Goal: Task Accomplishment & Management: Use online tool/utility

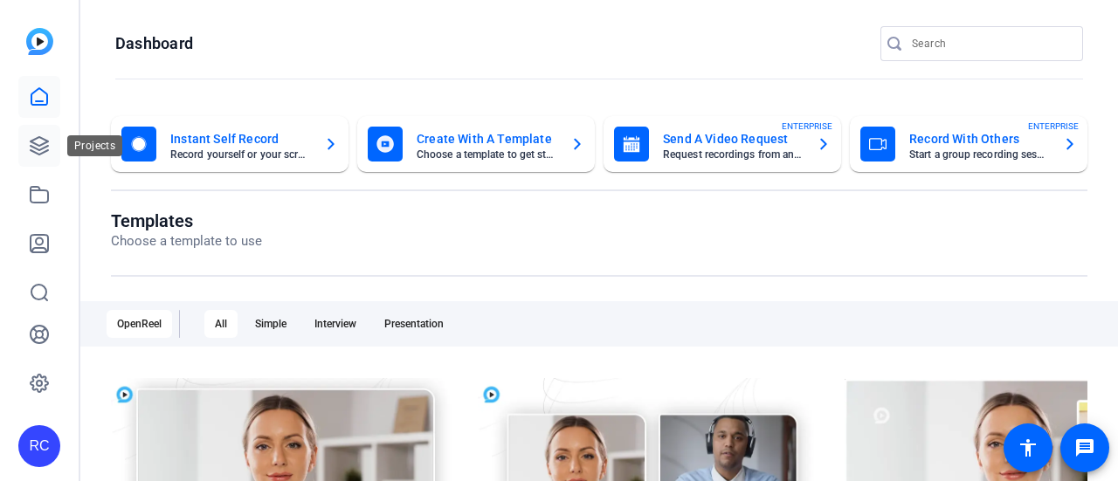
click at [48, 158] on link at bounding box center [39, 146] width 42 height 42
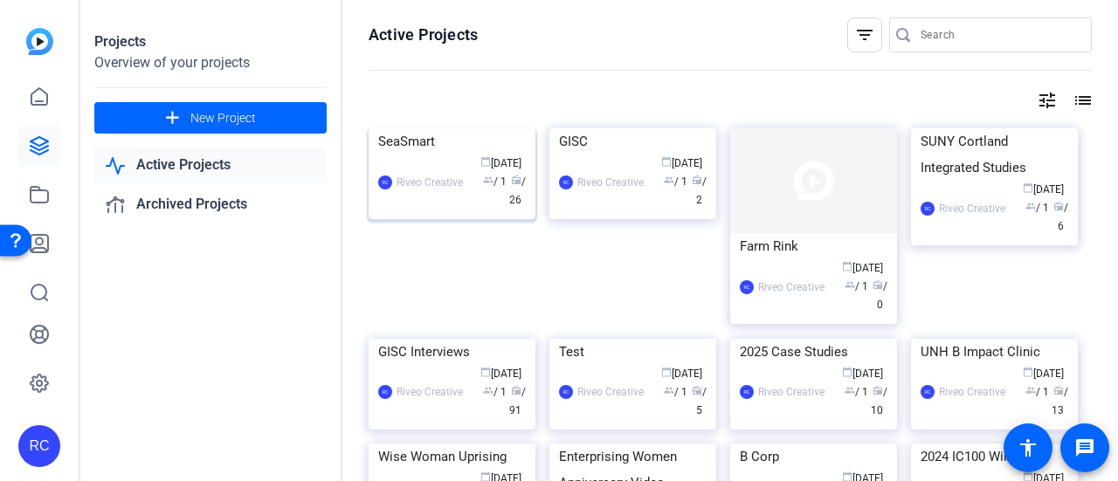
click at [435, 128] on img at bounding box center [452, 128] width 167 height 0
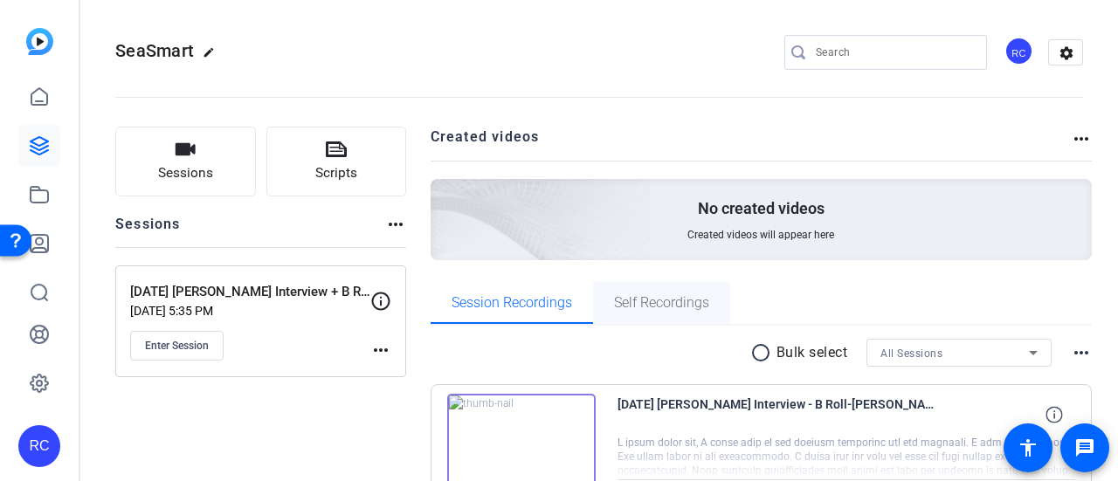
scroll to position [87, 0]
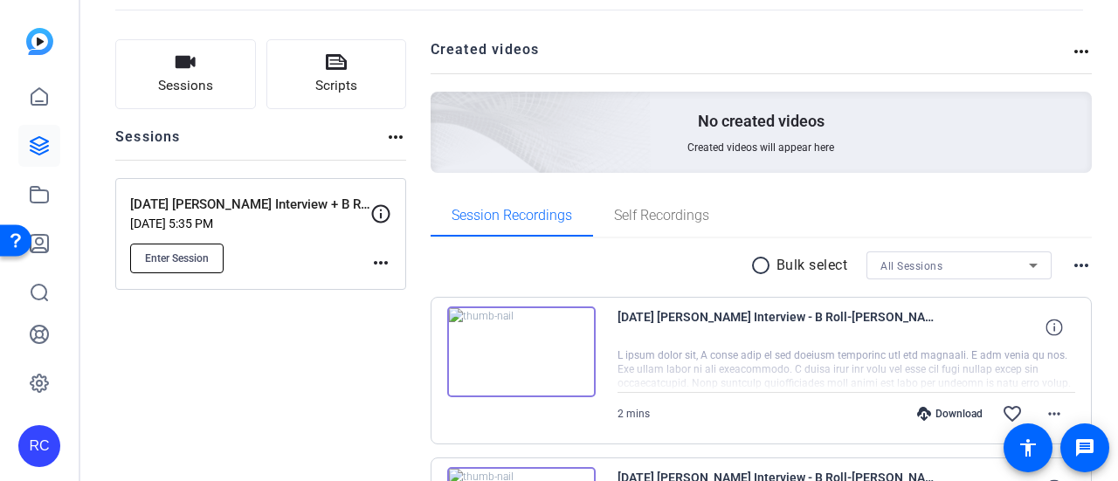
click at [203, 254] on span "Enter Session" at bounding box center [177, 259] width 64 height 14
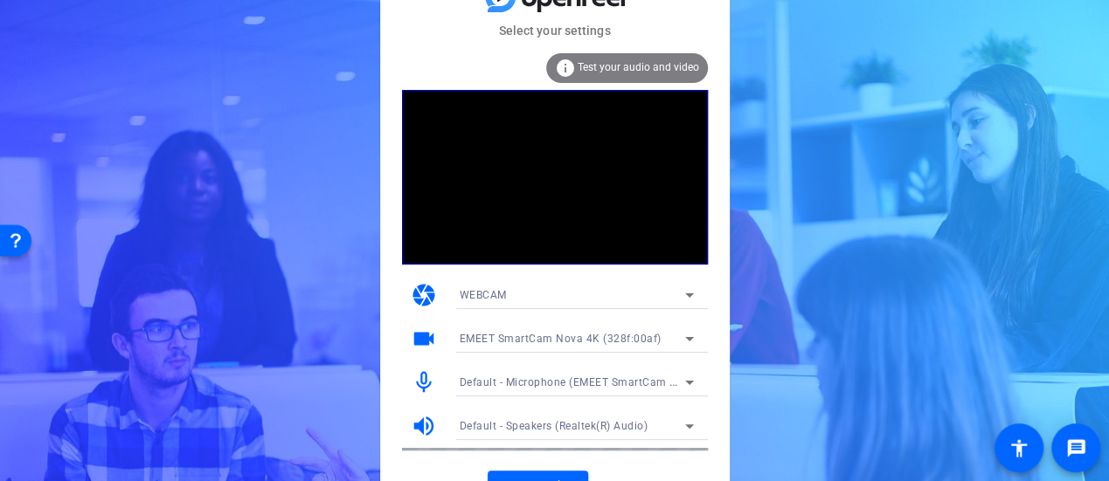
scroll to position [27, 0]
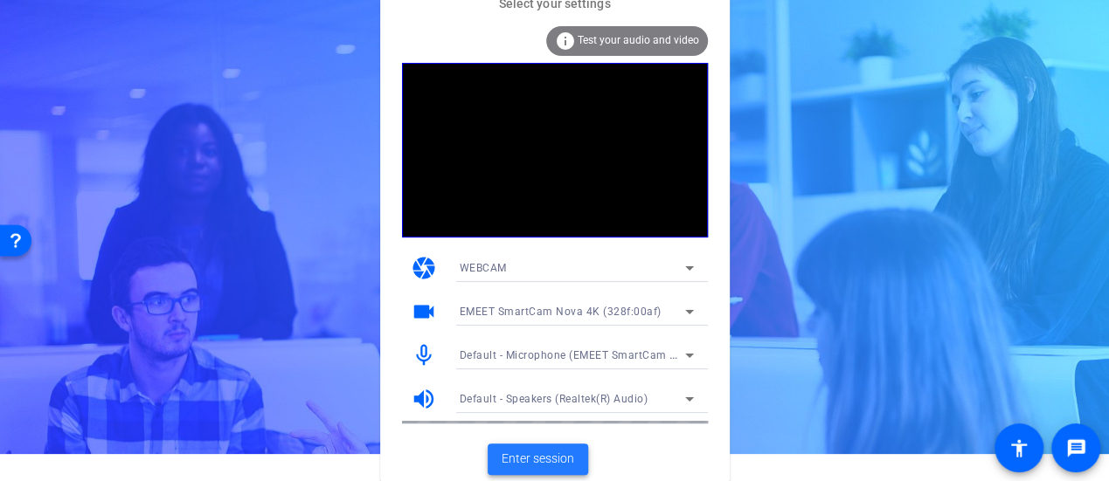
click at [548, 460] on span "Enter session" at bounding box center [537, 459] width 73 height 18
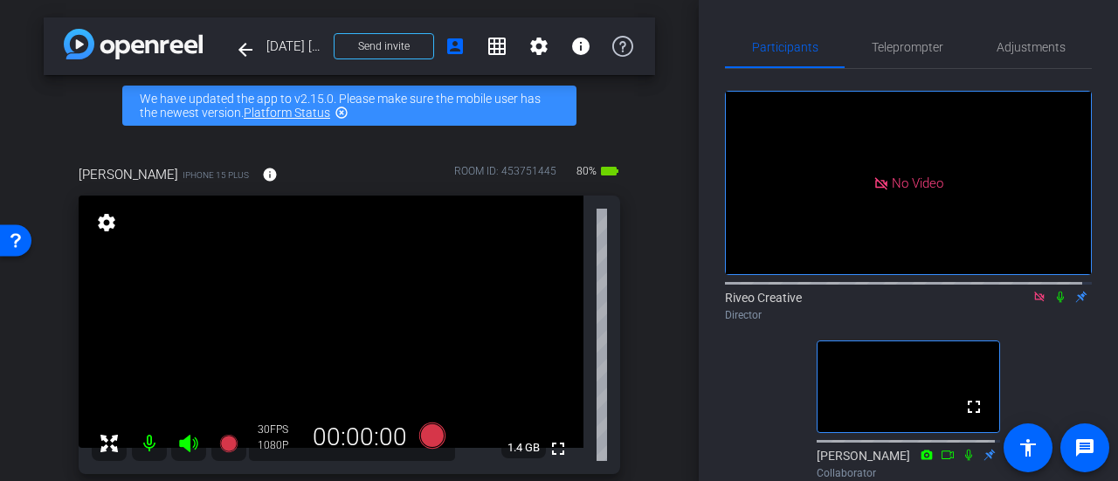
click at [1033, 303] on icon at bounding box center [1040, 297] width 14 height 12
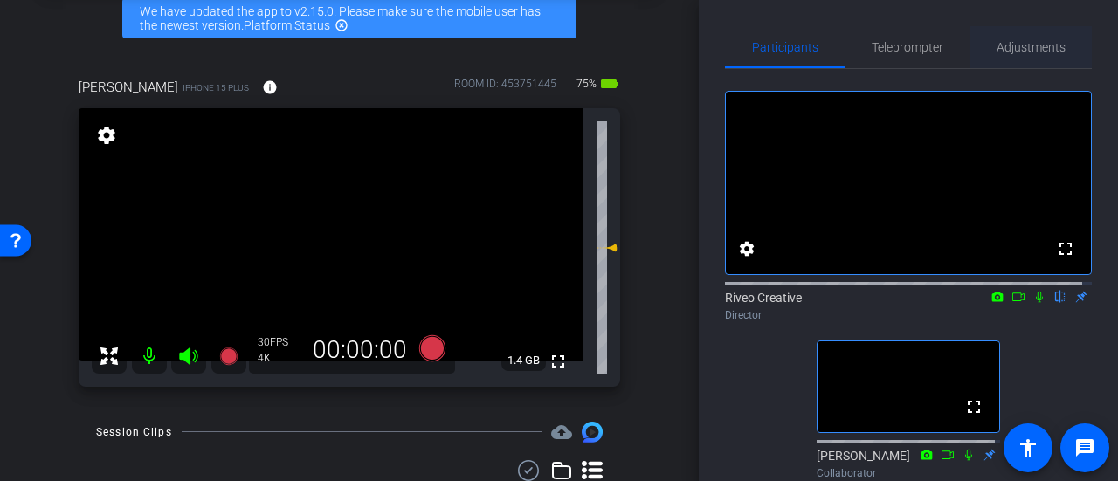
click at [1035, 46] on span "Adjustments" at bounding box center [1031, 47] width 69 height 12
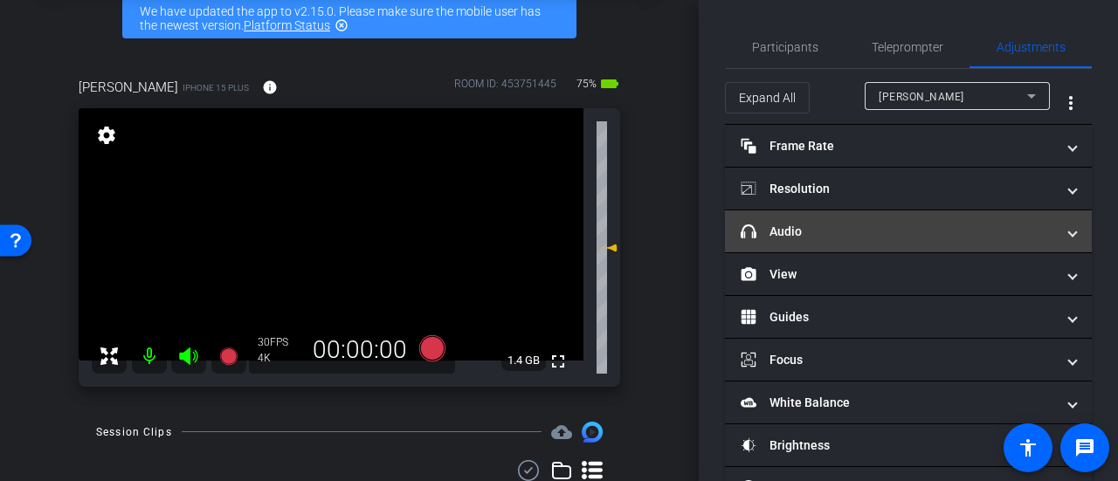
click at [890, 235] on mat-panel-title "headphone icon Audio" at bounding box center [898, 232] width 314 height 18
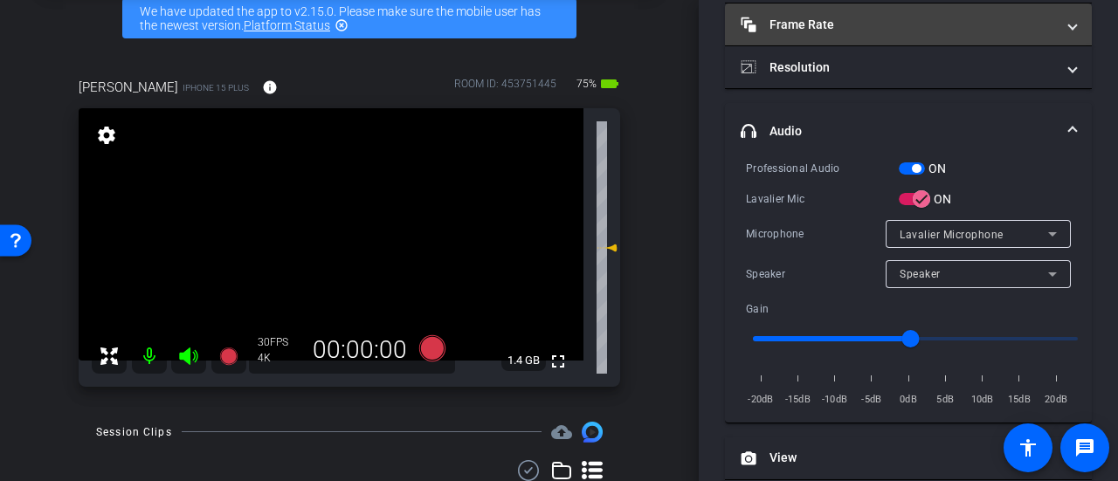
scroll to position [0, 0]
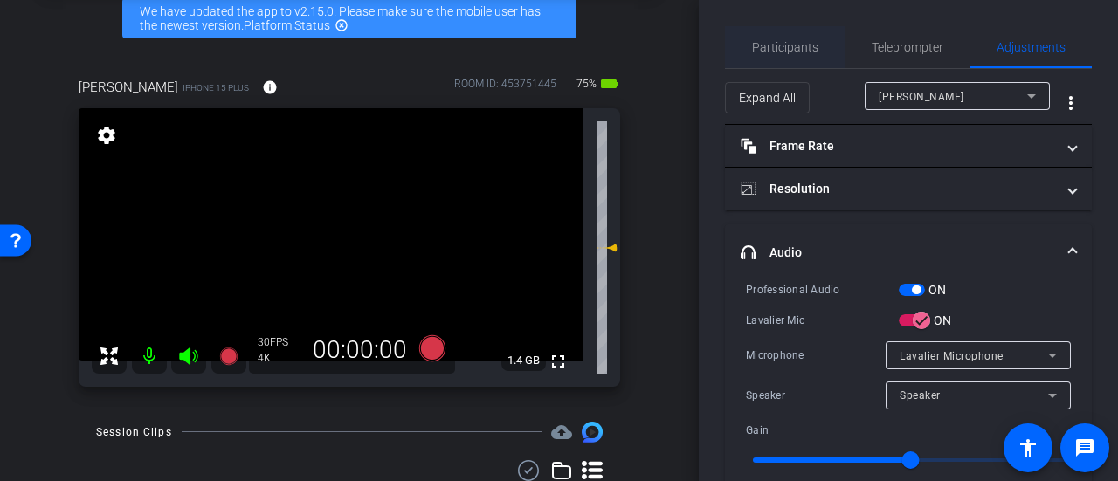
click at [800, 60] on span "Participants" at bounding box center [785, 47] width 66 height 42
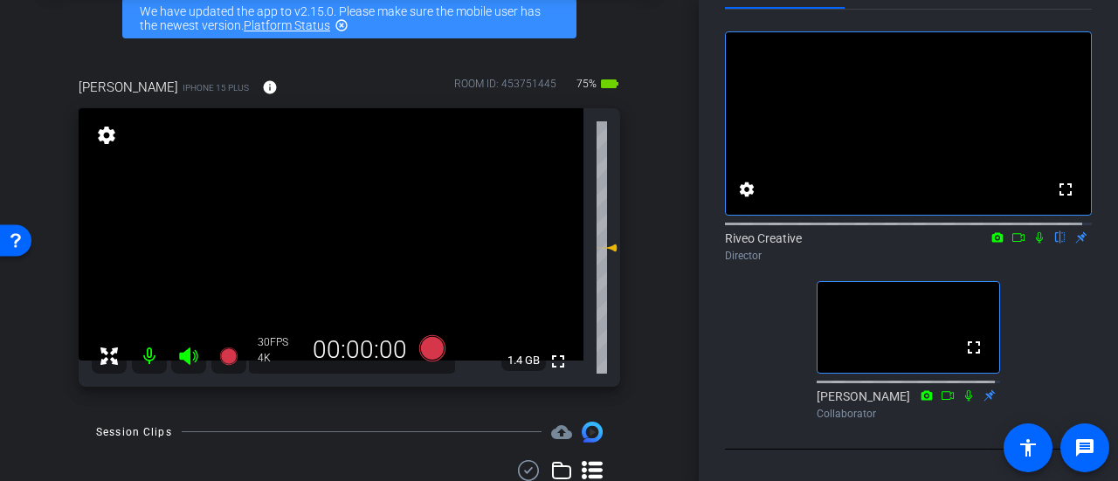
scroll to position [87, 0]
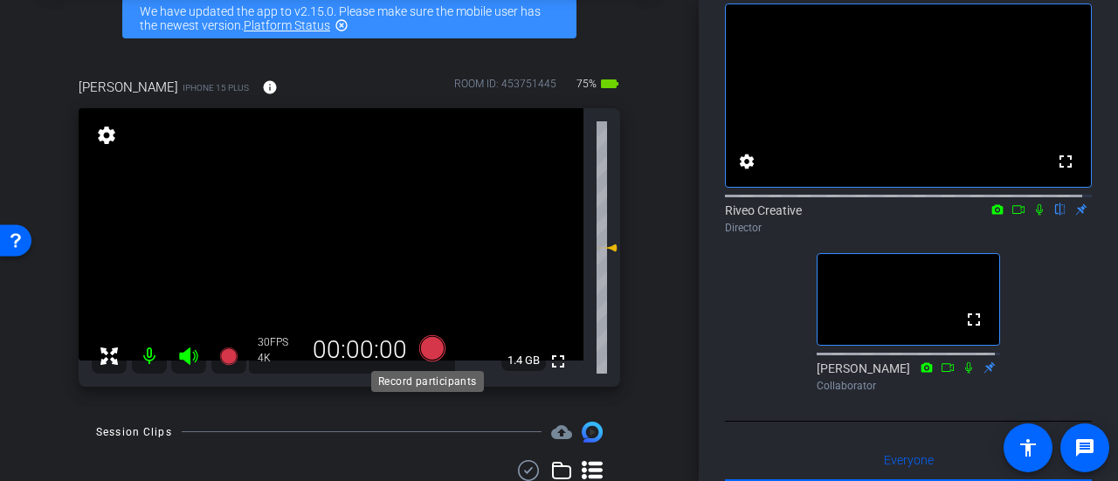
click at [433, 349] on icon at bounding box center [432, 348] width 26 height 26
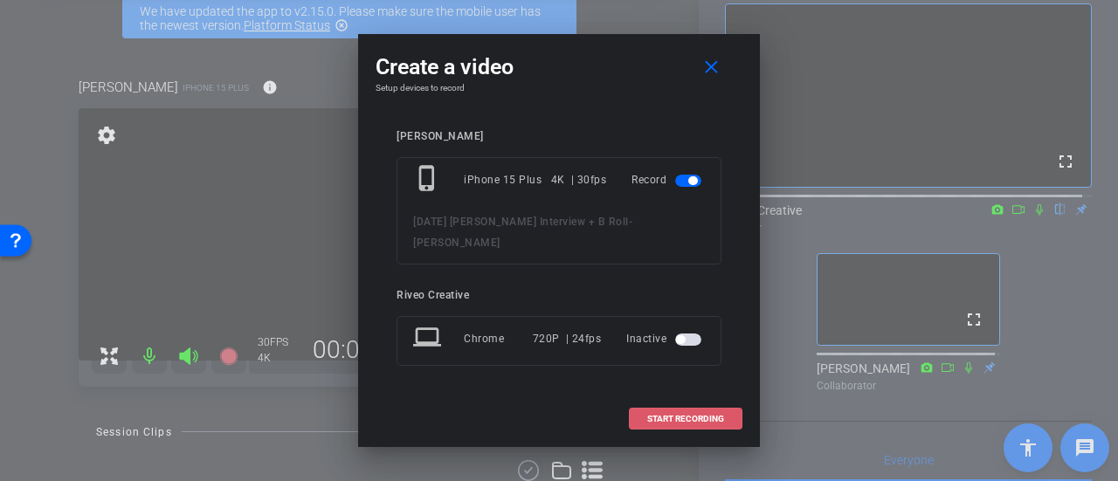
click at [697, 415] on span "START RECORDING" at bounding box center [685, 419] width 77 height 9
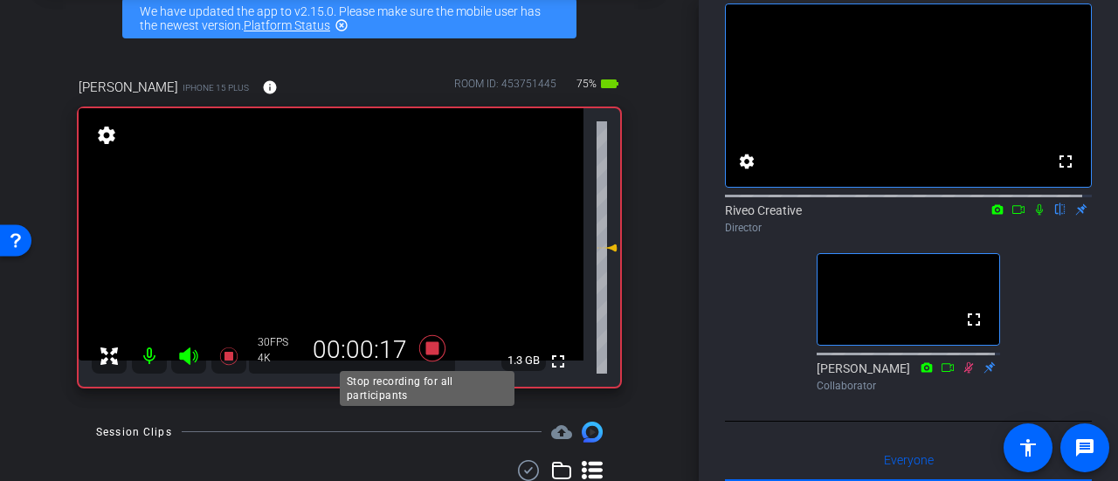
click at [425, 342] on icon at bounding box center [432, 348] width 26 height 26
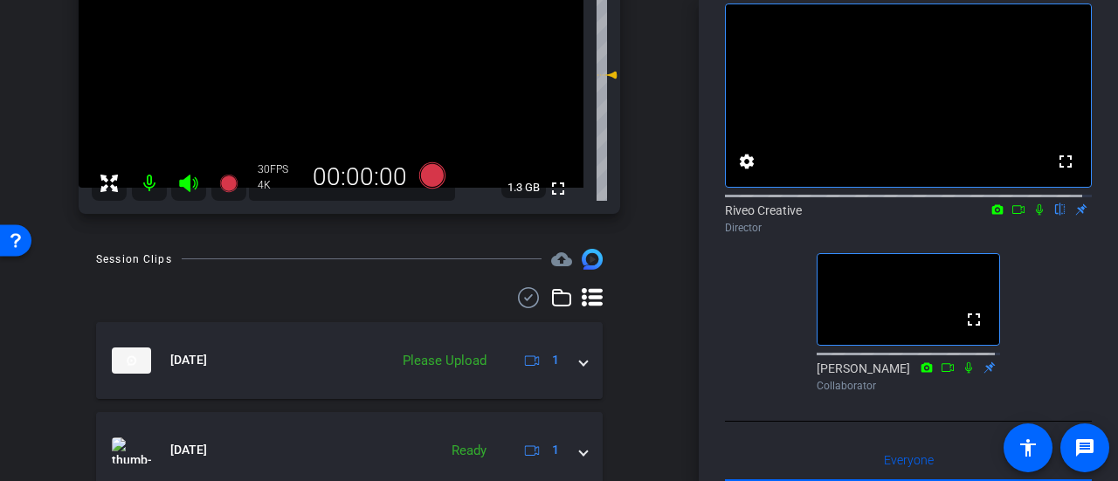
scroll to position [262, 0]
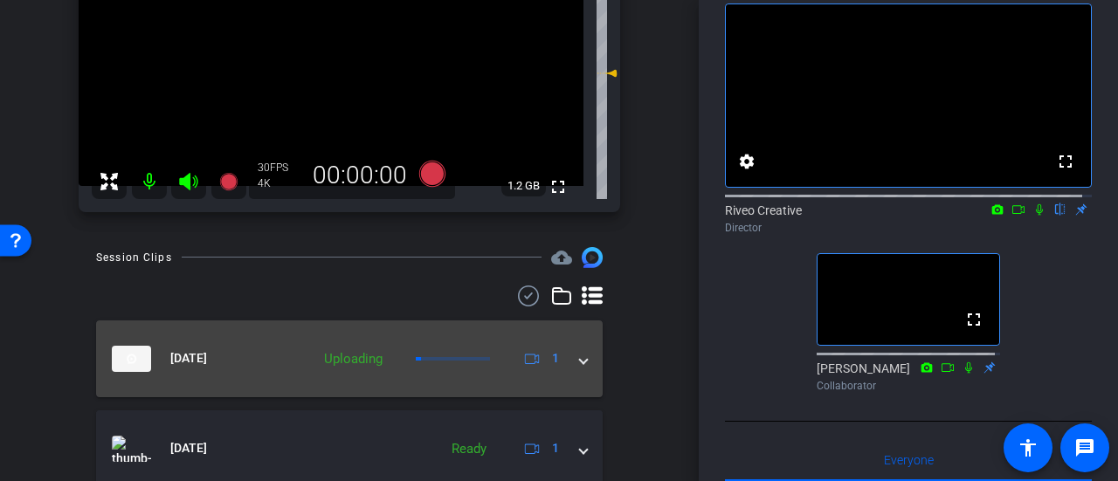
click at [571, 375] on mat-expansion-panel-header "Sep 25, 2025 Uploading 1" at bounding box center [349, 359] width 507 height 77
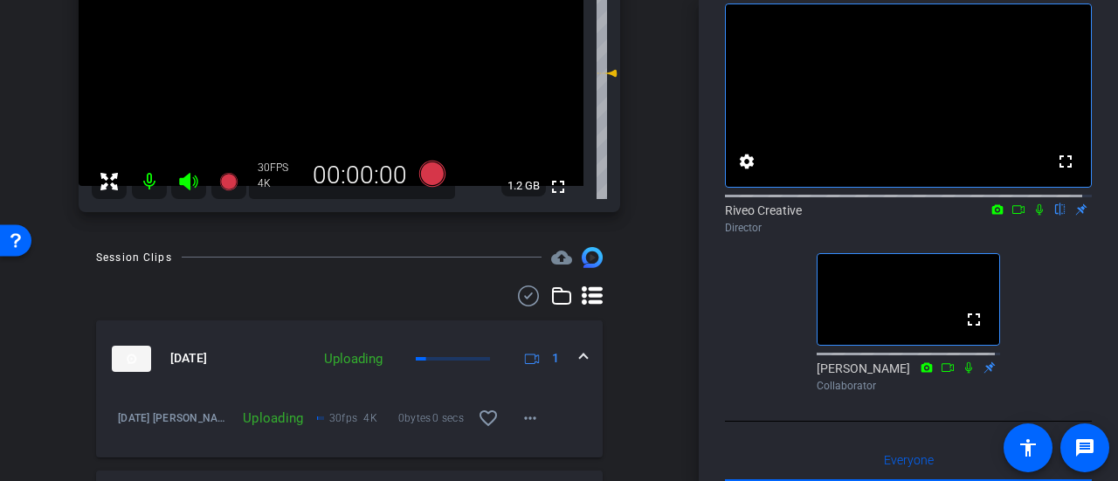
click at [571, 375] on mat-expansion-panel-header "Sep 25, 2025 Uploading 1" at bounding box center [349, 359] width 507 height 77
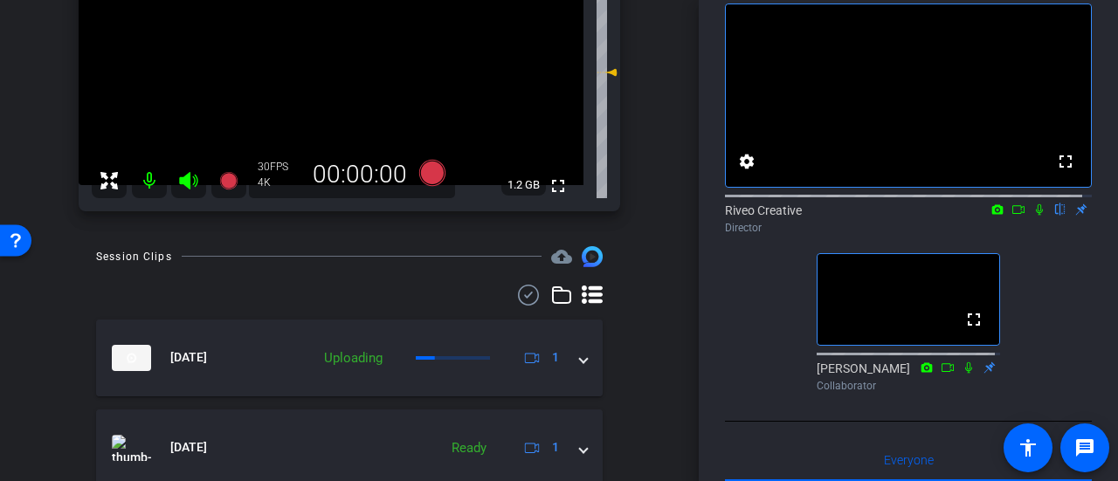
scroll to position [349, 0]
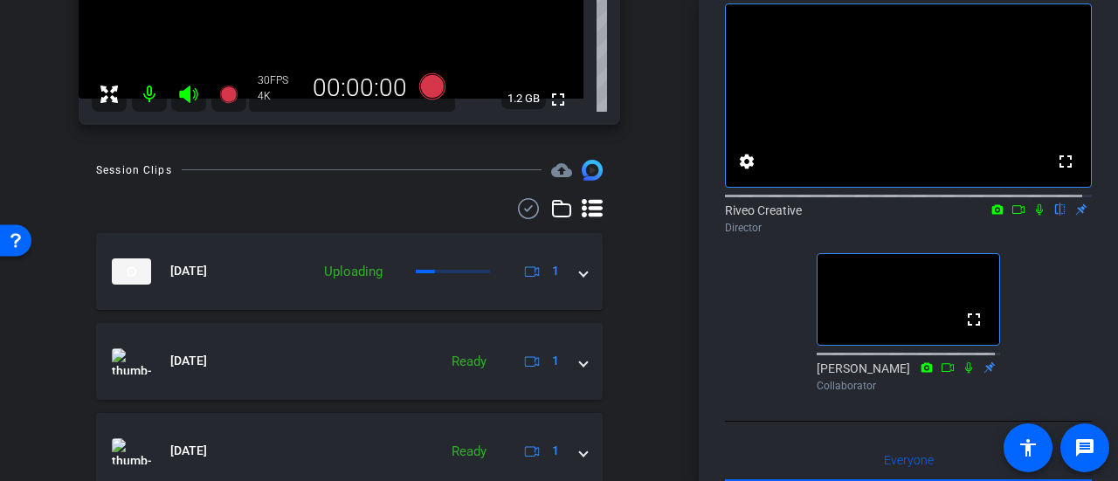
click at [484, 282] on mat-panel-description "Uploading 1" at bounding box center [440, 272] width 251 height 26
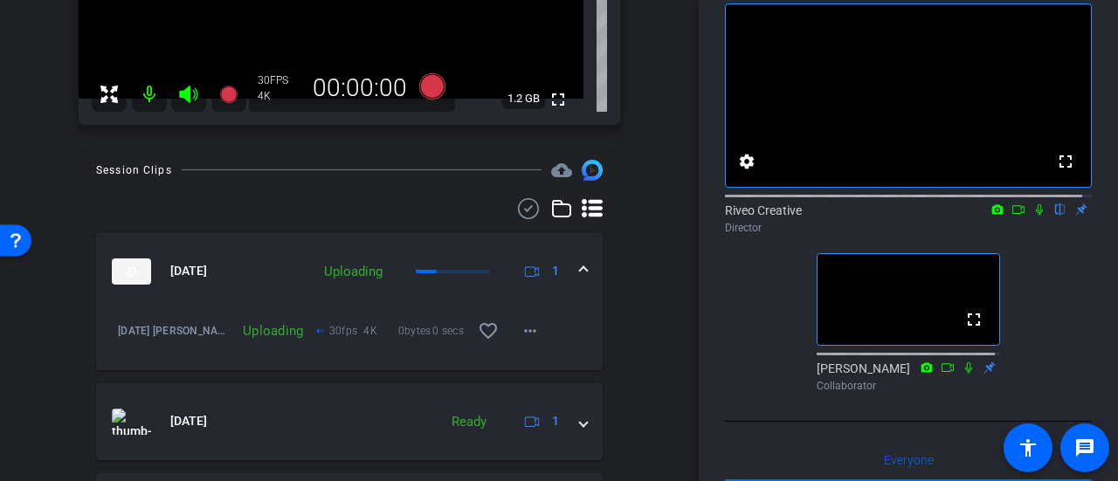
click at [456, 273] on mat-panel-description "Uploading 1" at bounding box center [440, 272] width 251 height 26
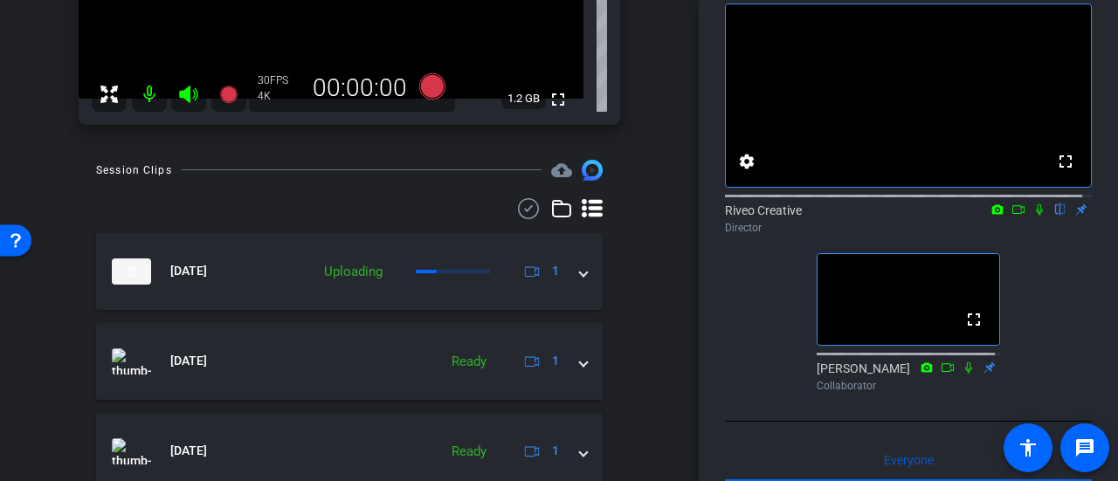
click at [456, 273] on mat-panel-description "Uploading 1" at bounding box center [440, 272] width 251 height 26
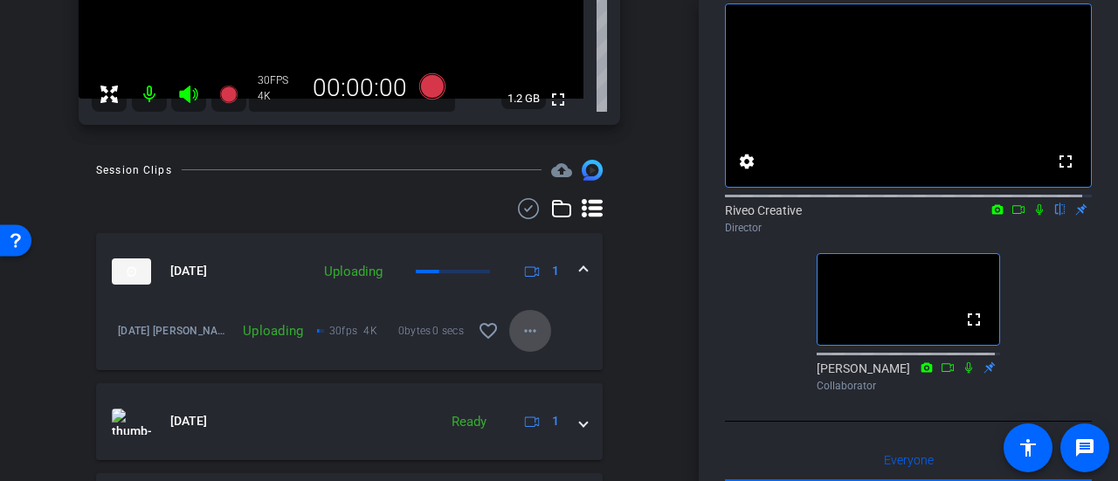
click at [521, 335] on mat-icon "more_horiz" at bounding box center [530, 331] width 21 height 21
click at [521, 335] on div at bounding box center [559, 240] width 1118 height 481
click at [659, 280] on div "arrow_back 9.23.25 Lisa Interview + B Roll Back to project Send invite account_…" at bounding box center [349, 240] width 699 height 481
click at [580, 266] on mat-expansion-panel-header "Sep 25, 2025 Uploading 1" at bounding box center [349, 271] width 507 height 77
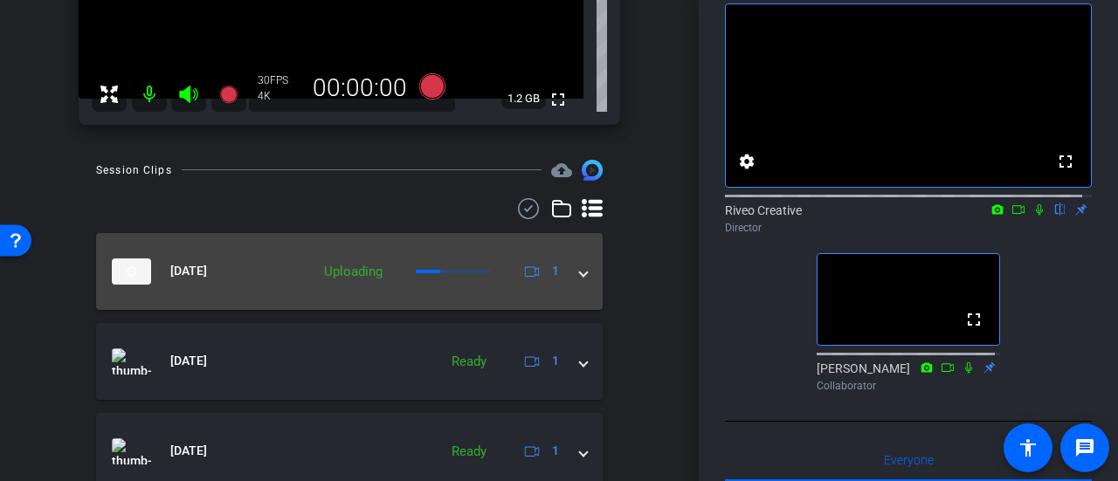
click at [580, 266] on mat-expansion-panel-header "Sep 25, 2025 Uploading 1" at bounding box center [349, 271] width 507 height 77
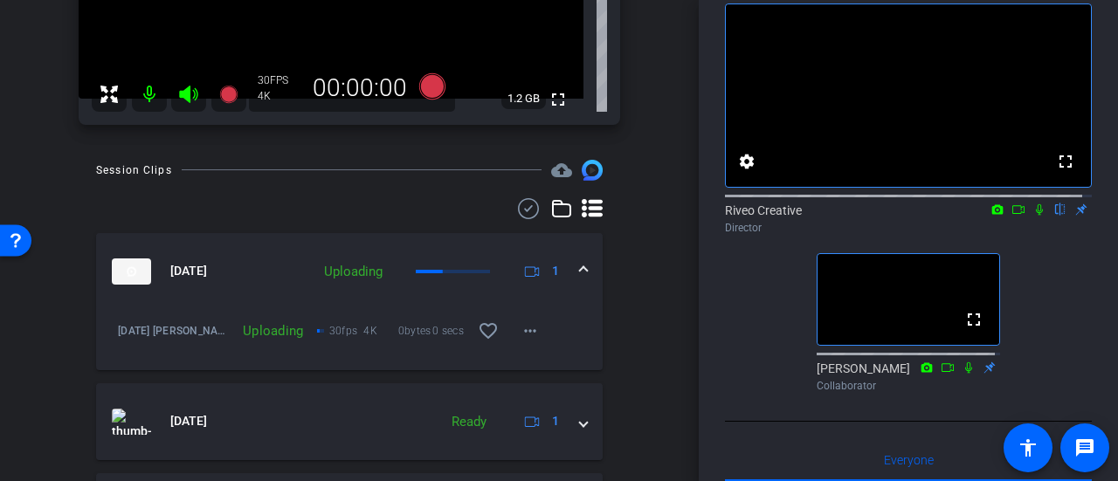
click at [580, 267] on span at bounding box center [583, 271] width 7 height 18
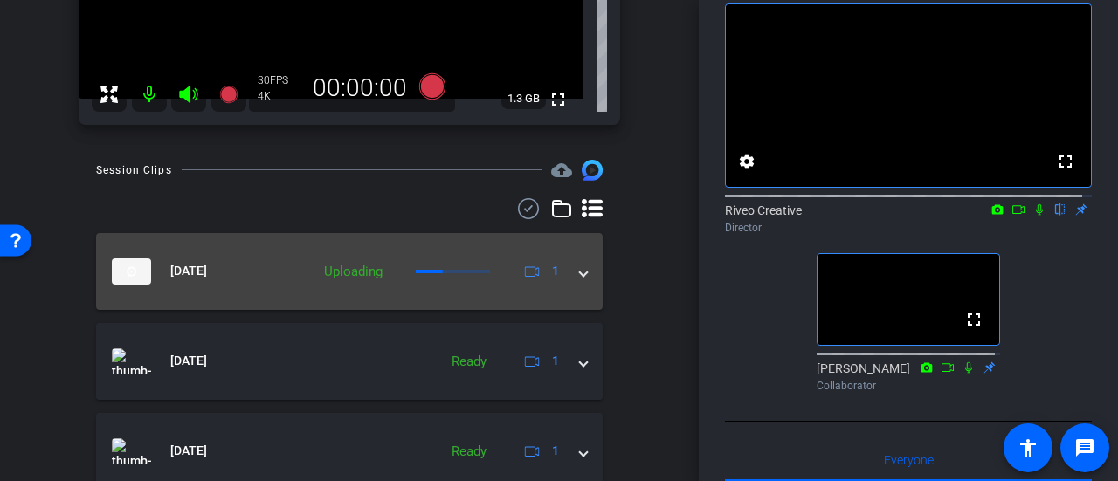
click at [580, 267] on span at bounding box center [583, 271] width 7 height 18
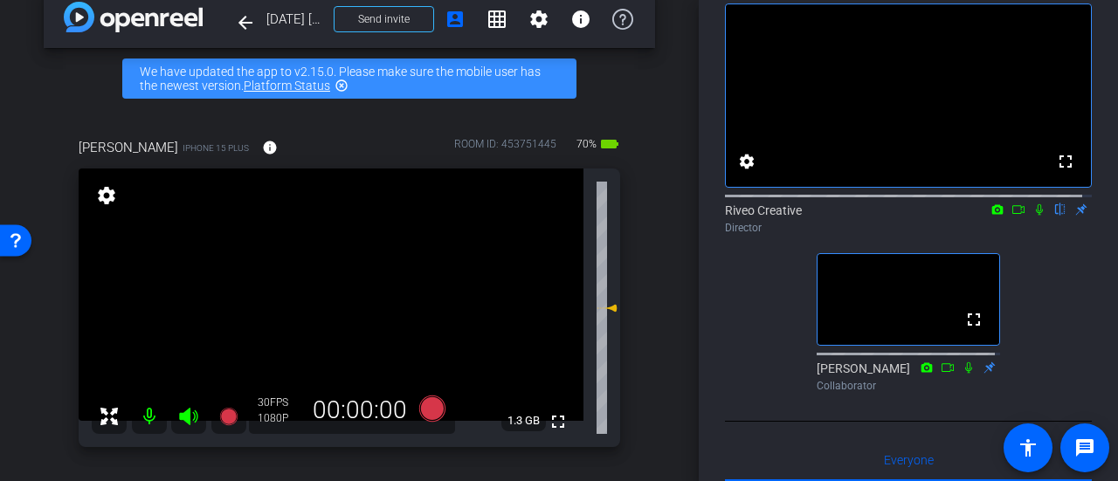
scroll to position [0, 0]
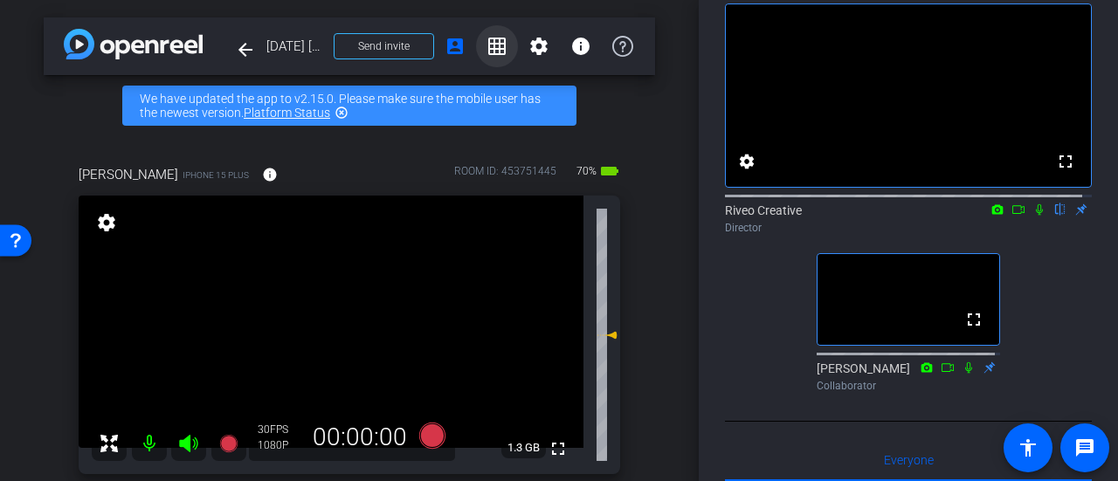
click at [494, 49] on mat-icon "grid_on" at bounding box center [497, 46] width 21 height 21
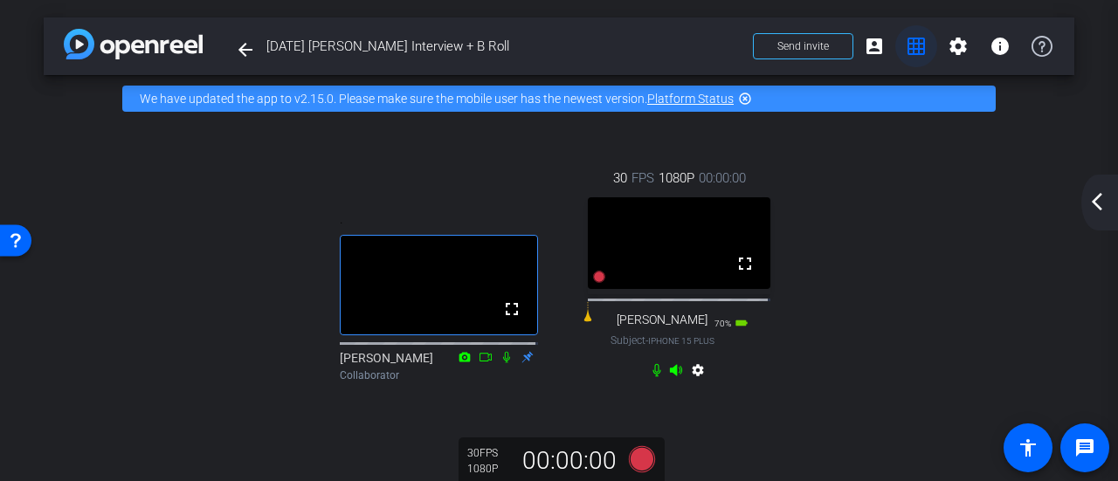
click at [910, 44] on mat-icon "grid_on" at bounding box center [916, 46] width 21 height 21
click at [864, 45] on mat-icon "account_box" at bounding box center [874, 46] width 21 height 21
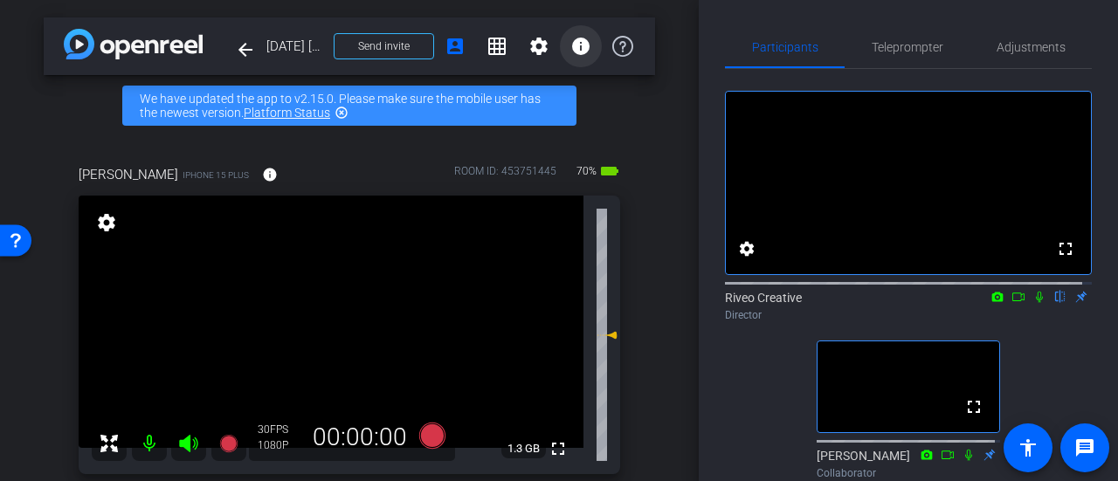
click at [574, 42] on mat-icon "info" at bounding box center [580, 46] width 21 height 21
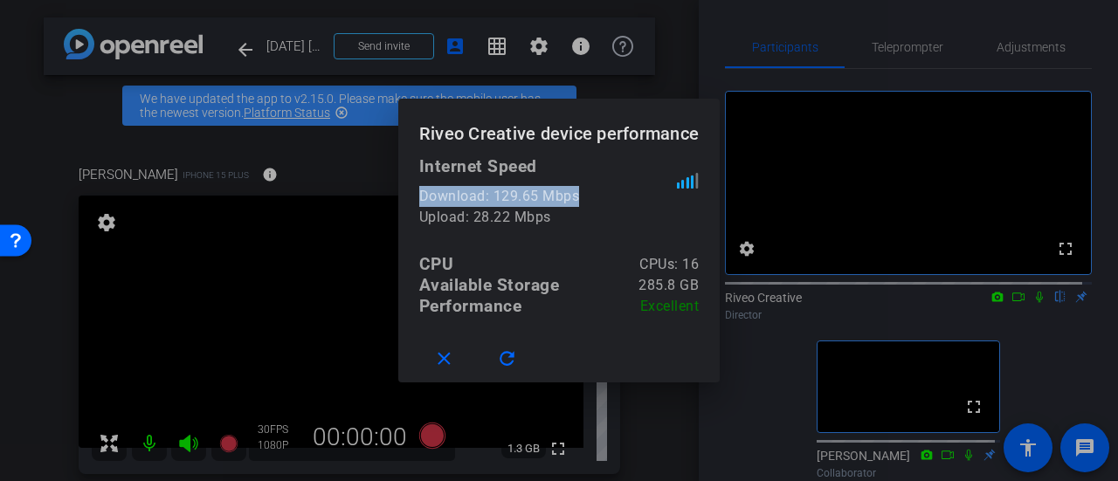
drag, startPoint x: 682, startPoint y: 185, endPoint x: 660, endPoint y: 183, distance: 21.9
click at [660, 183] on div "Internet Speed Download: 129.65 Mbps Upload: 28.22 Mbps" at bounding box center [559, 192] width 280 height 72
click at [518, 364] on span at bounding box center [510, 359] width 56 height 42
click at [466, 351] on span at bounding box center [447, 359] width 56 height 42
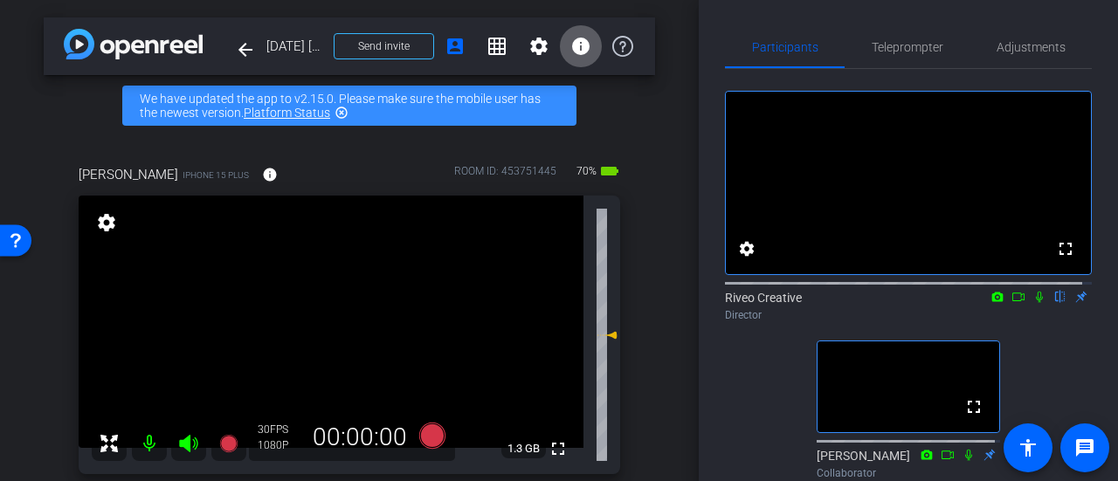
click at [635, 167] on div "lisa iPhone 15 Plus info ROOM ID: 453751445 70% battery_std fullscreen settings…" at bounding box center [349, 314] width 611 height 356
click at [570, 40] on mat-icon "info" at bounding box center [580, 46] width 21 height 21
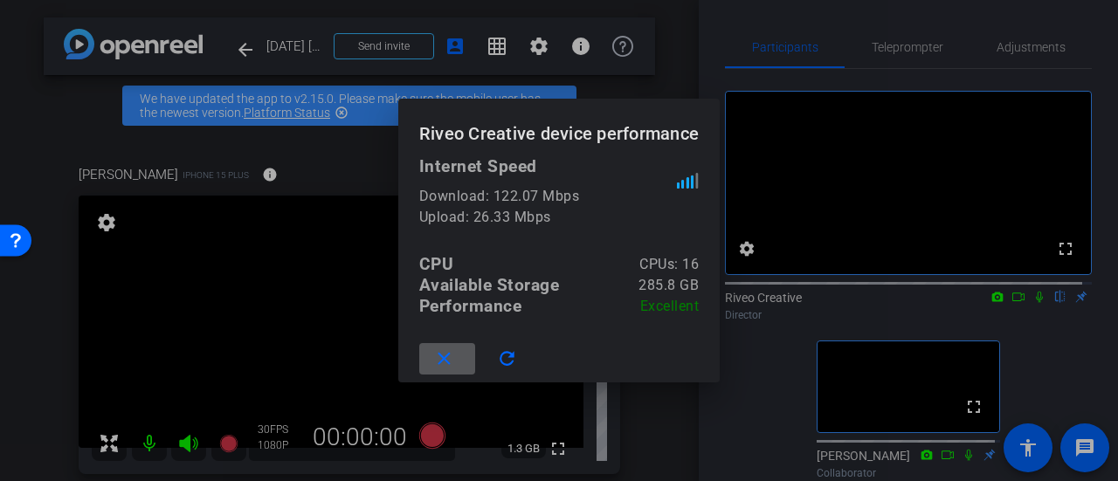
click at [455, 363] on span at bounding box center [447, 359] width 56 height 42
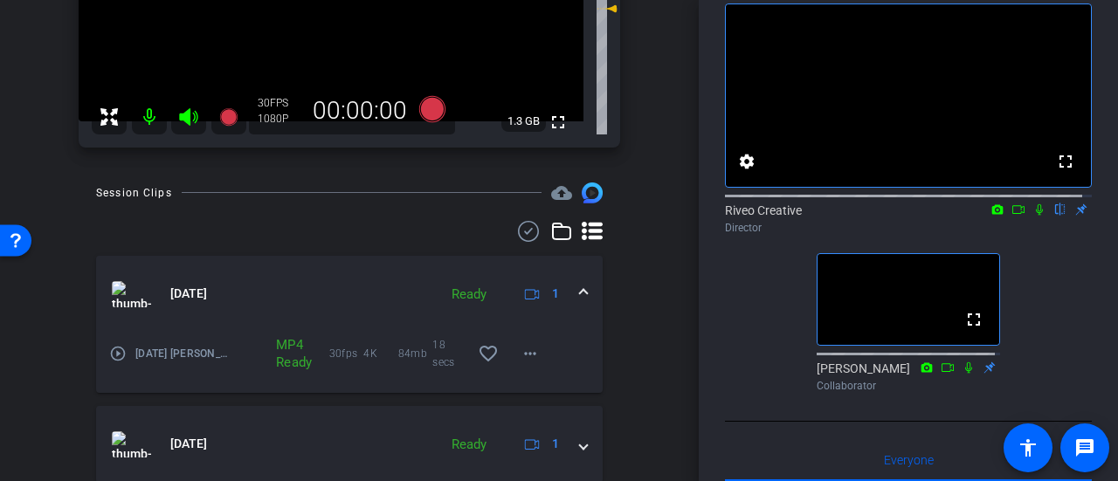
scroll to position [405, 0]
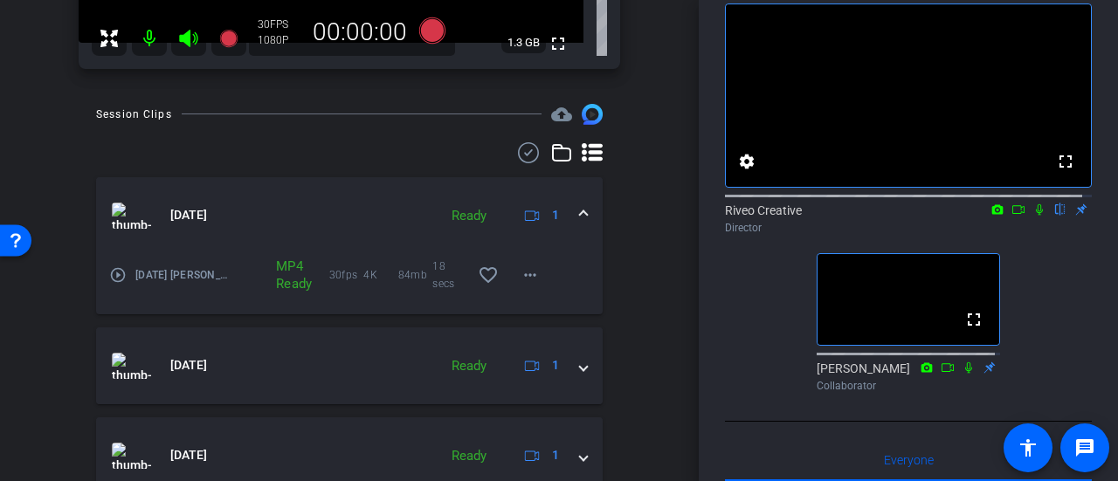
click at [1034, 216] on icon at bounding box center [1040, 210] width 14 height 12
click at [117, 275] on mat-icon "play_circle_outline" at bounding box center [117, 274] width 17 height 17
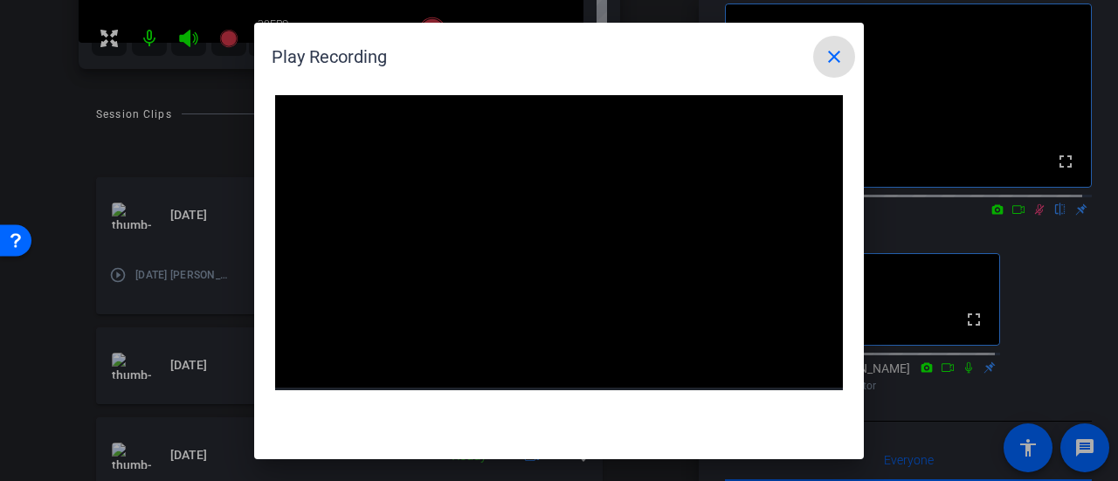
click at [552, 233] on video "Video Player" at bounding box center [559, 255] width 568 height 320
click at [846, 59] on span at bounding box center [834, 57] width 42 height 42
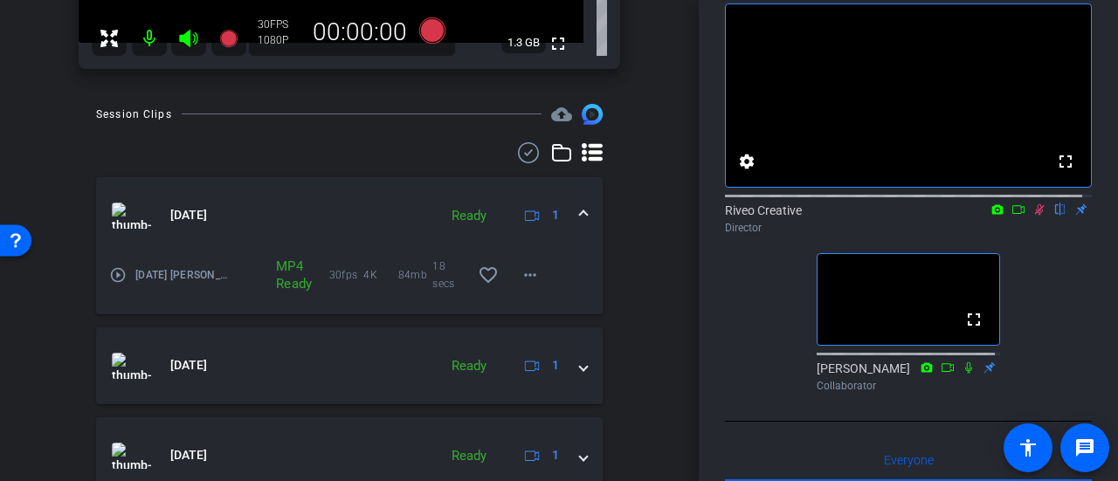
click at [1033, 216] on icon at bounding box center [1040, 210] width 14 height 12
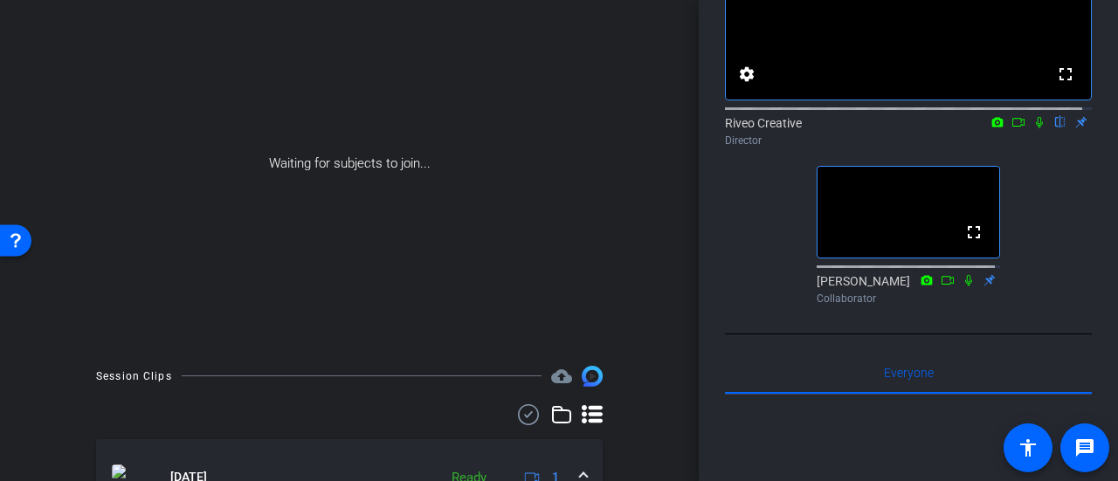
scroll to position [419, 0]
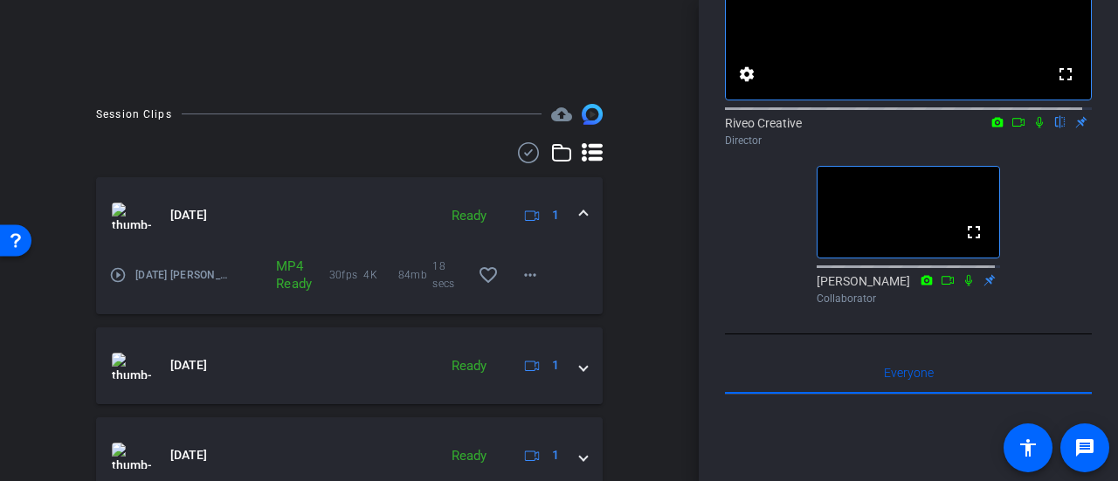
click at [113, 273] on mat-icon "play_circle_outline" at bounding box center [117, 274] width 17 height 17
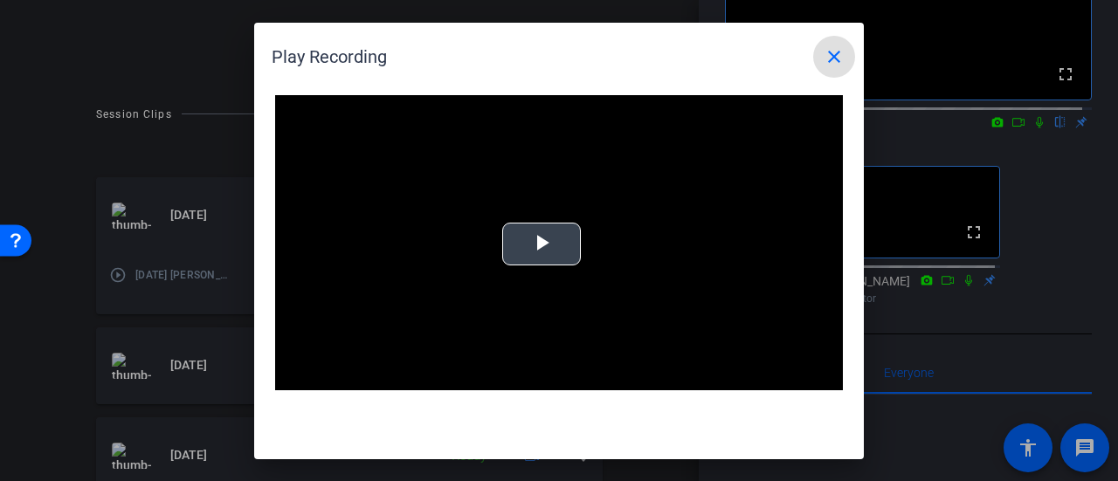
click at [542, 244] on span "Video Player" at bounding box center [542, 244] width 0 height 0
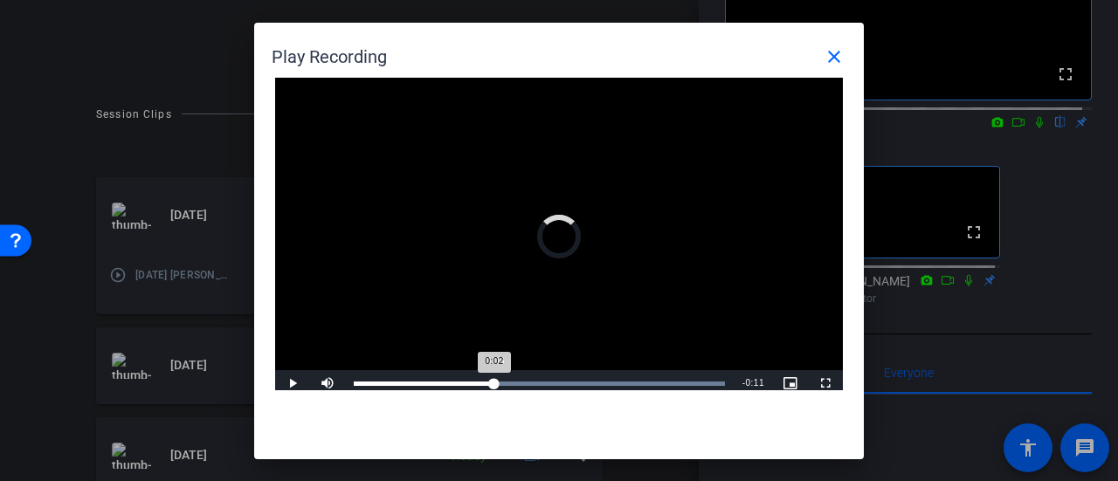
click at [494, 383] on div "Loaded : 100.00% 0:06 0:02" at bounding box center [539, 384] width 371 height 4
click at [642, 387] on div "Loaded : 100.00% 0:13 0:09" at bounding box center [539, 383] width 389 height 26
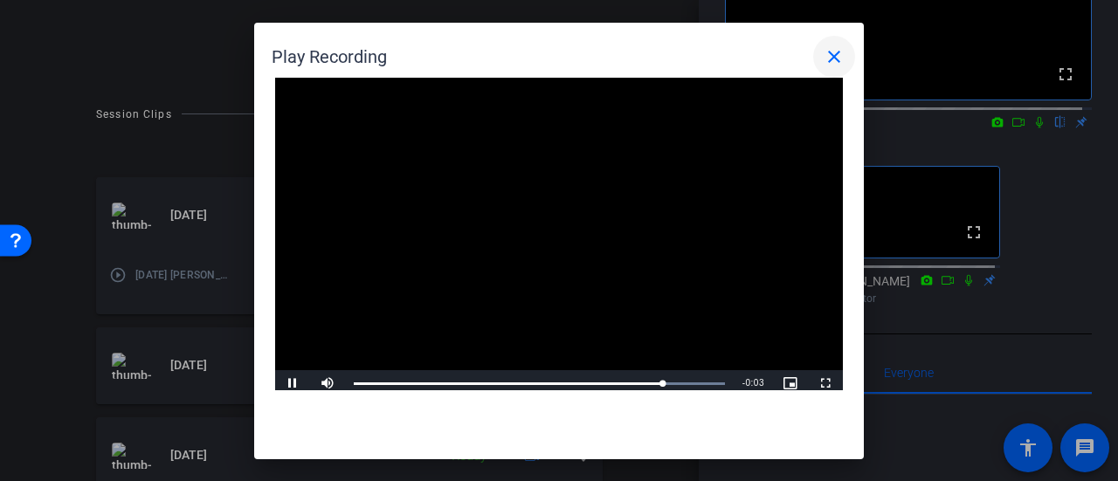
click at [828, 65] on mat-icon "close" at bounding box center [834, 56] width 21 height 21
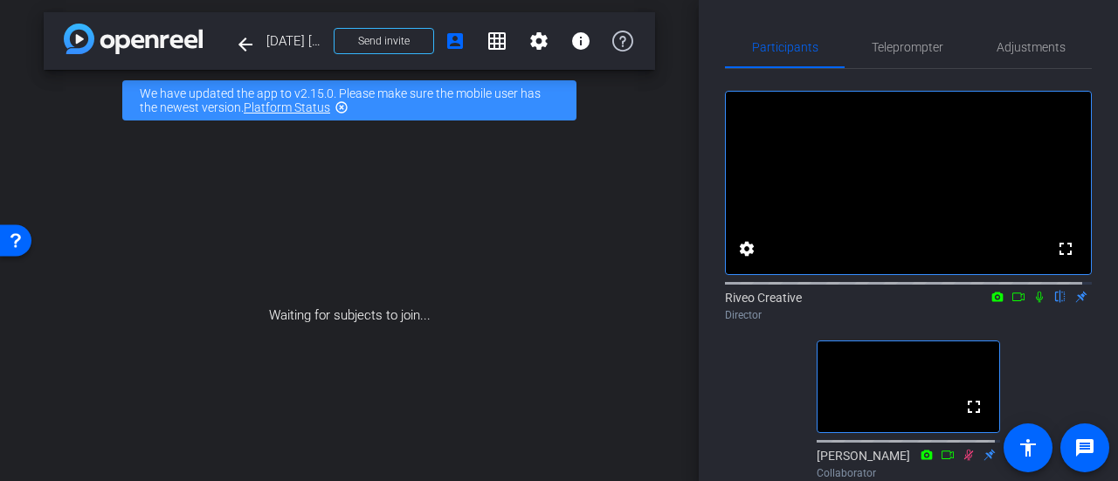
scroll to position [0, 0]
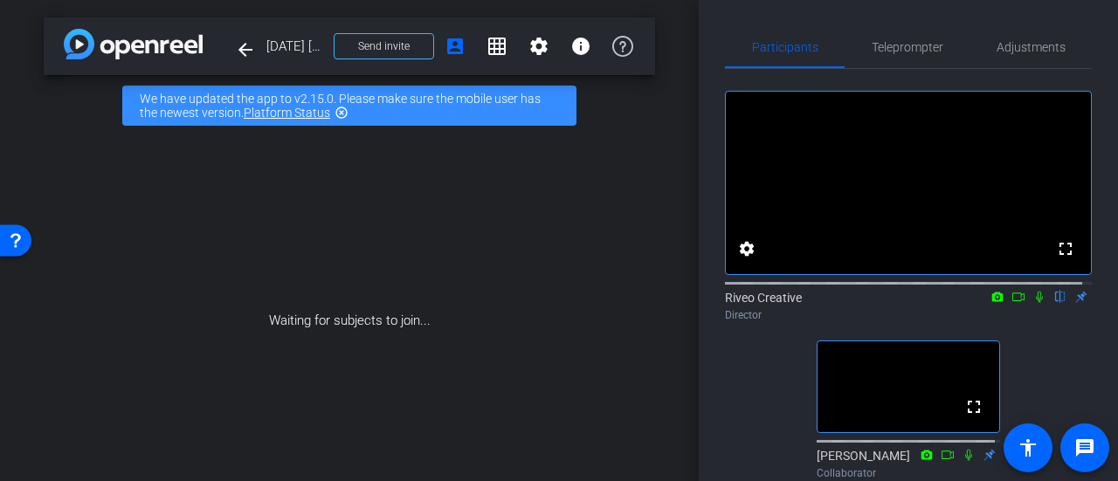
click at [573, 328] on div "Waiting for subjects to join..." at bounding box center [349, 321] width 611 height 370
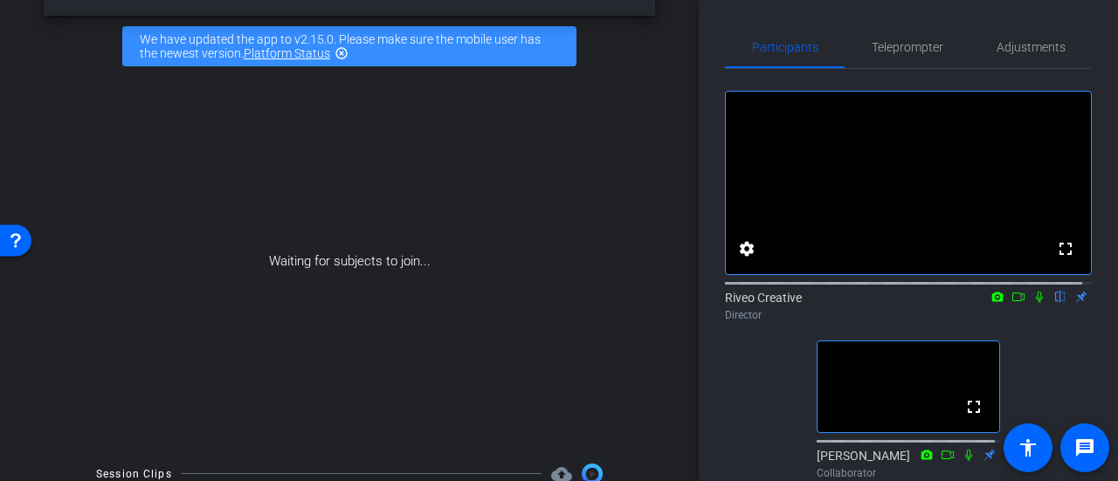
scroll to position [87, 0]
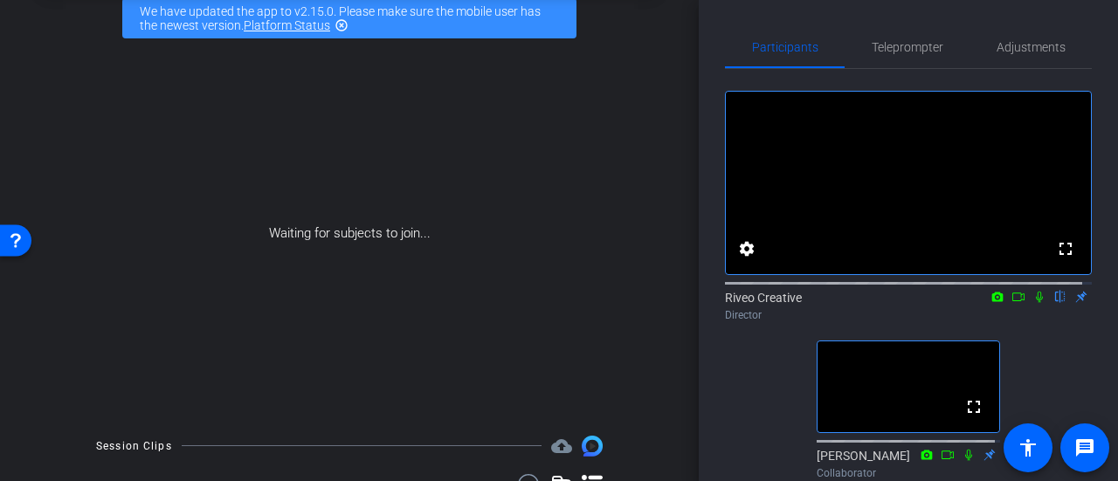
click at [584, 263] on div "Waiting for subjects to join..." at bounding box center [349, 234] width 611 height 370
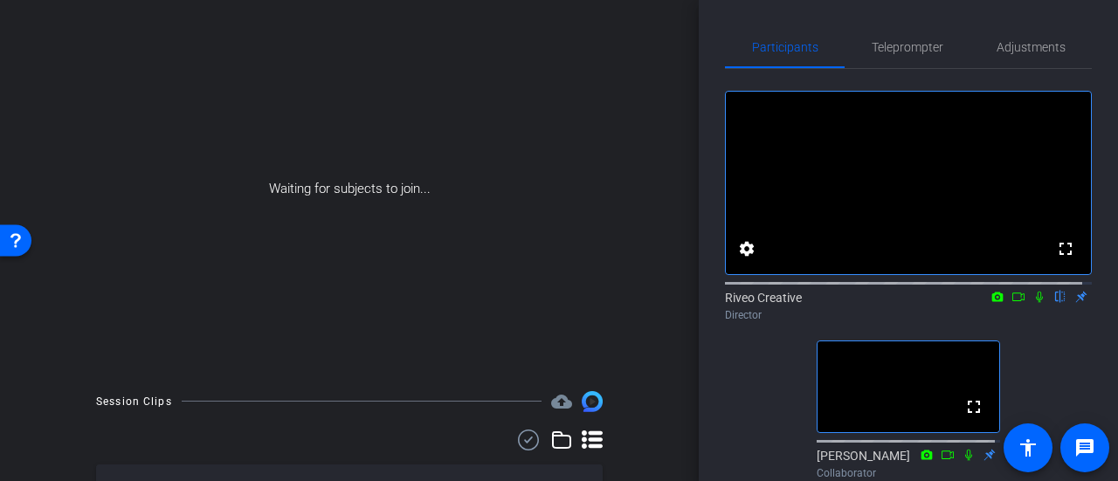
scroll to position [87, 0]
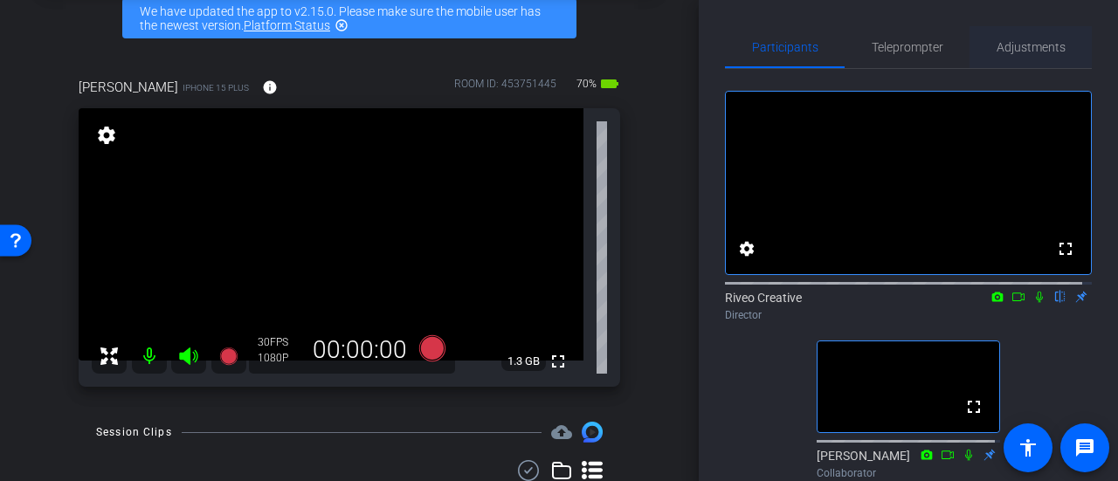
click at [1026, 64] on span "Adjustments" at bounding box center [1031, 47] width 69 height 42
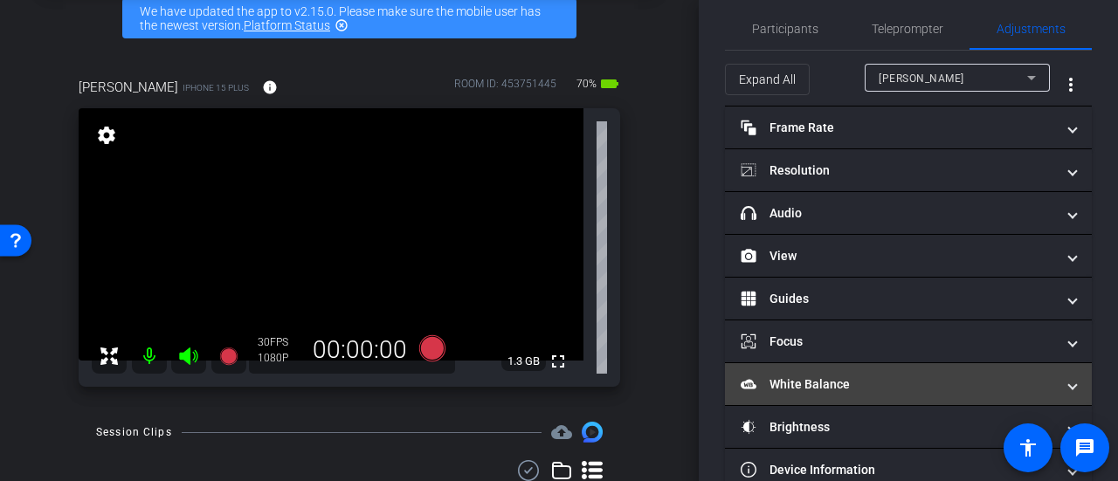
scroll to position [0, 0]
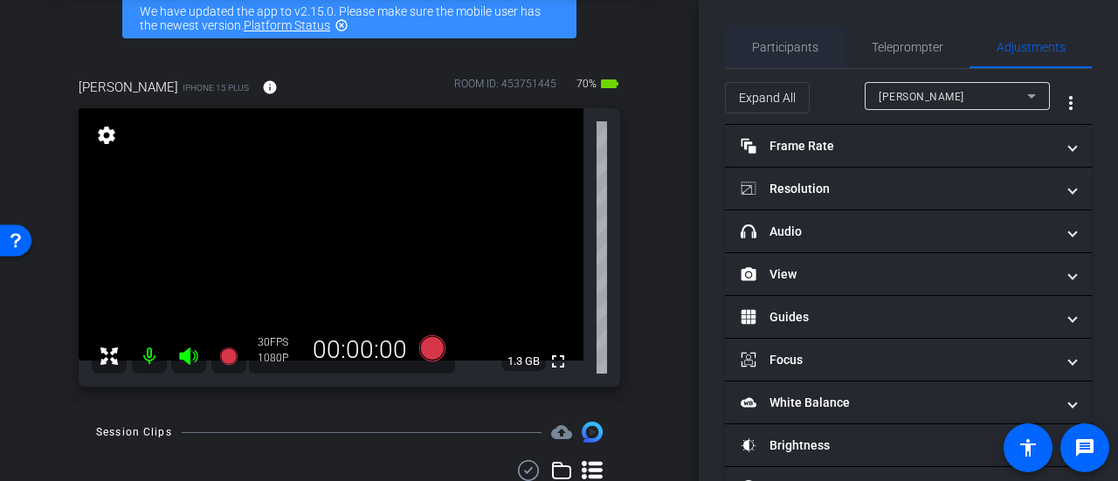
click at [807, 48] on span "Participants" at bounding box center [785, 47] width 66 height 12
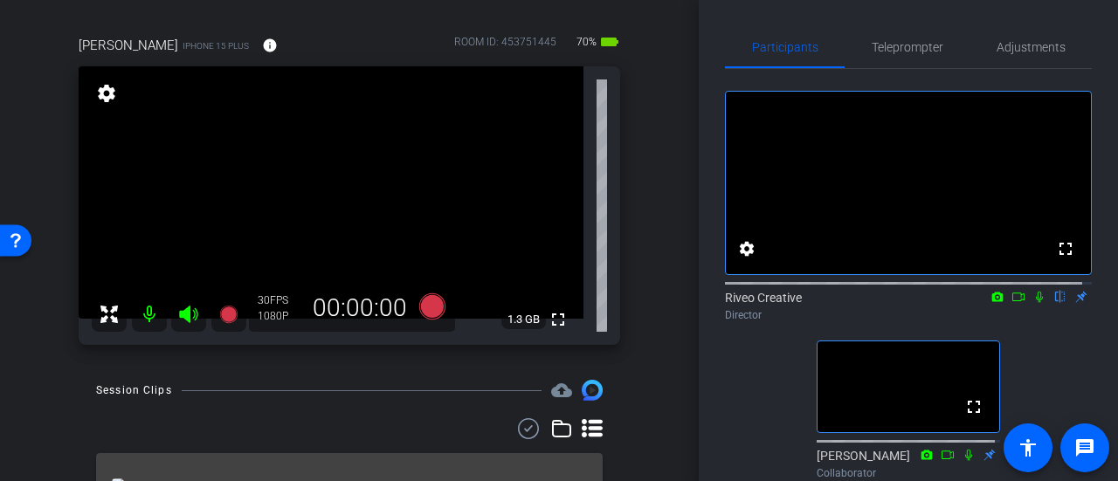
scroll to position [87, 0]
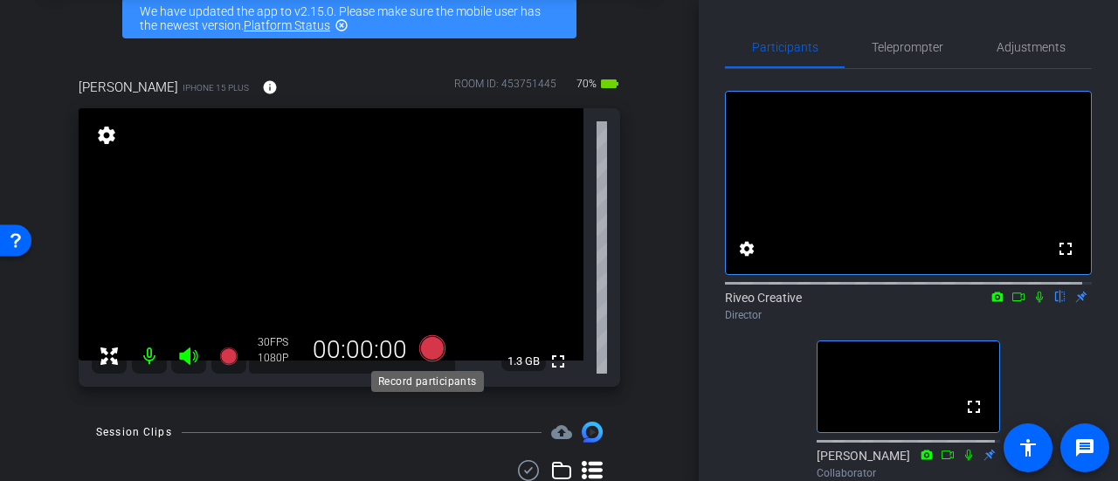
click at [428, 346] on icon at bounding box center [432, 348] width 26 height 26
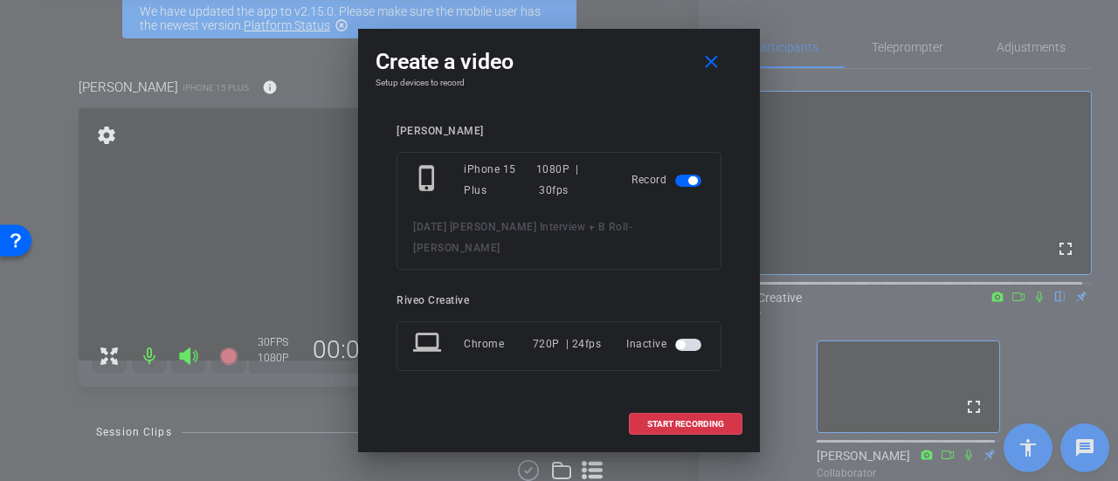
drag, startPoint x: 718, startPoint y: 417, endPoint x: 720, endPoint y: 127, distance: 290.0
click at [720, 132] on div "Create a video close Setup devices to record lisa phone_iphone iPhone 15 Plus 1…" at bounding box center [559, 241] width 402 height 424
click at [707, 59] on span at bounding box center [715, 62] width 56 height 42
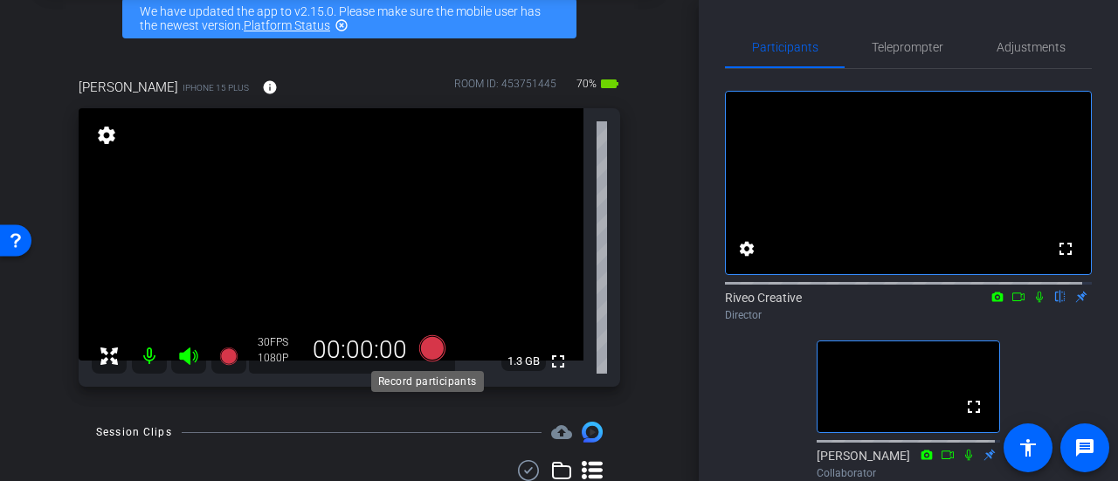
click at [428, 352] on icon at bounding box center [432, 348] width 26 height 26
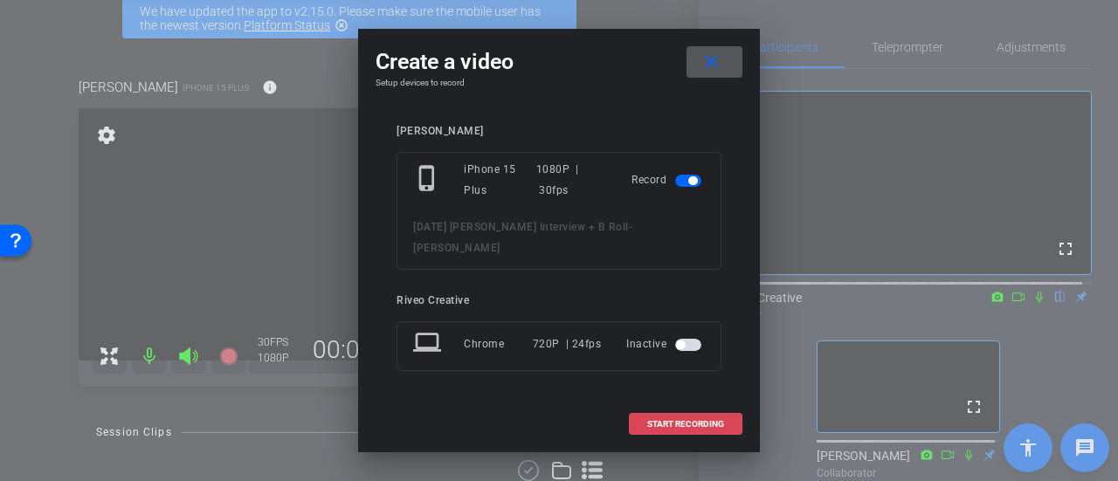
click at [669, 420] on span "START RECORDING" at bounding box center [685, 424] width 77 height 9
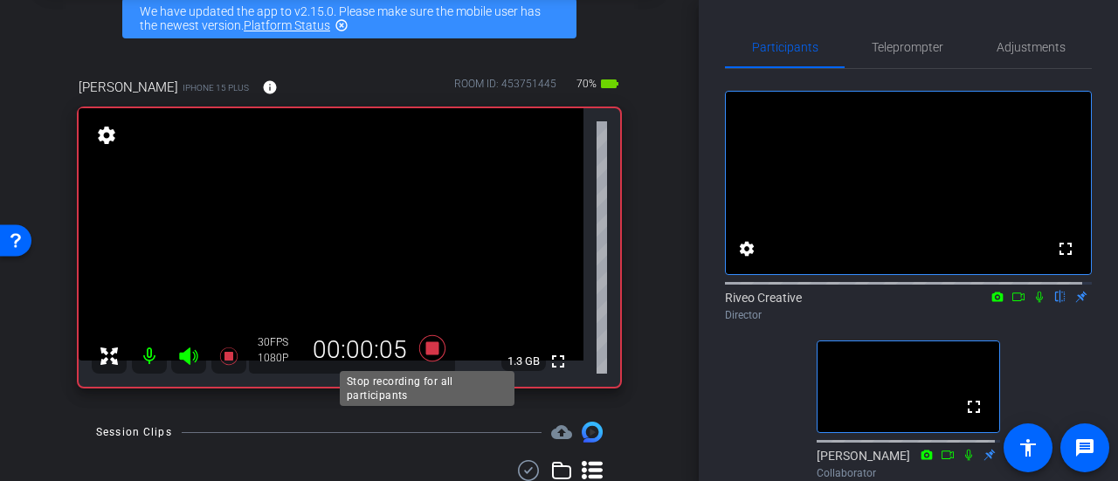
click at [420, 350] on icon at bounding box center [432, 348] width 42 height 31
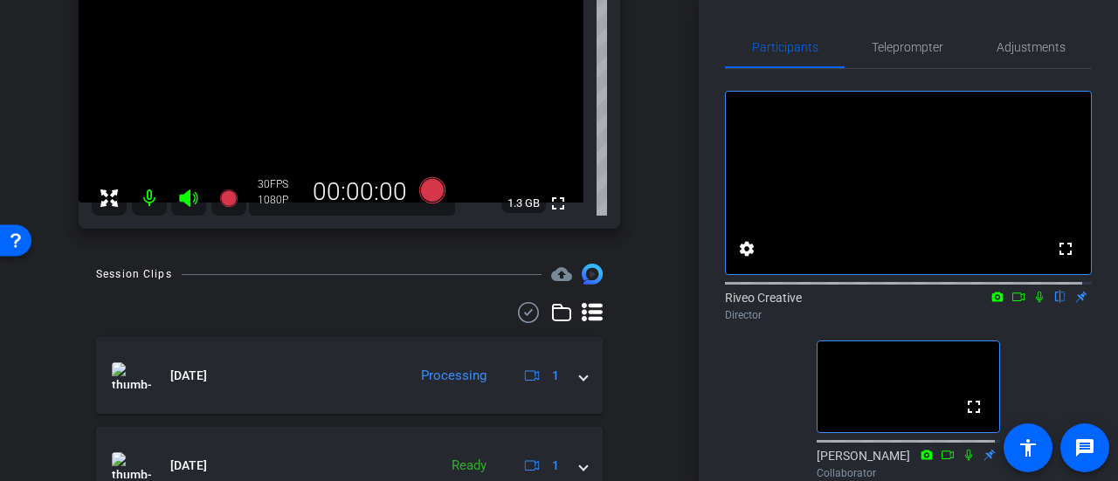
scroll to position [262, 0]
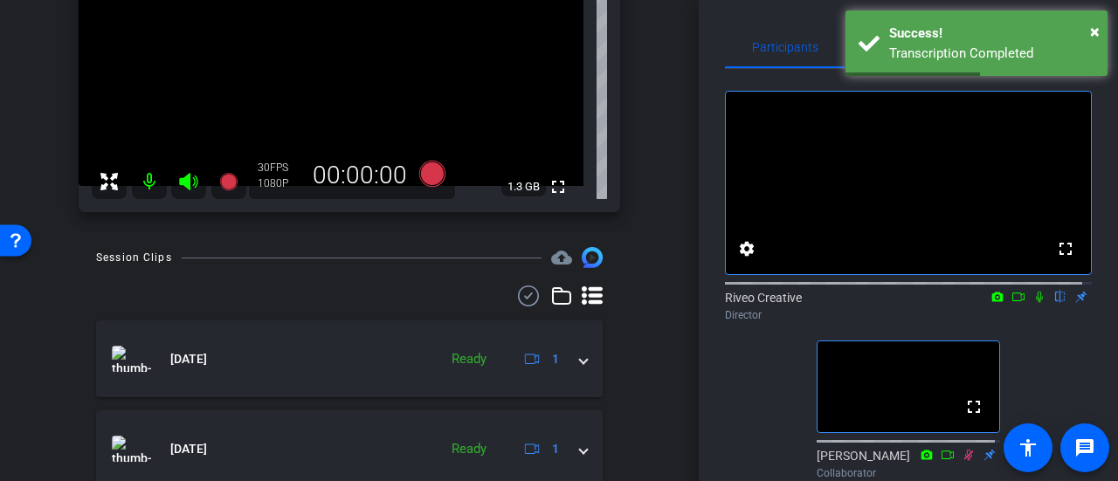
click at [1033, 303] on icon at bounding box center [1040, 297] width 14 height 12
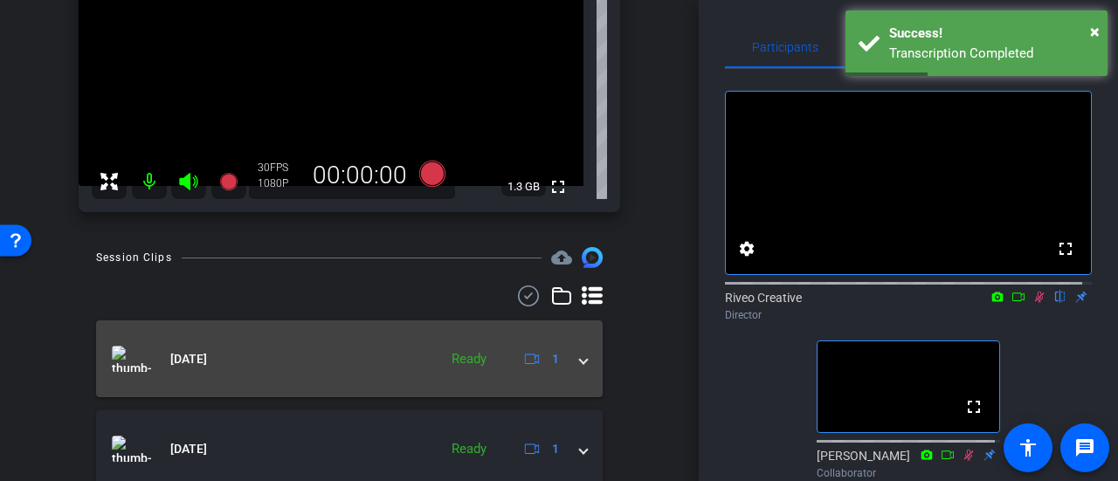
click at [312, 346] on mat-panel-title "[DATE]" at bounding box center [270, 359] width 317 height 26
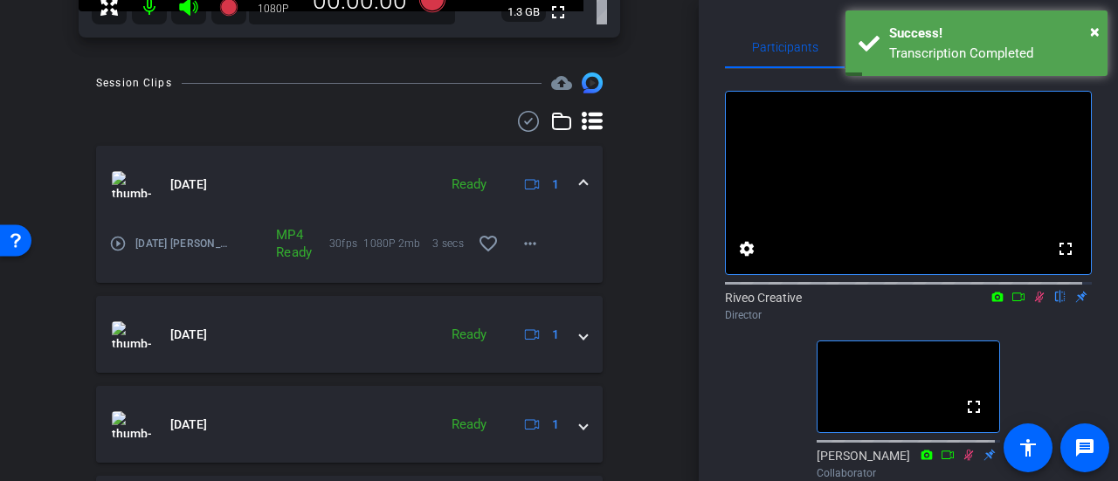
click at [111, 238] on mat-icon "play_circle_outline" at bounding box center [117, 243] width 17 height 17
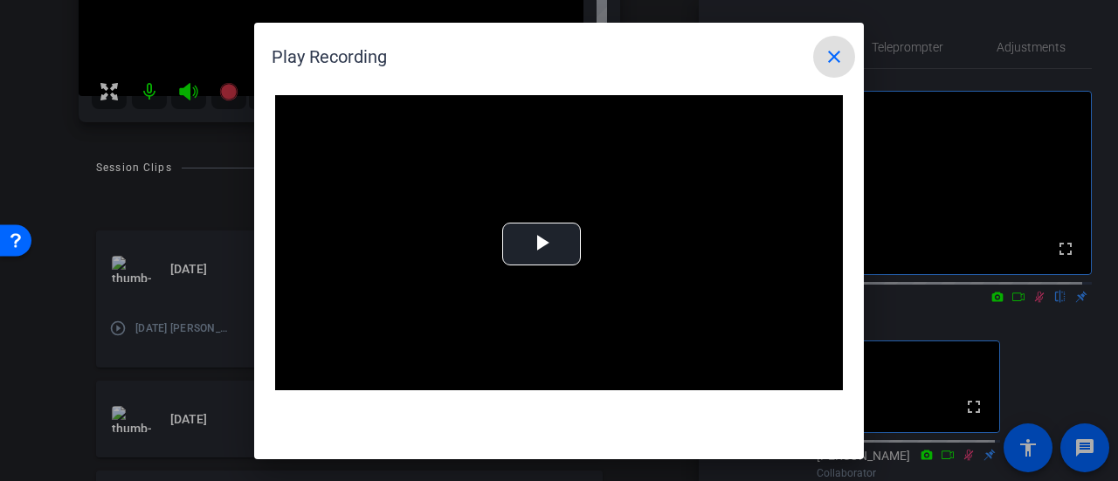
scroll to position [349, 0]
click at [527, 249] on video "Video Player" at bounding box center [559, 255] width 568 height 320
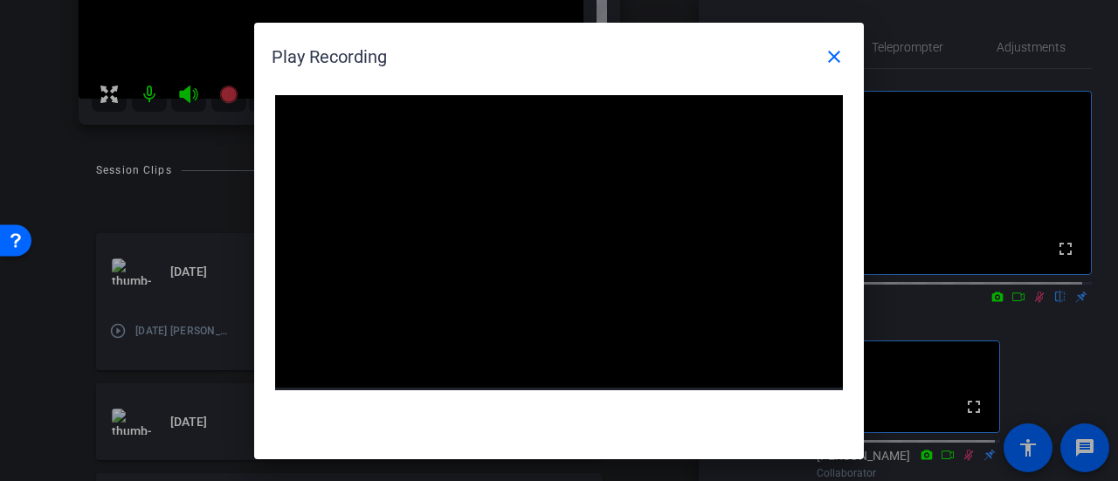
click at [532, 249] on video "Video Player" at bounding box center [559, 255] width 568 height 320
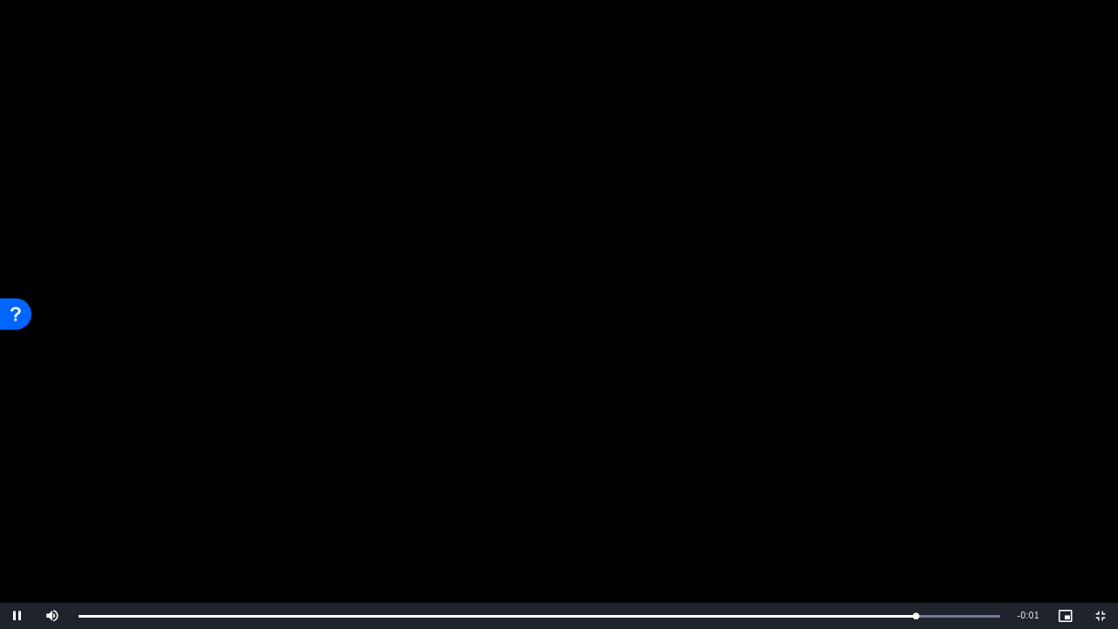
click at [535, 346] on video "Video Player" at bounding box center [559, 314] width 1118 height 629
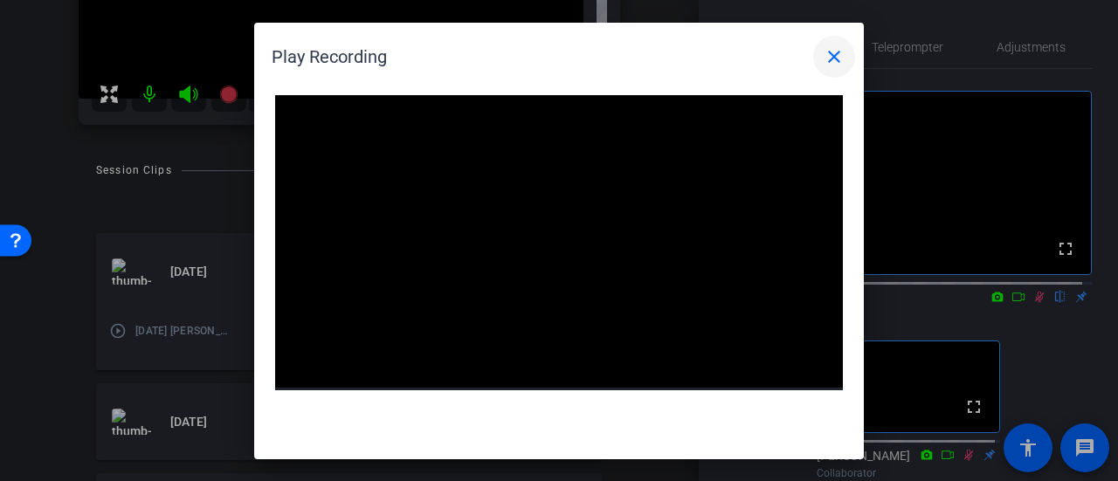
click at [834, 61] on mat-icon "close" at bounding box center [834, 56] width 21 height 21
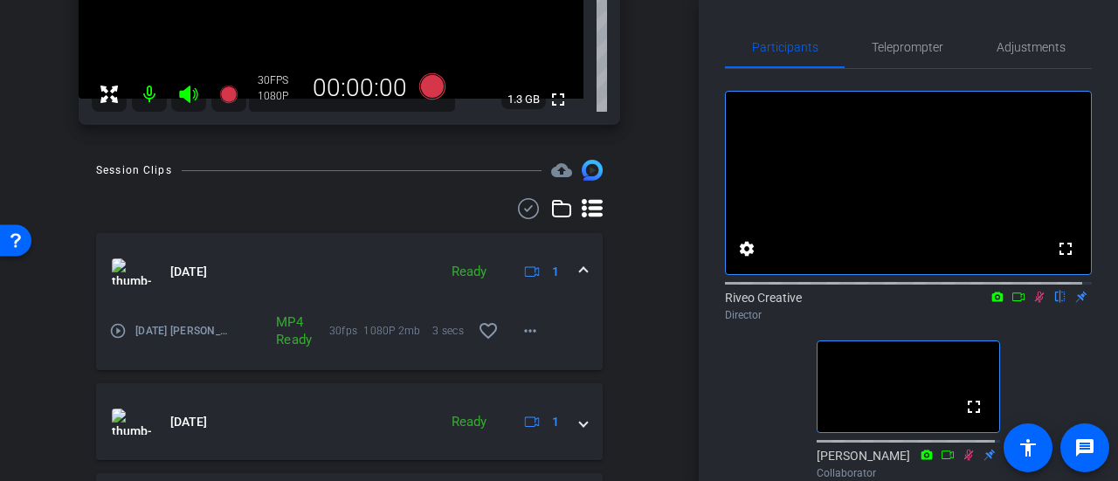
click at [1033, 303] on icon at bounding box center [1040, 297] width 14 height 12
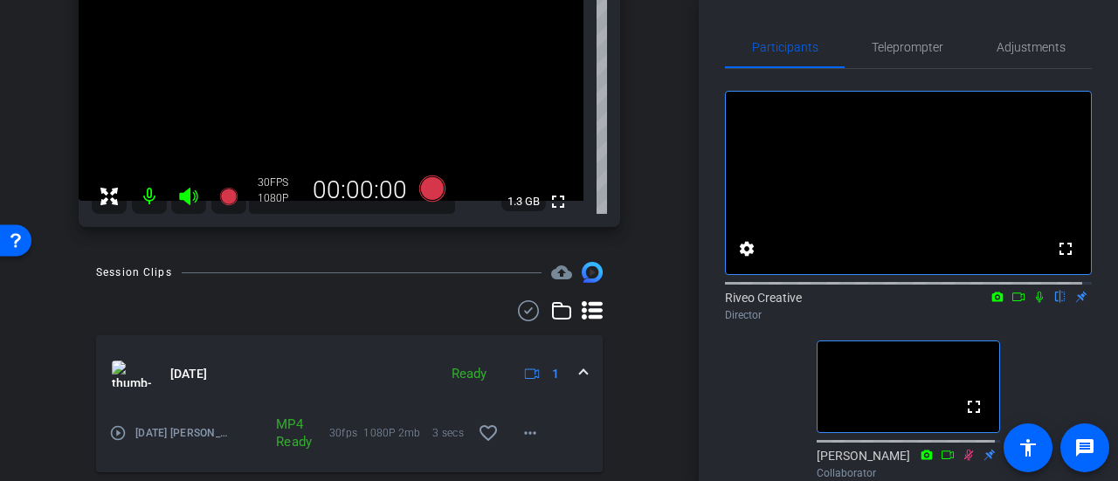
scroll to position [175, 0]
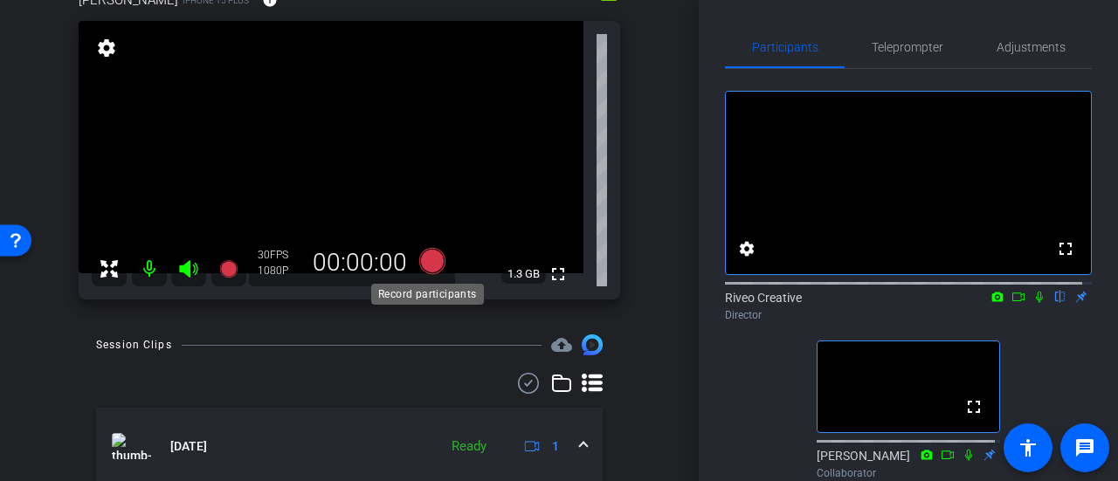
click at [431, 255] on icon at bounding box center [432, 261] width 26 height 26
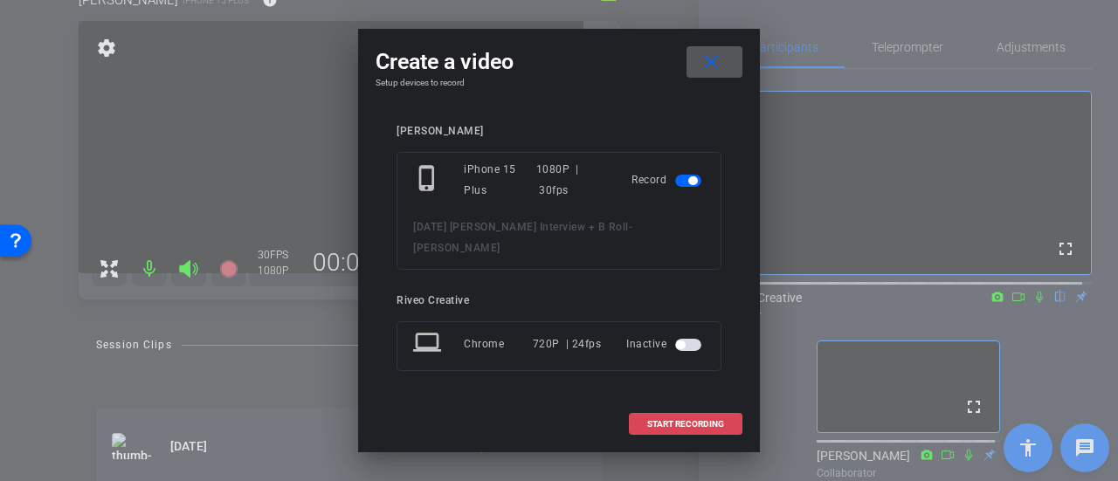
click at [704, 420] on span "START RECORDING" at bounding box center [685, 424] width 77 height 9
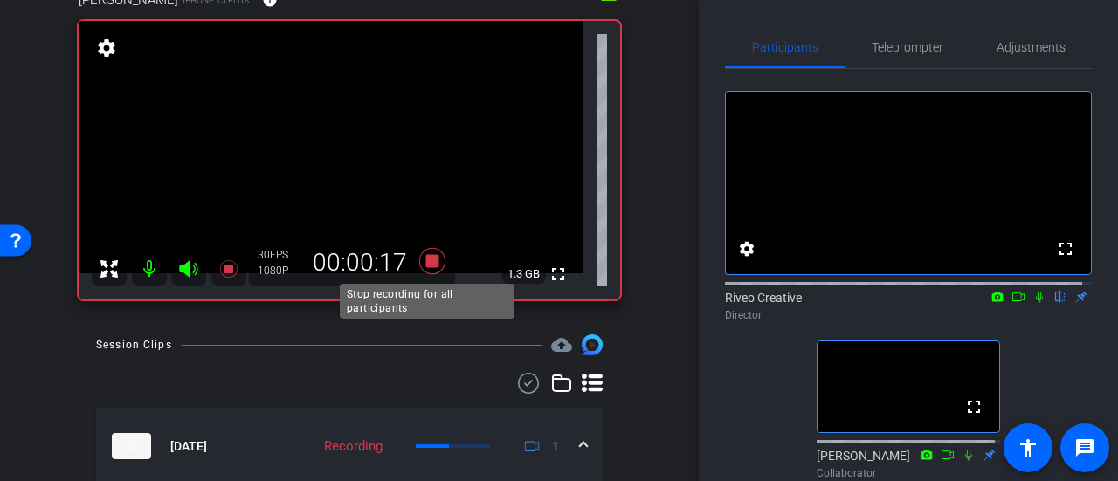
click at [425, 260] on icon at bounding box center [432, 261] width 26 height 26
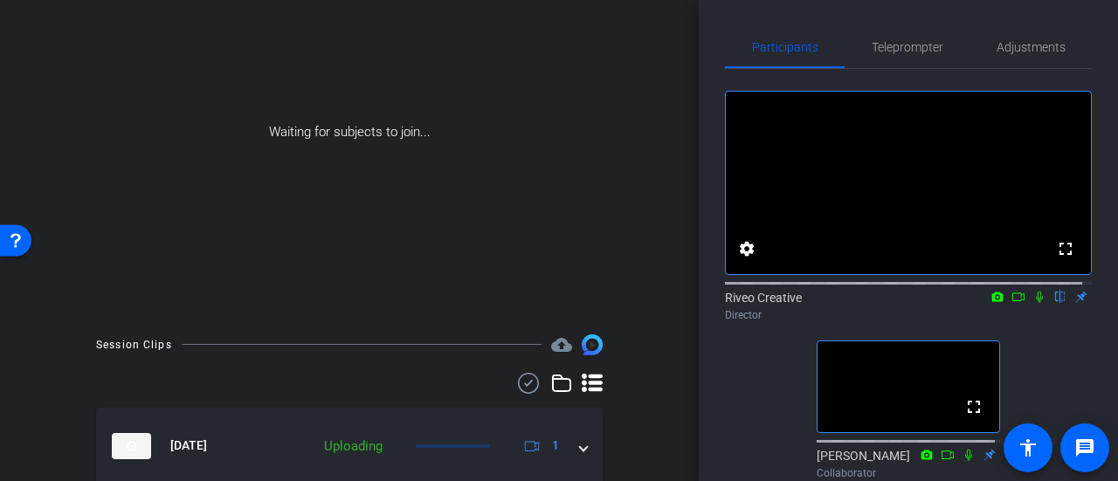
scroll to position [451, 0]
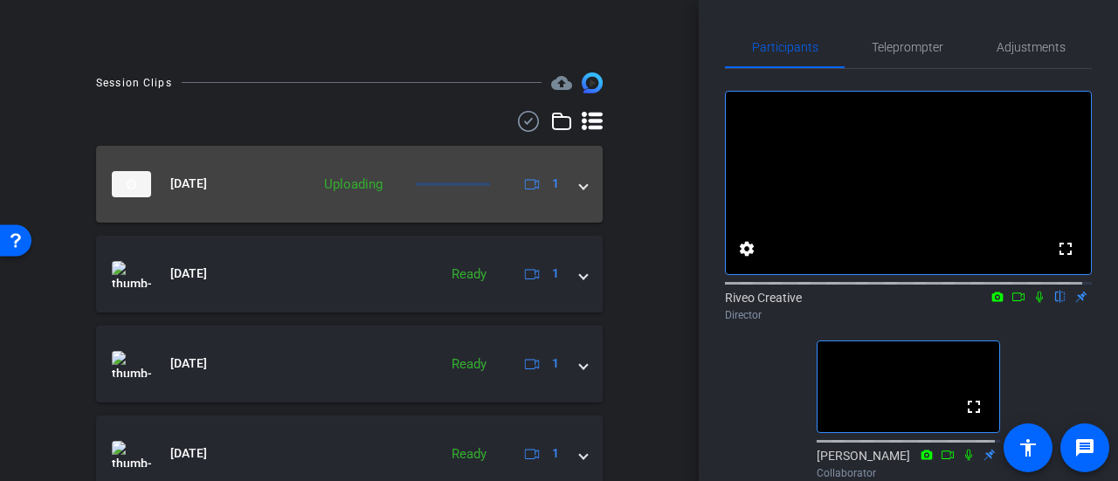
click at [556, 193] on div "[DATE] Uploading 1" at bounding box center [346, 184] width 468 height 26
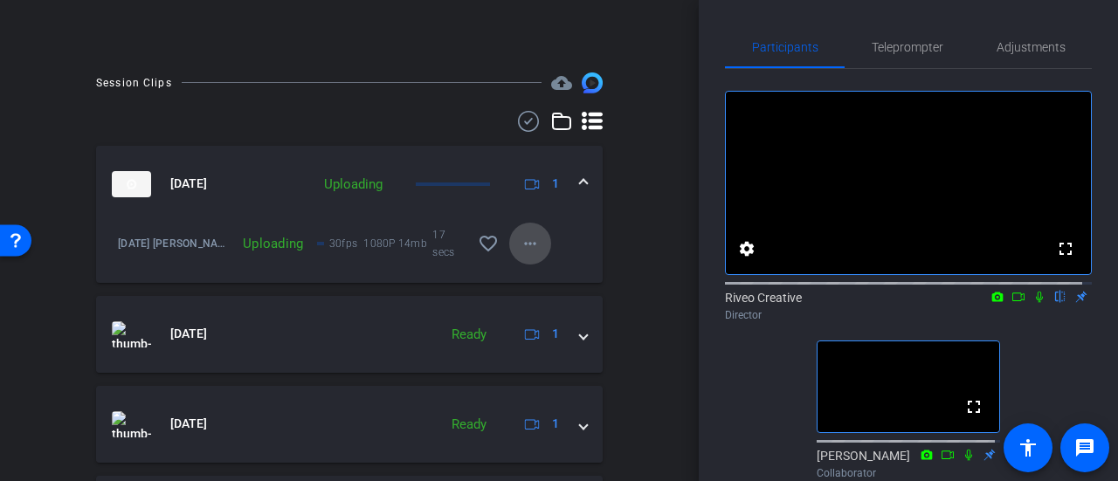
click at [534, 248] on span at bounding box center [530, 244] width 42 height 42
click at [629, 191] on div at bounding box center [559, 240] width 1118 height 481
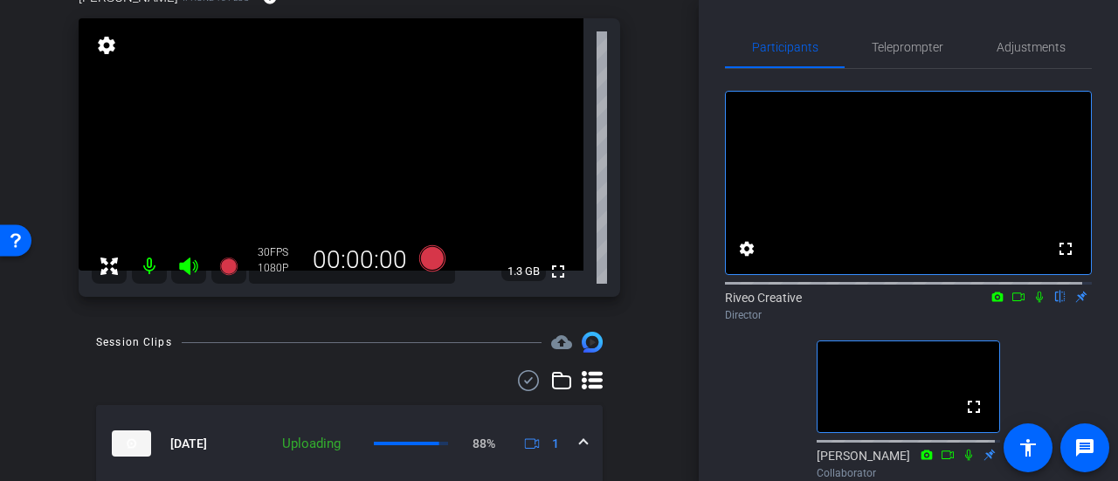
scroll to position [175, 0]
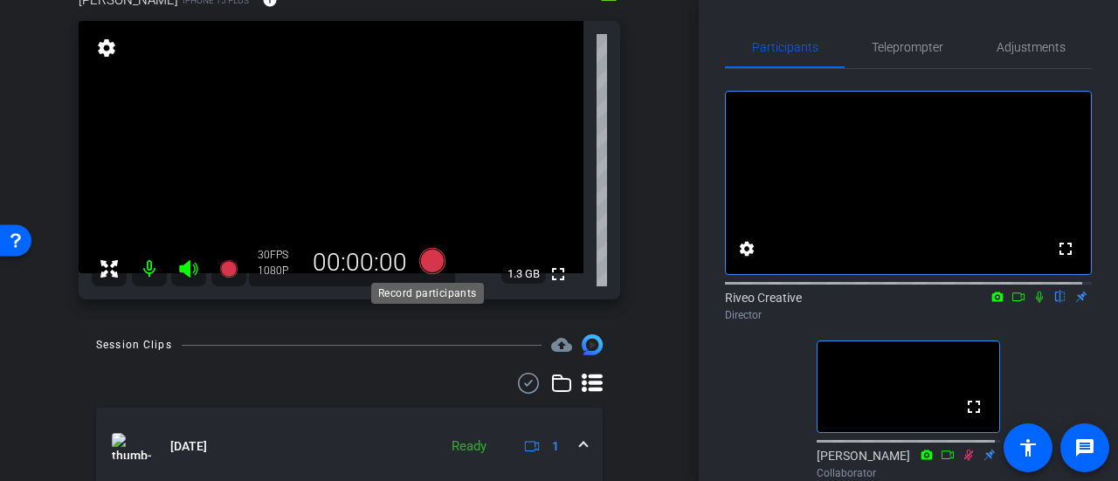
click at [427, 266] on icon at bounding box center [432, 261] width 26 height 26
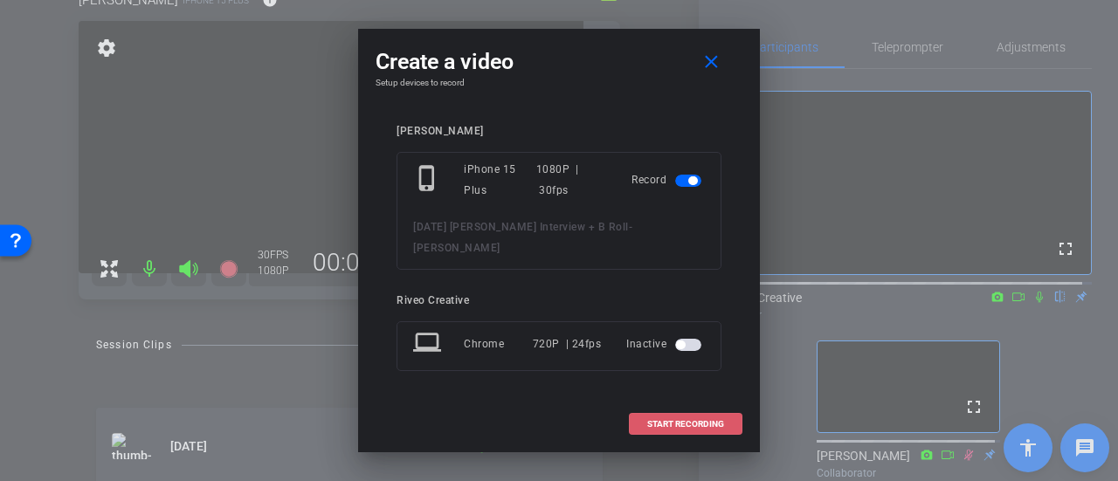
click at [668, 420] on span "START RECORDING" at bounding box center [685, 424] width 77 height 9
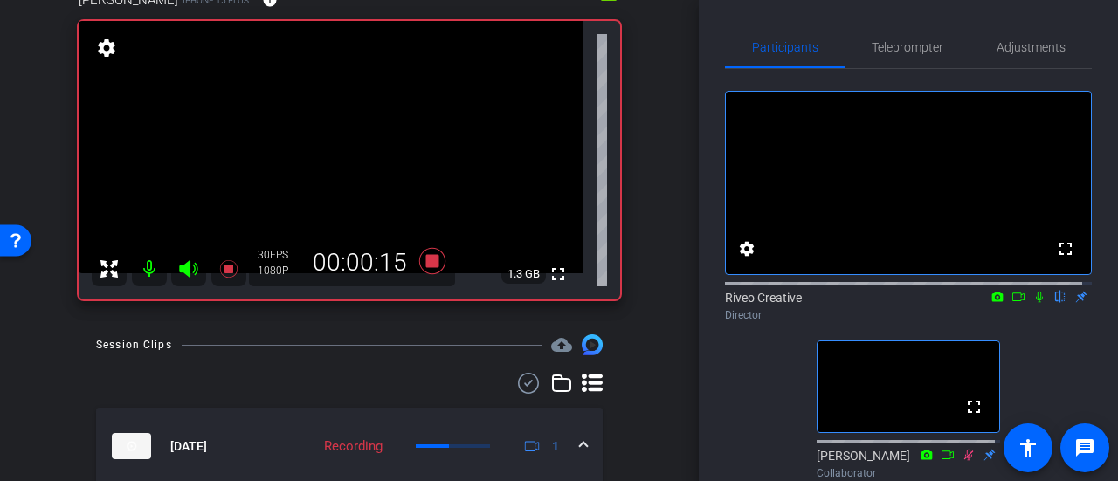
click at [1036, 303] on icon at bounding box center [1039, 297] width 7 height 11
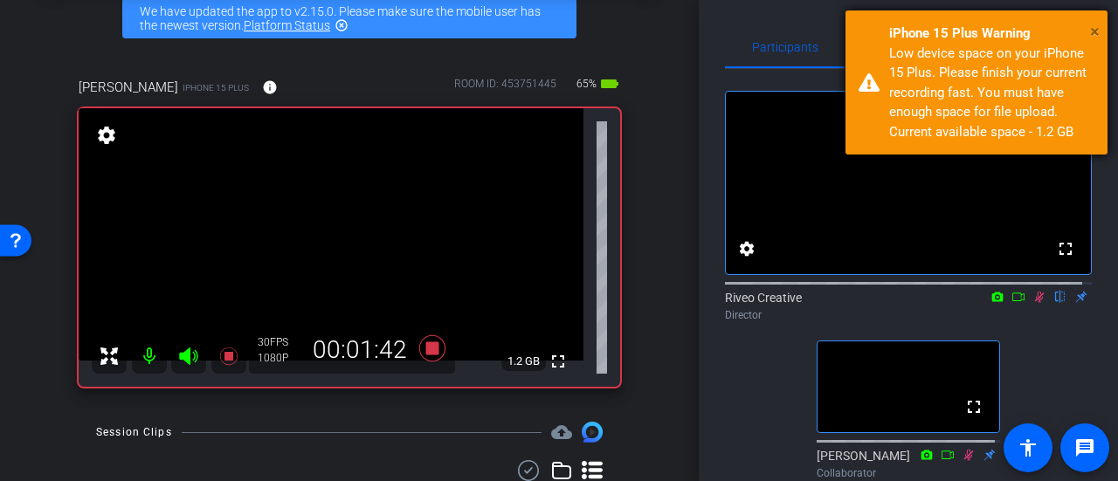
click at [1096, 26] on span "×" at bounding box center [1095, 31] width 10 height 21
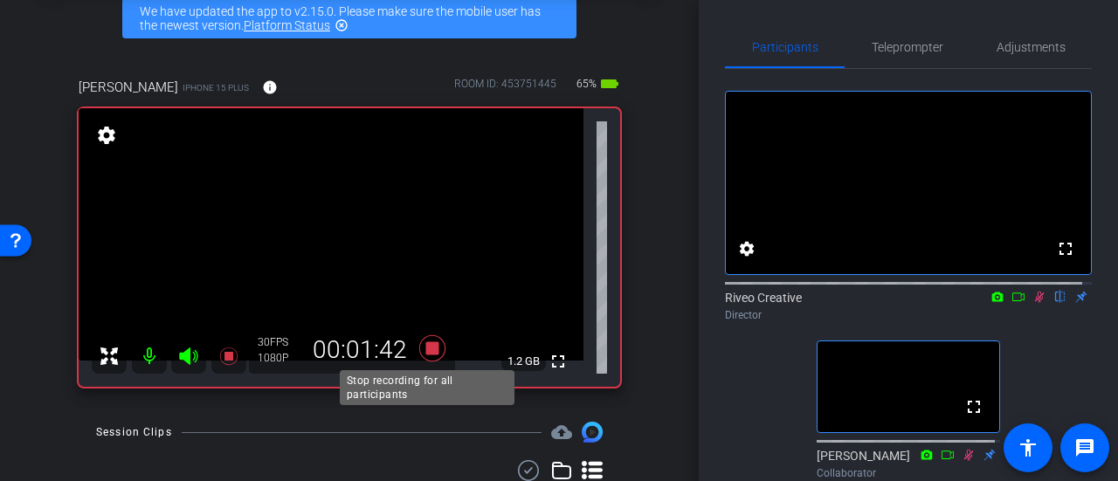
click at [429, 347] on icon at bounding box center [432, 348] width 26 height 26
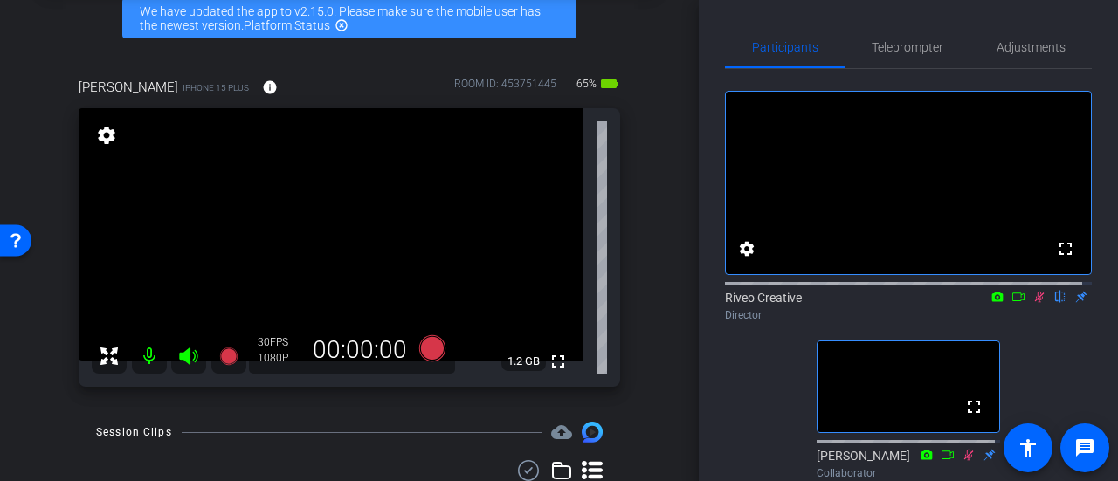
click at [1033, 303] on icon at bounding box center [1040, 297] width 14 height 12
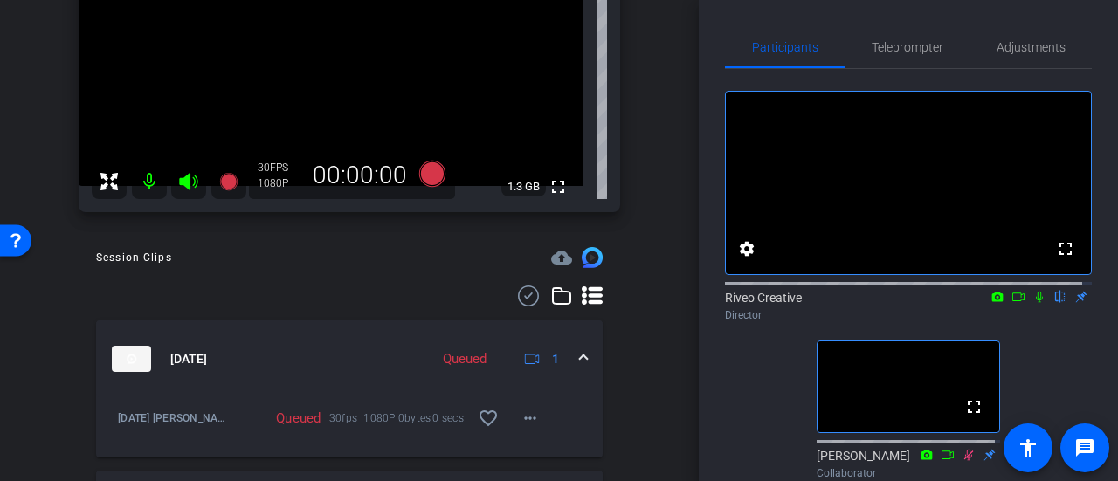
scroll to position [524, 0]
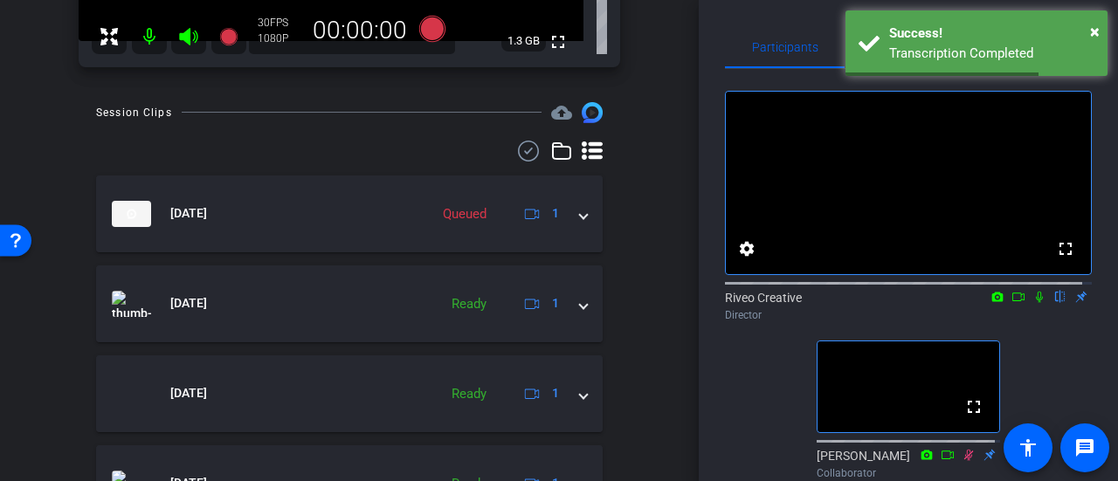
scroll to position [412, 0]
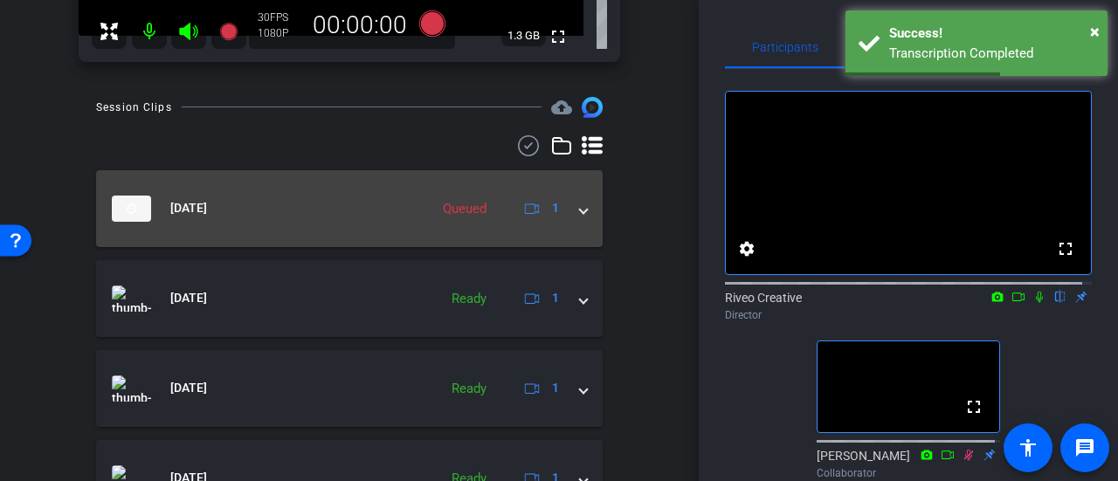
click at [580, 213] on span at bounding box center [583, 208] width 7 height 18
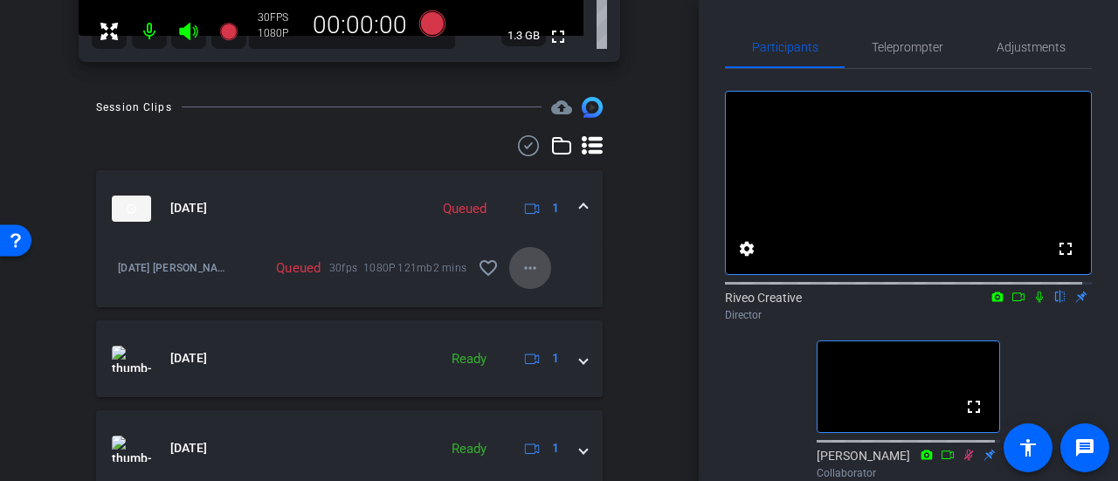
click at [521, 273] on mat-icon "more_horiz" at bounding box center [530, 268] width 21 height 21
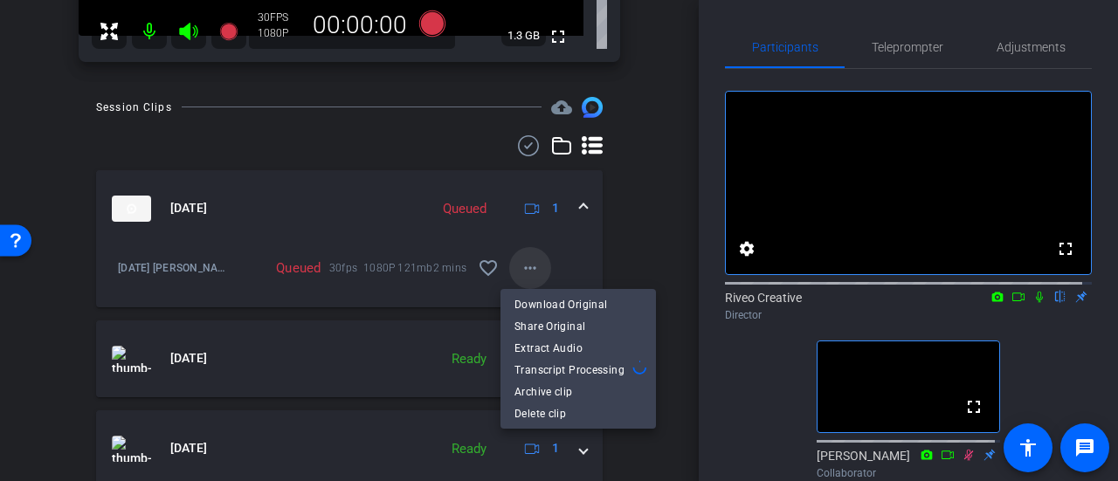
click at [521, 273] on div at bounding box center [559, 240] width 1118 height 481
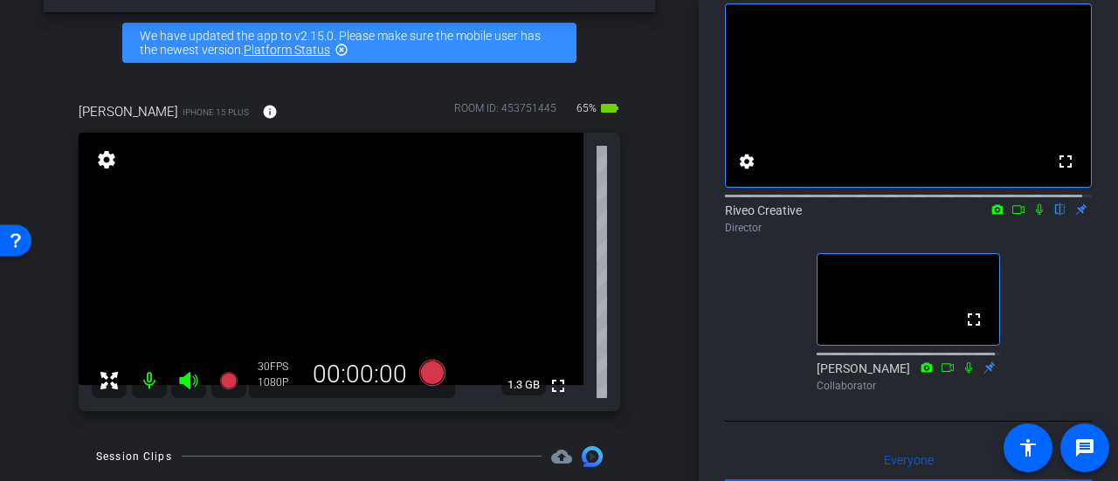
scroll to position [150, 0]
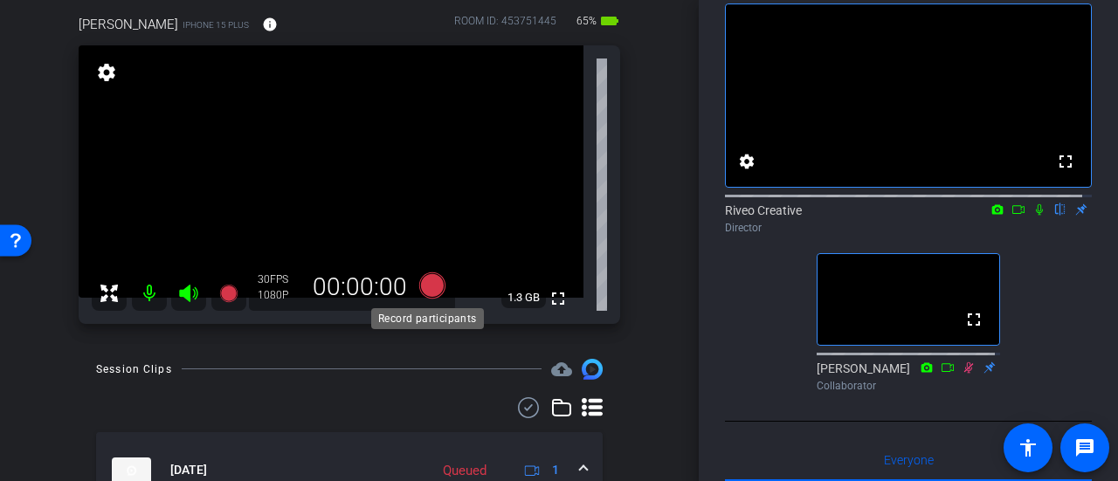
click at [431, 287] on icon at bounding box center [432, 286] width 26 height 26
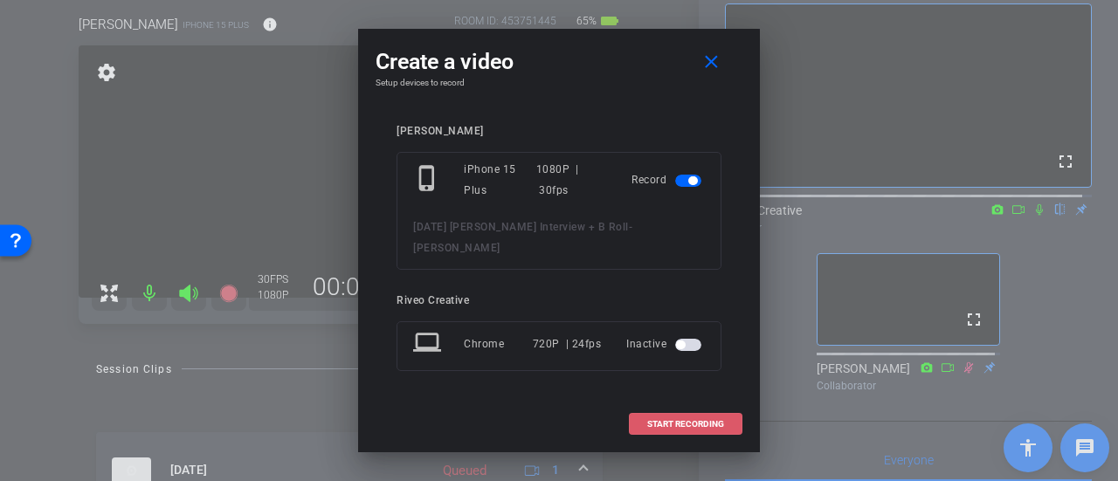
click at [707, 418] on span at bounding box center [686, 425] width 112 height 42
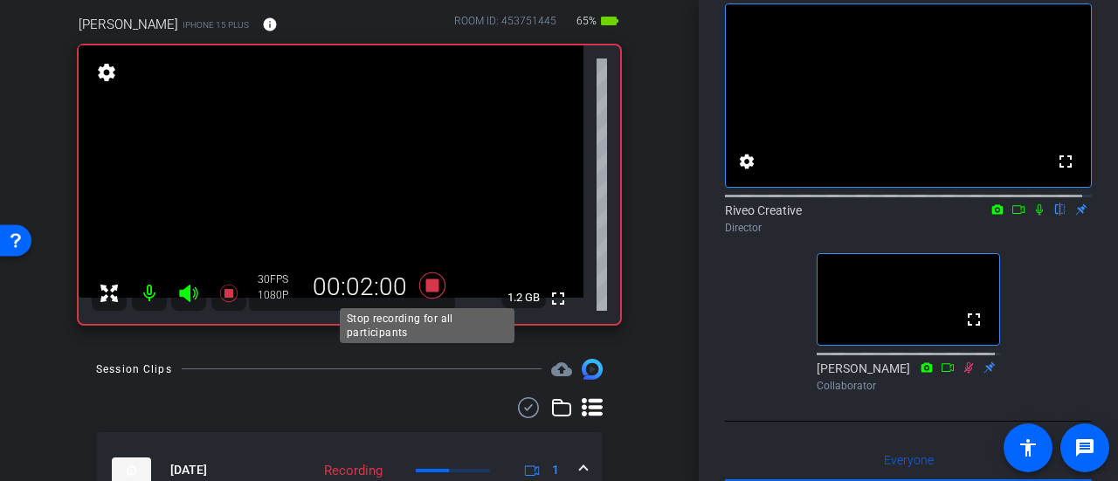
click at [422, 284] on icon at bounding box center [432, 286] width 26 height 26
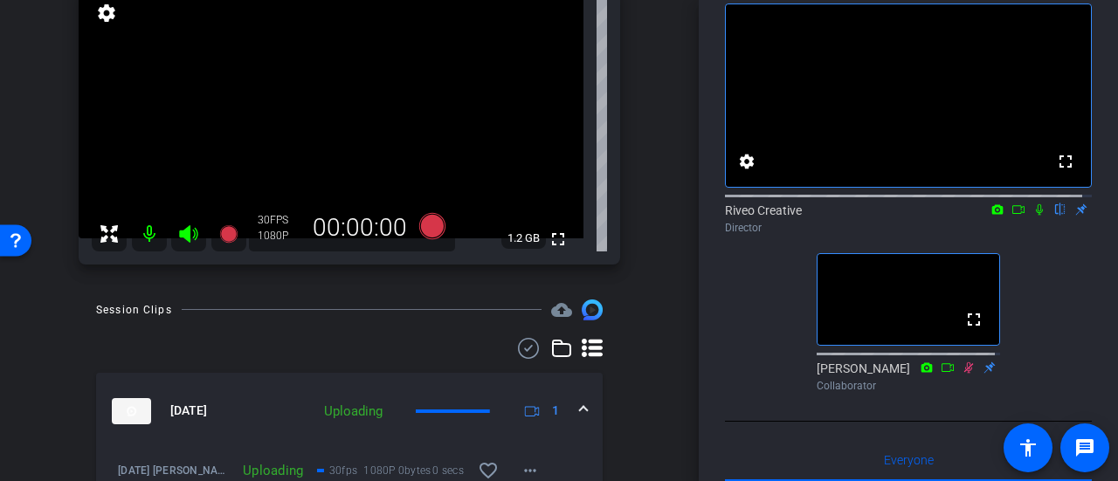
scroll to position [238, 0]
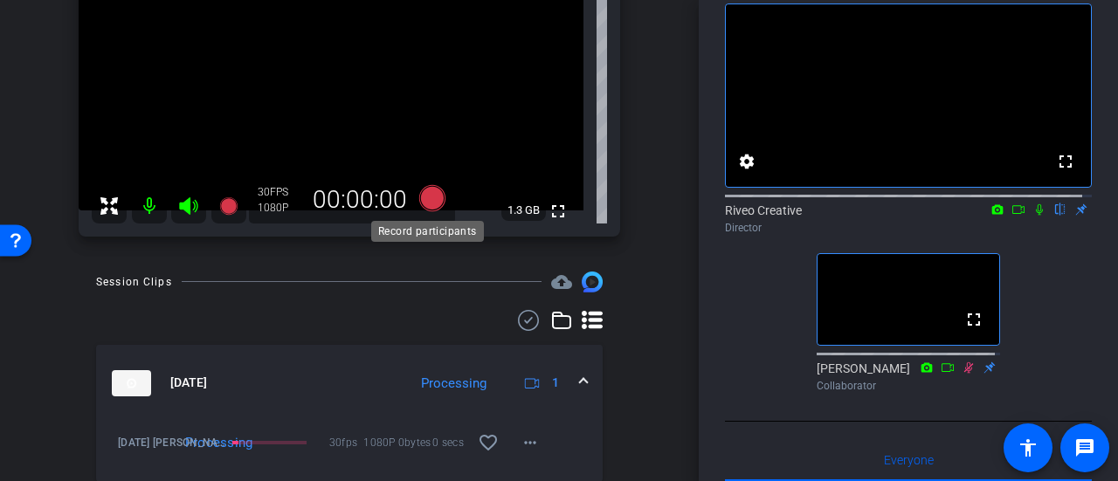
click at [423, 197] on icon at bounding box center [432, 198] width 26 height 26
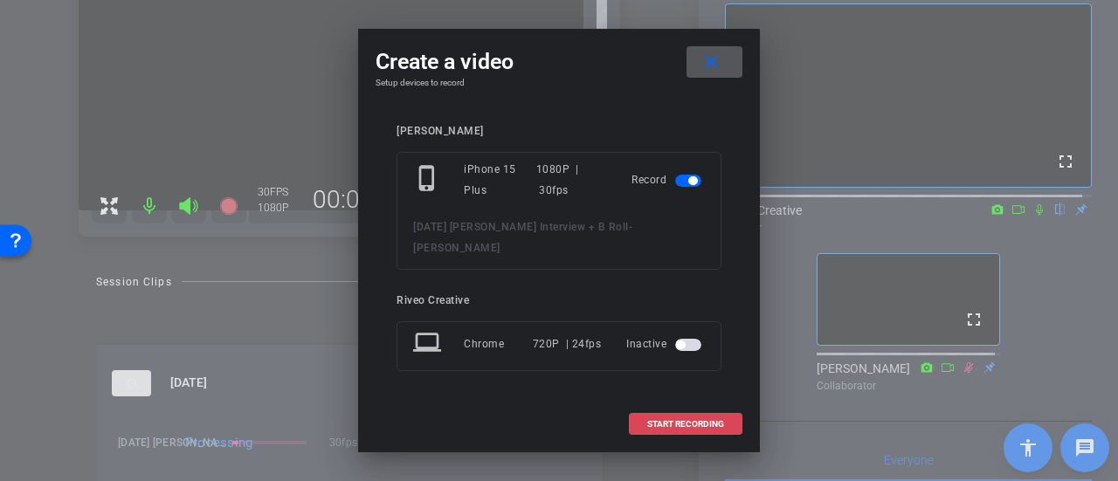
click at [690, 404] on span at bounding box center [686, 425] width 112 height 42
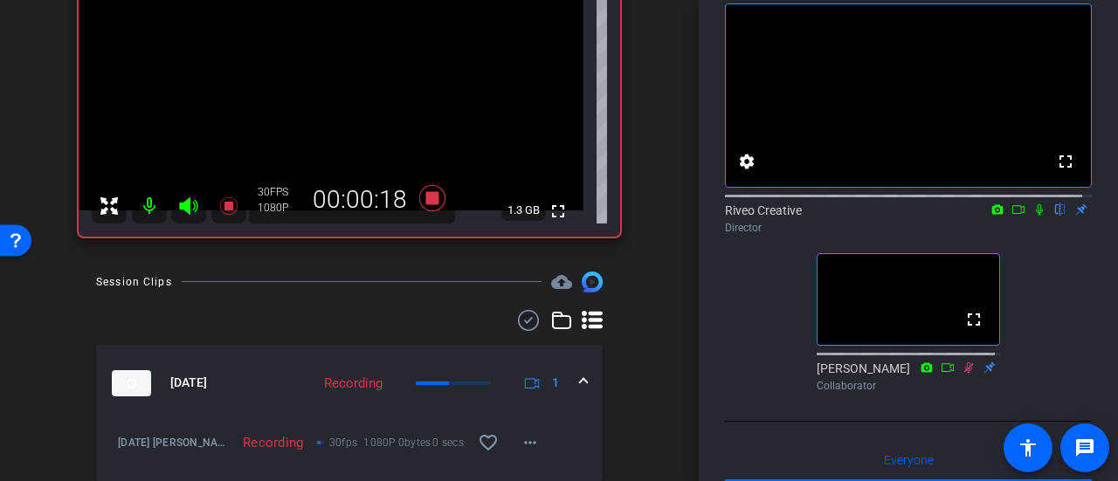
scroll to position [150, 0]
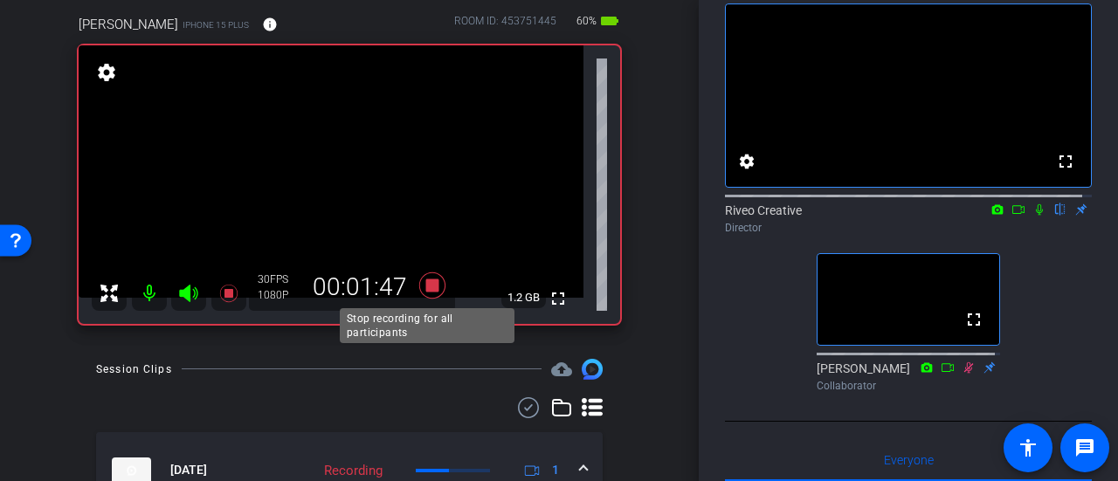
click at [429, 289] on icon at bounding box center [432, 286] width 26 height 26
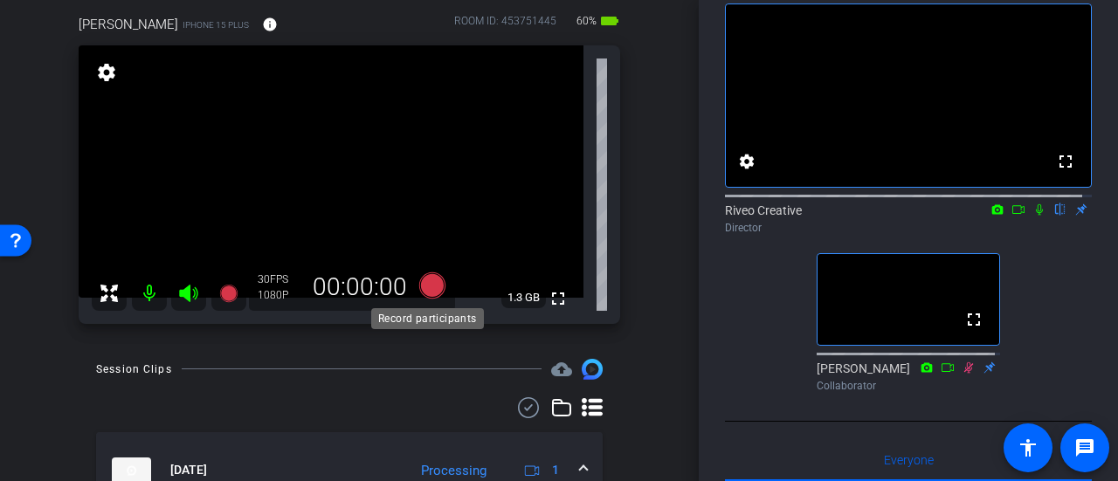
click at [433, 294] on icon at bounding box center [432, 286] width 26 height 26
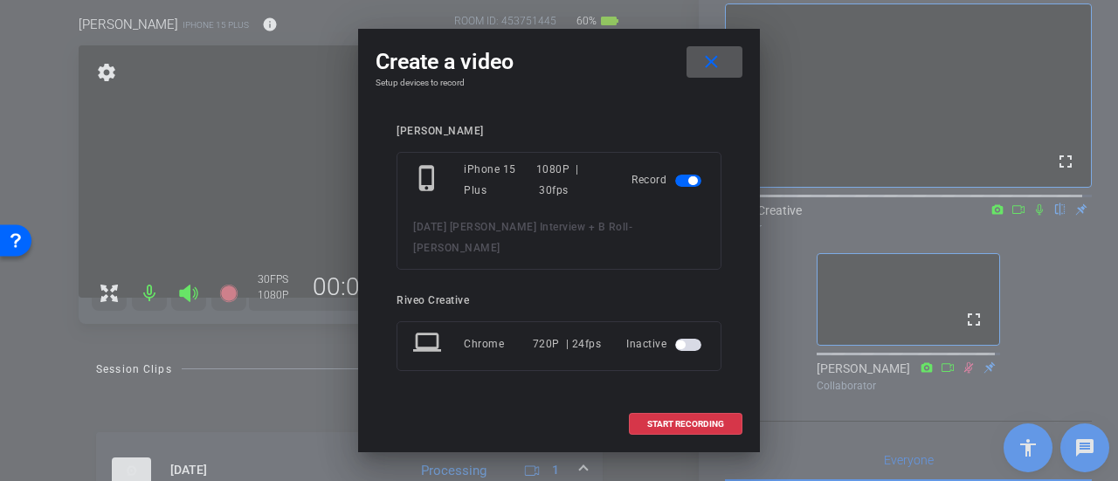
drag, startPoint x: 665, startPoint y: 420, endPoint x: 706, endPoint y: 462, distance: 58.7
click at [665, 419] on span at bounding box center [686, 425] width 112 height 42
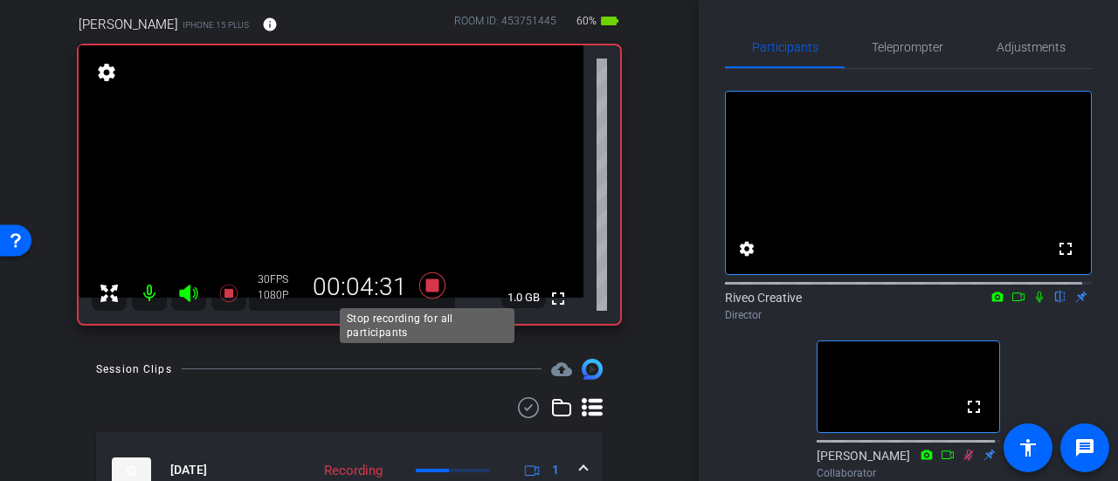
click at [427, 286] on icon at bounding box center [432, 286] width 26 height 26
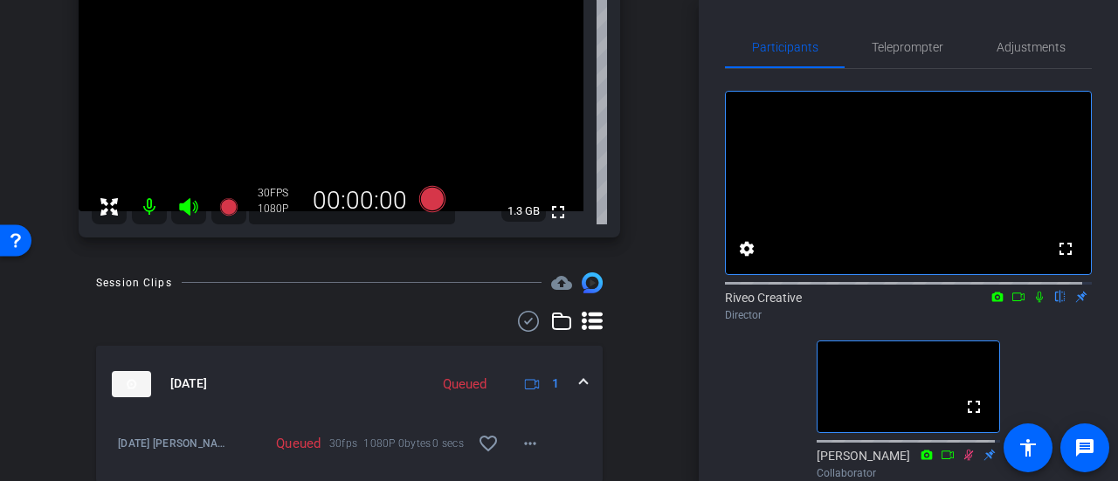
scroll to position [238, 0]
click at [424, 200] on icon at bounding box center [432, 198] width 26 height 26
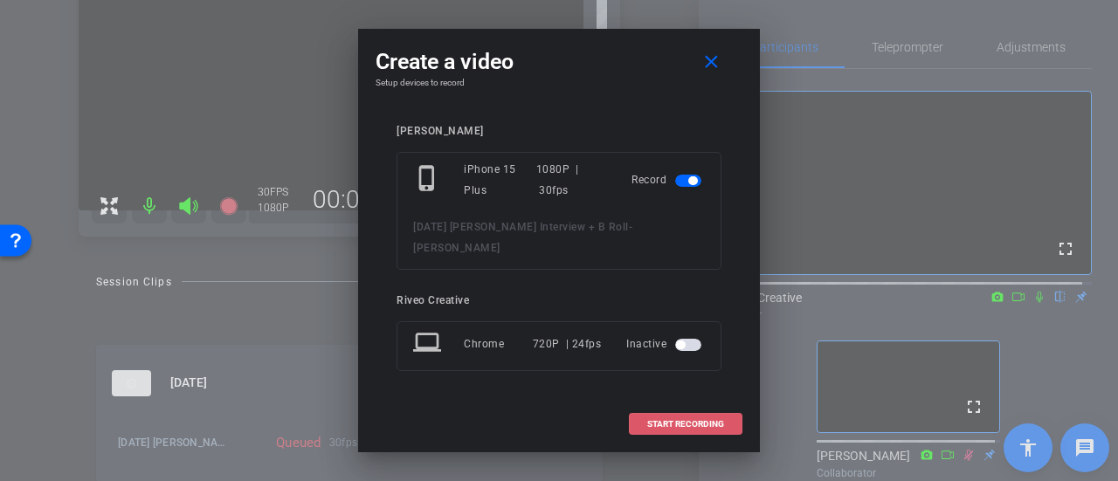
click at [684, 422] on span at bounding box center [686, 425] width 112 height 42
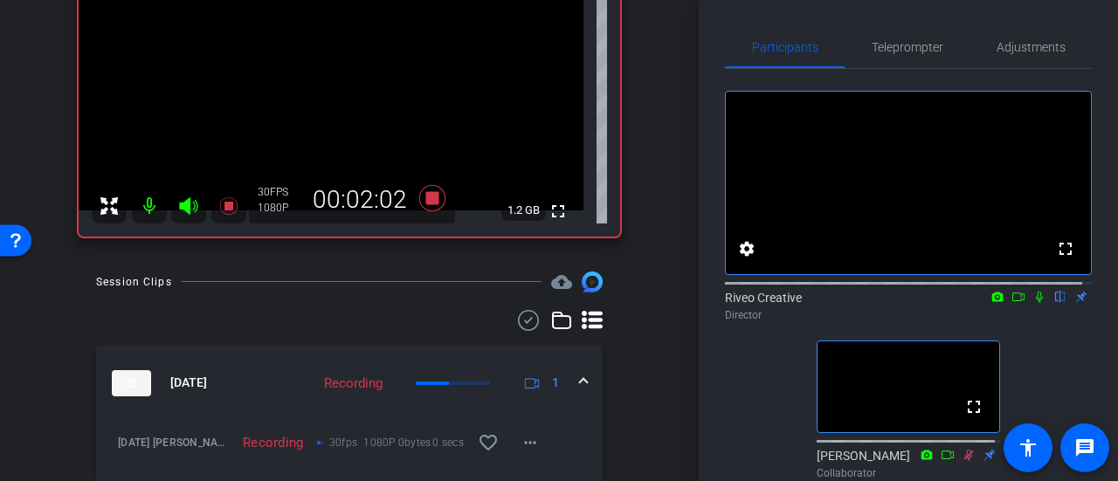
scroll to position [150, 0]
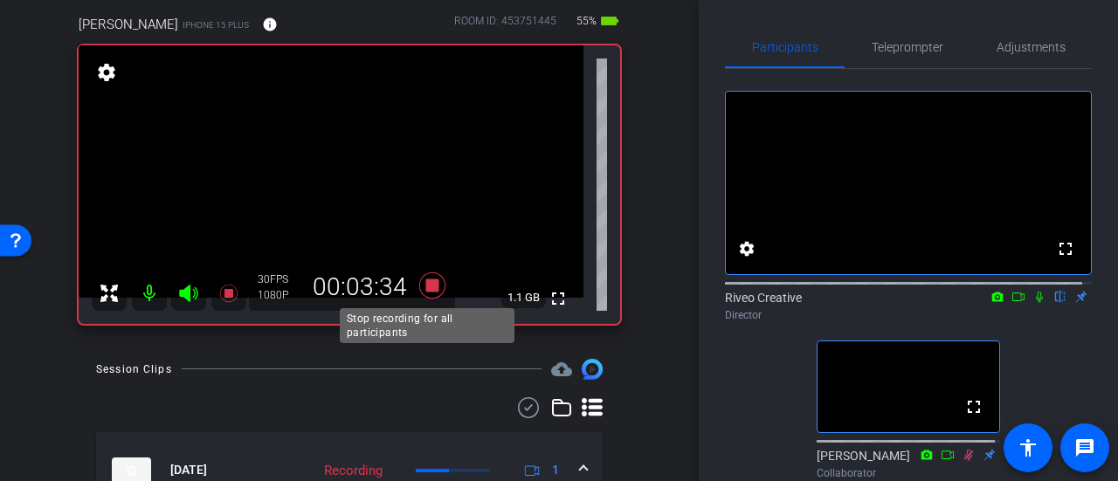
click at [422, 281] on icon at bounding box center [432, 286] width 26 height 26
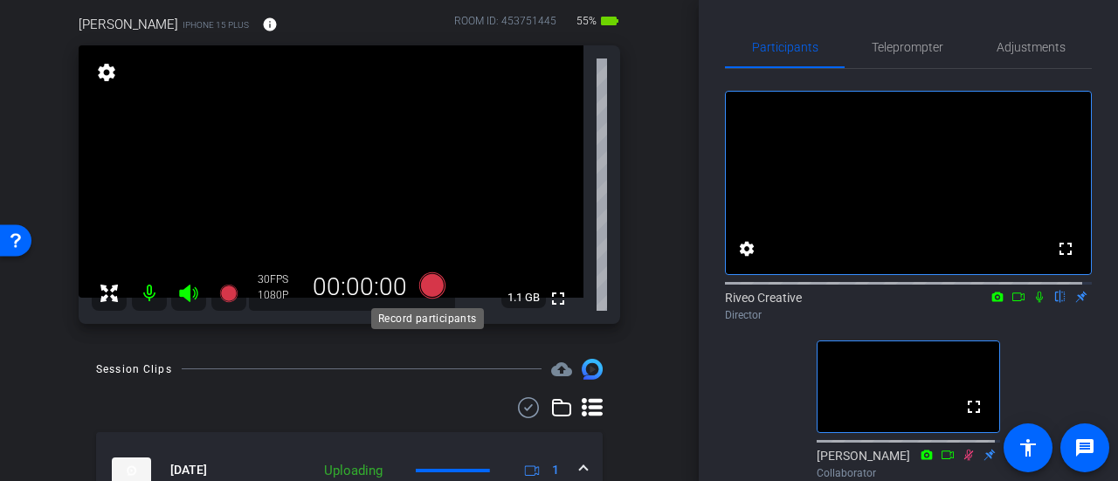
click at [426, 282] on icon at bounding box center [432, 286] width 26 height 26
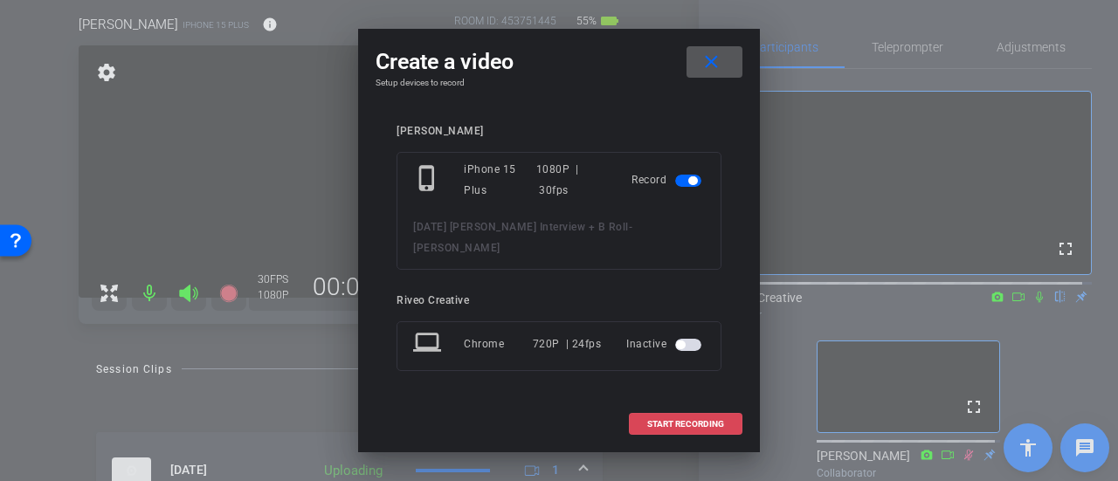
click at [691, 420] on span "START RECORDING" at bounding box center [685, 424] width 77 height 9
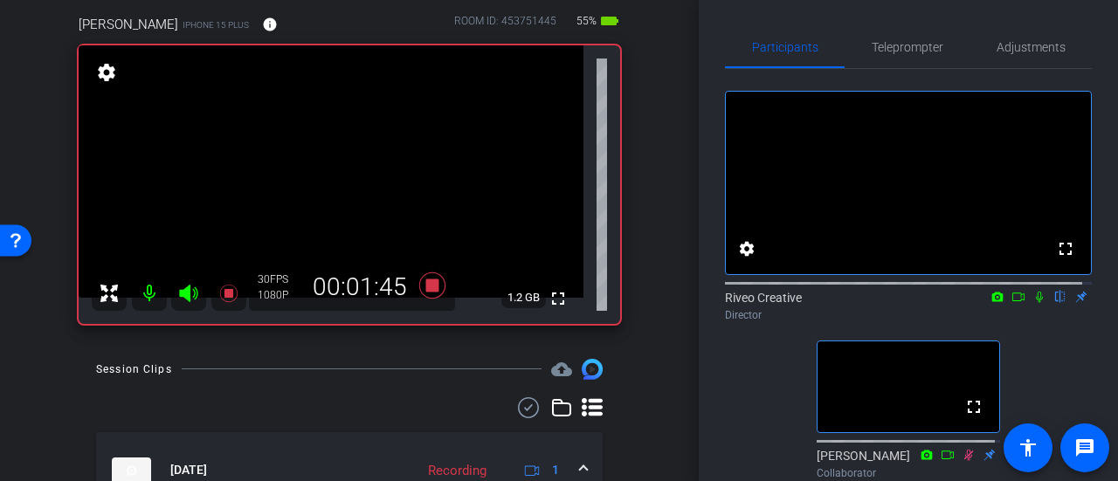
drag, startPoint x: 428, startPoint y: 287, endPoint x: 467, endPoint y: 401, distance: 120.2
click at [467, 331] on div "arrow_back [DATE] [PERSON_NAME] Interview + B Roll Back to project Send invite …" at bounding box center [349, 90] width 699 height 481
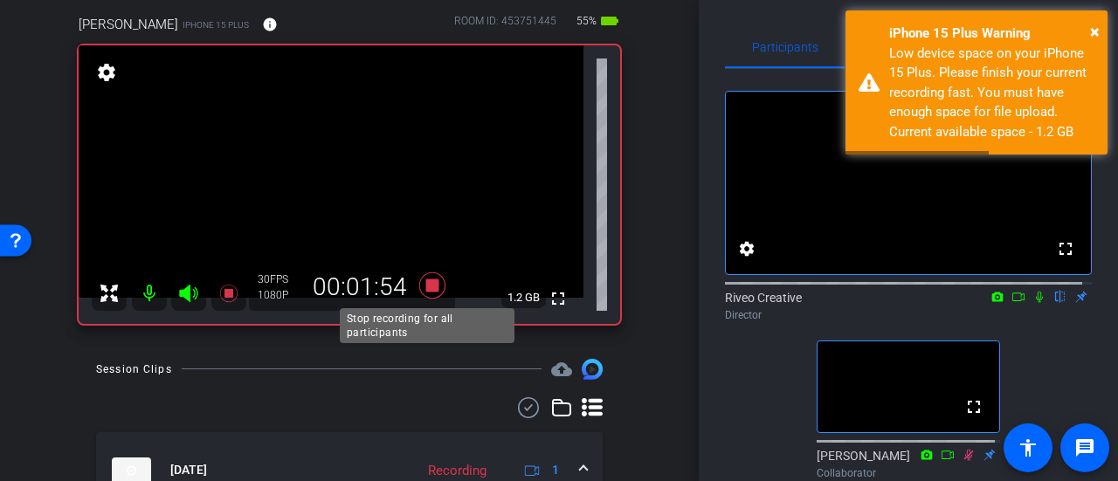
click at [421, 282] on icon at bounding box center [432, 286] width 26 height 26
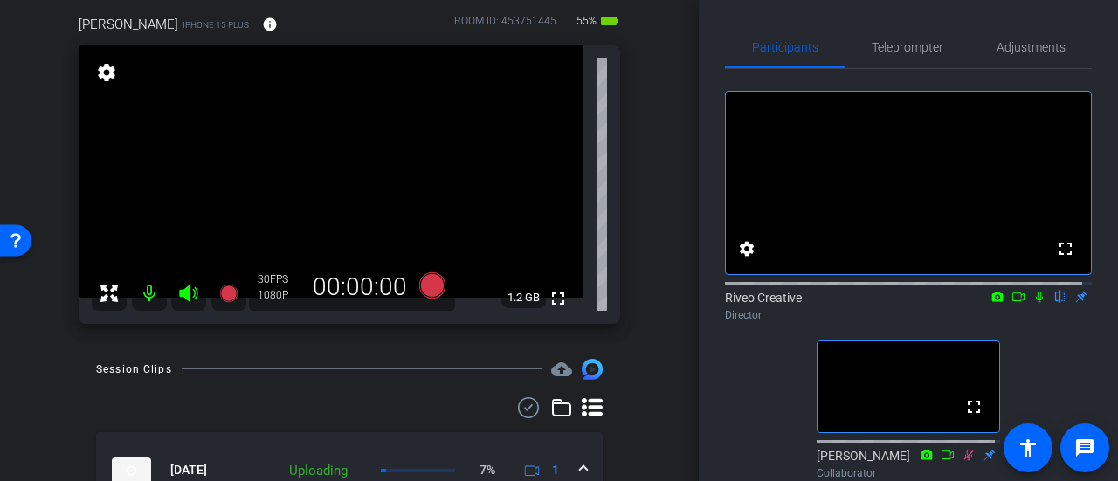
click at [686, 371] on div "arrow_back [DATE] [PERSON_NAME] Interview + B Roll Back to project Send invite …" at bounding box center [349, 240] width 699 height 481
click at [428, 277] on icon at bounding box center [432, 286] width 26 height 26
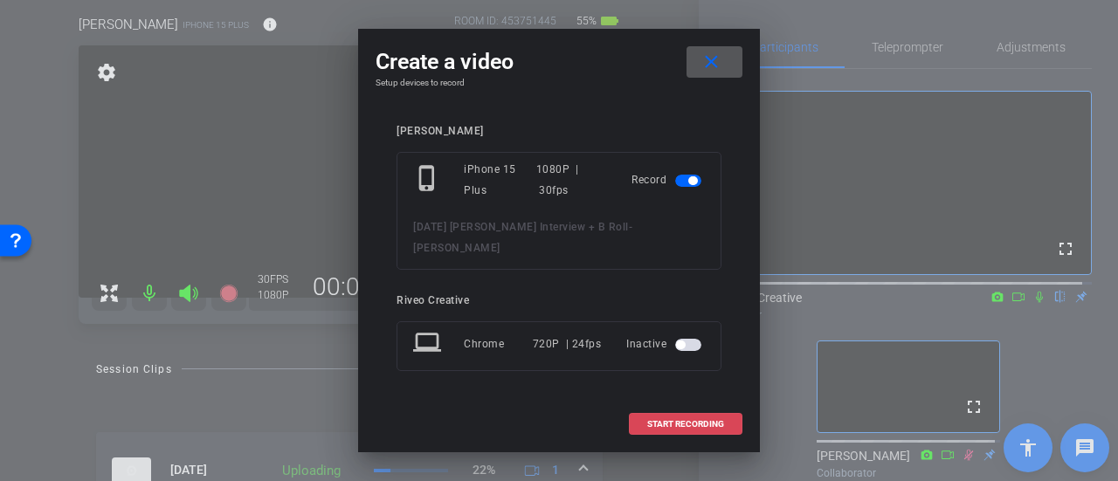
click at [657, 420] on span "START RECORDING" at bounding box center [685, 424] width 77 height 9
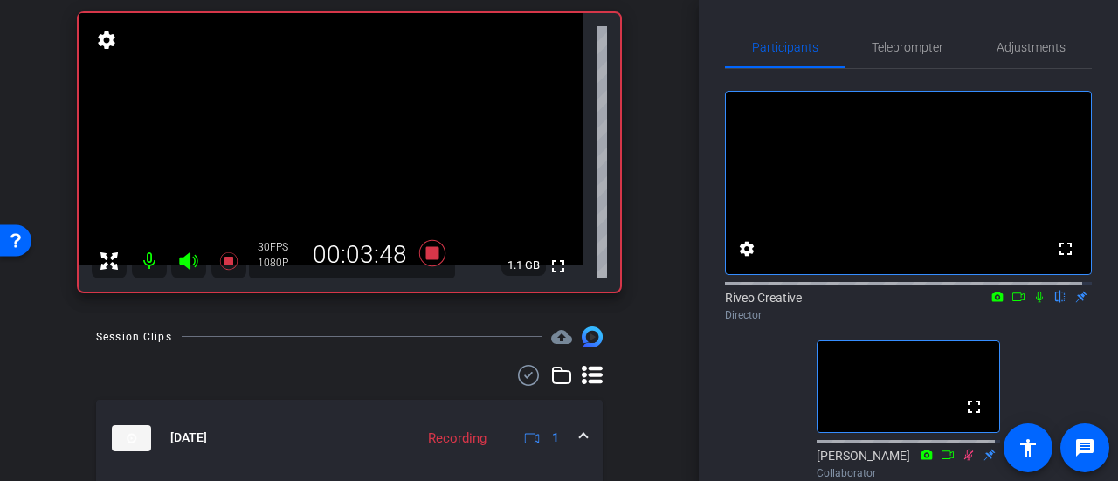
scroll to position [175, 0]
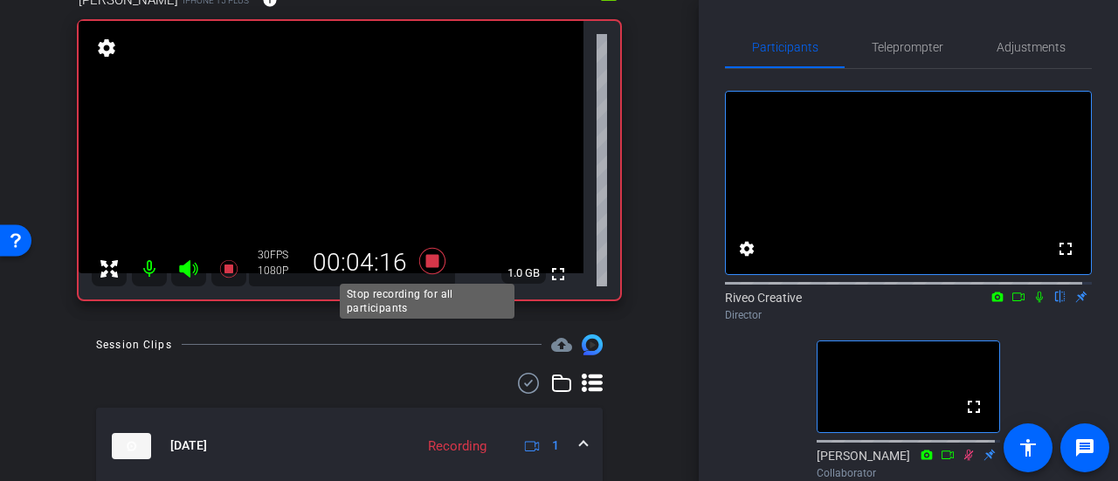
click at [421, 252] on icon at bounding box center [432, 260] width 42 height 31
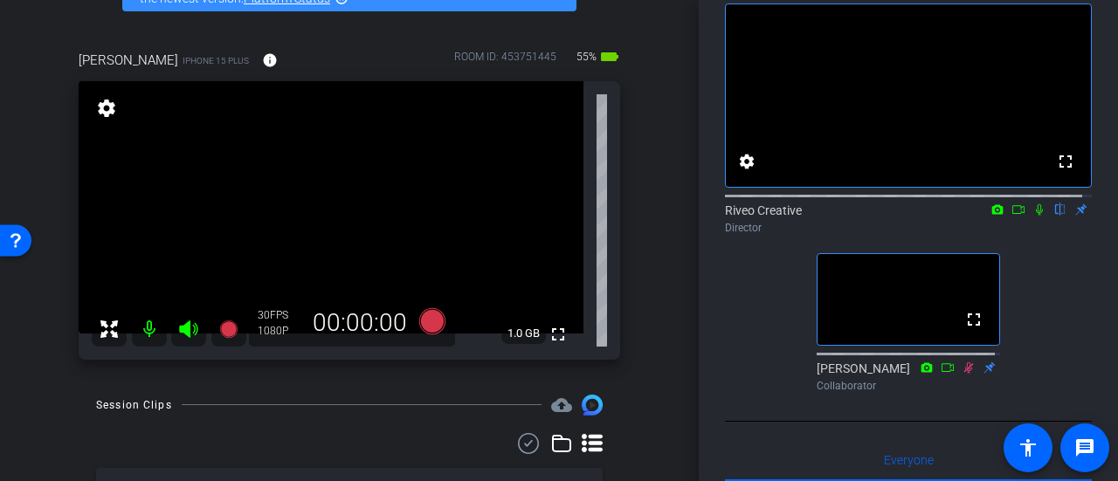
scroll to position [87, 0]
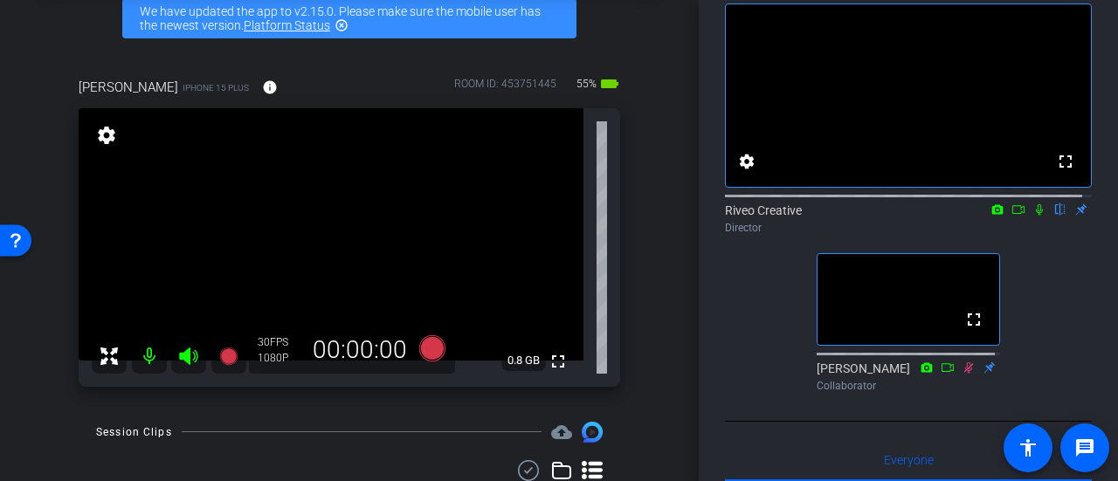
click at [634, 127] on div "[PERSON_NAME] iPhone 15 Plus info ROOM ID: 453751445 55% battery_std fullscreen…" at bounding box center [349, 227] width 611 height 356
click at [428, 347] on icon at bounding box center [432, 348] width 26 height 26
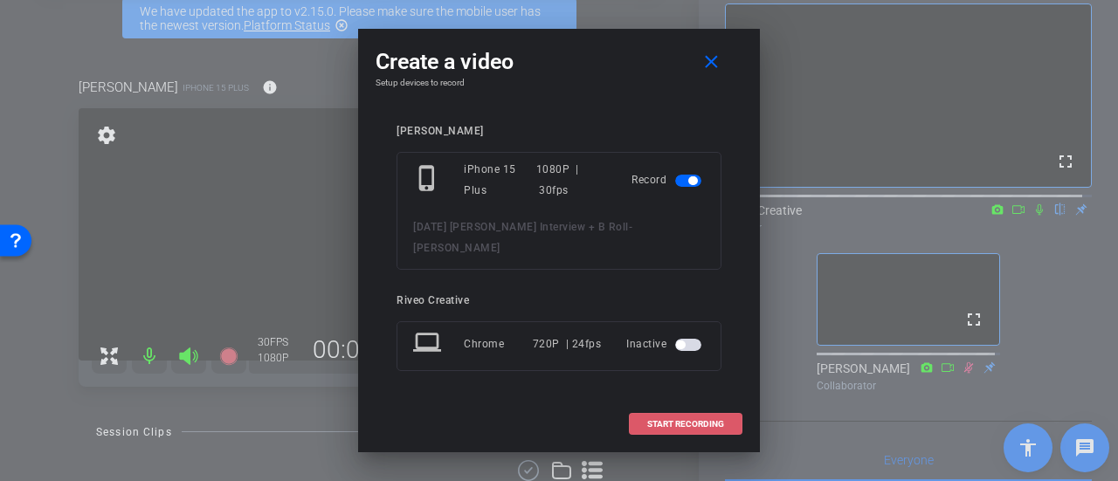
click at [660, 420] on span "START RECORDING" at bounding box center [685, 424] width 77 height 9
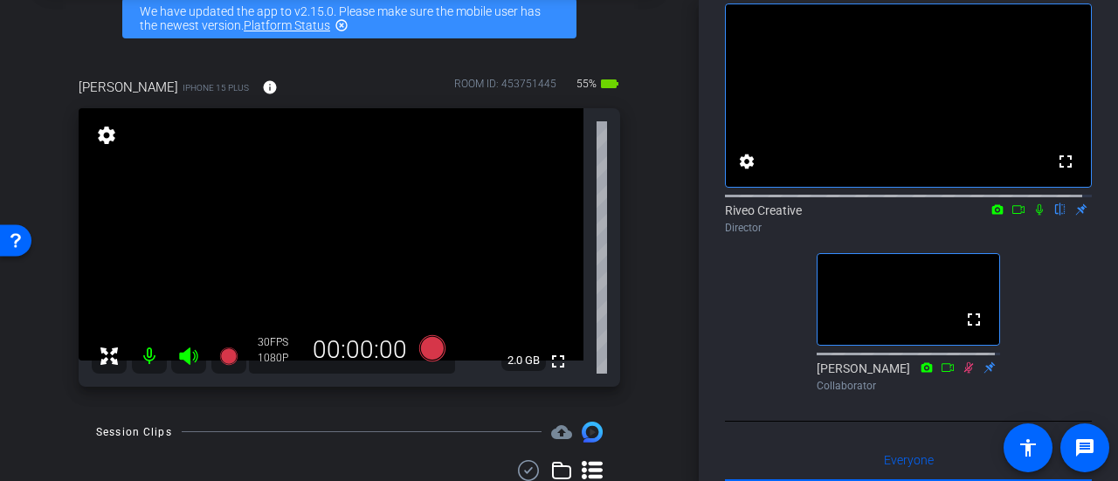
click at [628, 160] on div "[PERSON_NAME] iPhone 15 Plus info ROOM ID: 453751445 55% battery_std fullscreen…" at bounding box center [349, 227] width 611 height 356
click at [425, 342] on icon at bounding box center [432, 348] width 26 height 26
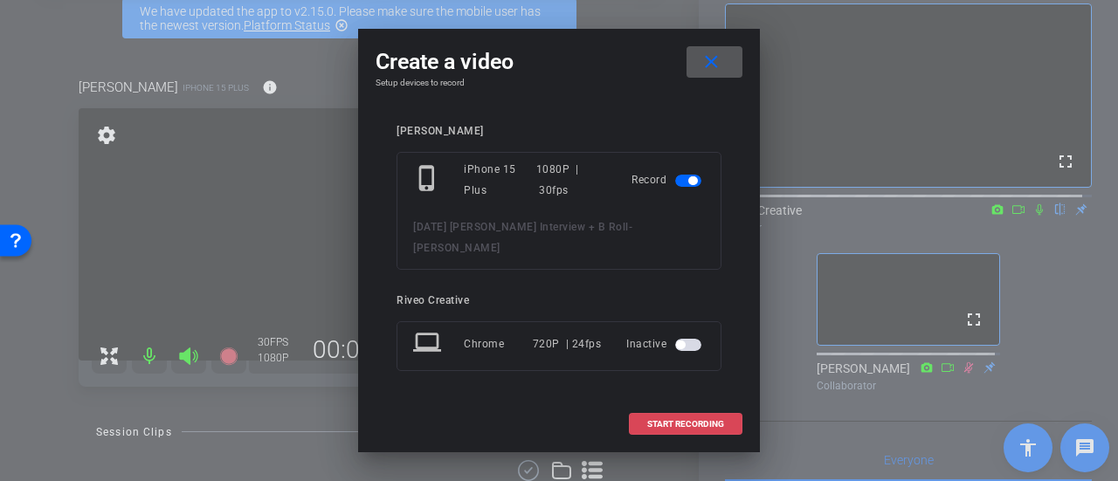
click at [680, 420] on span at bounding box center [686, 425] width 112 height 42
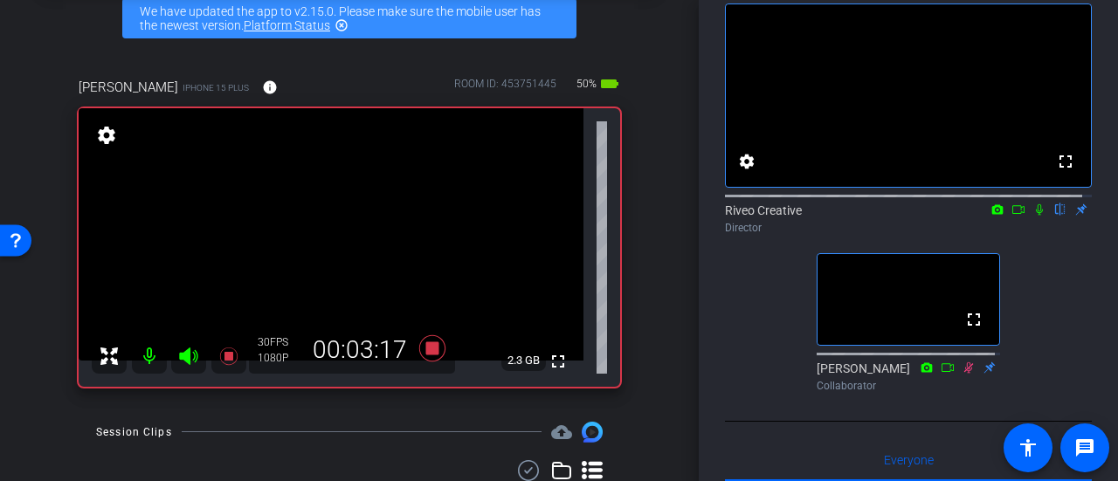
scroll to position [175, 0]
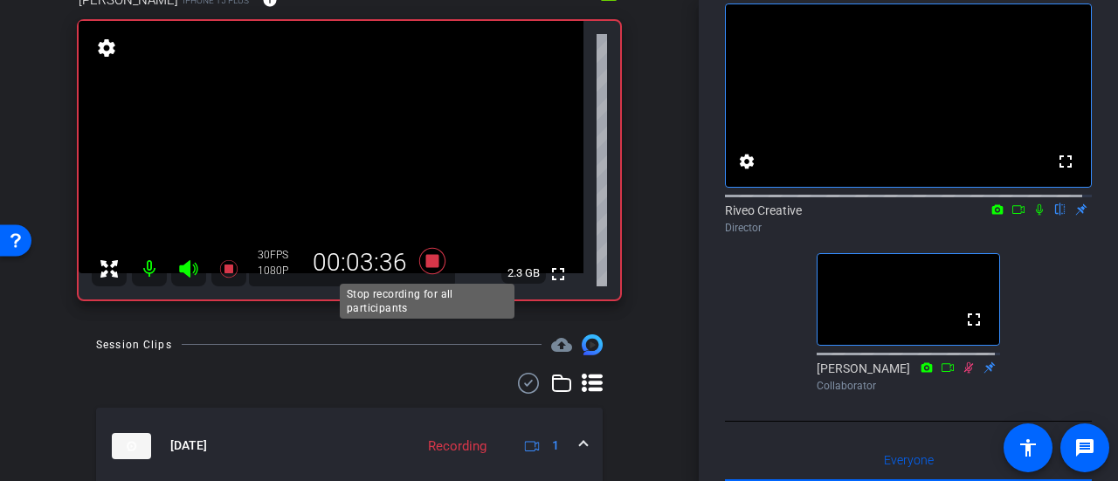
click at [437, 260] on icon at bounding box center [432, 260] width 42 height 31
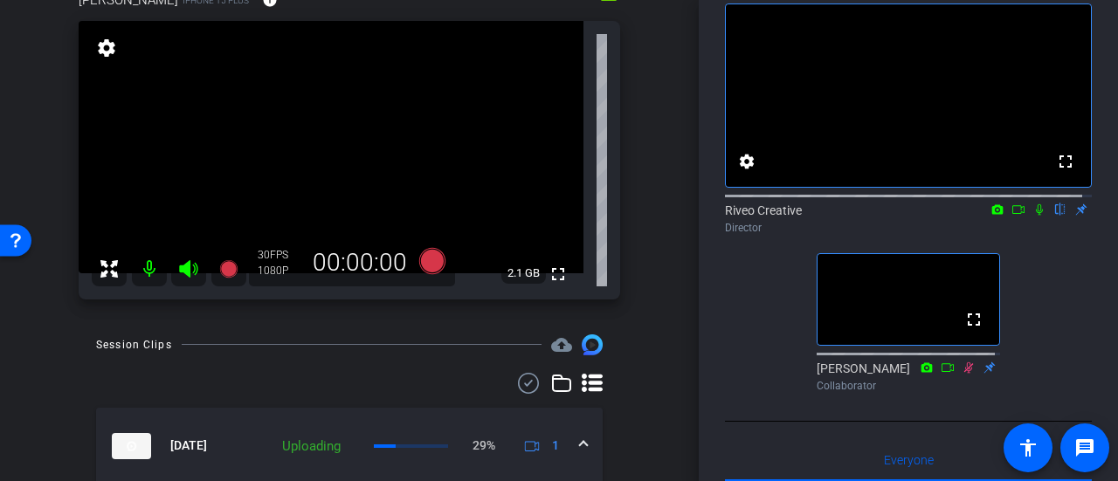
click at [646, 88] on div "arrow_back [DATE] [PERSON_NAME] Interview + B Roll Back to project Send invite …" at bounding box center [349, 65] width 699 height 481
click at [421, 268] on icon at bounding box center [432, 261] width 26 height 26
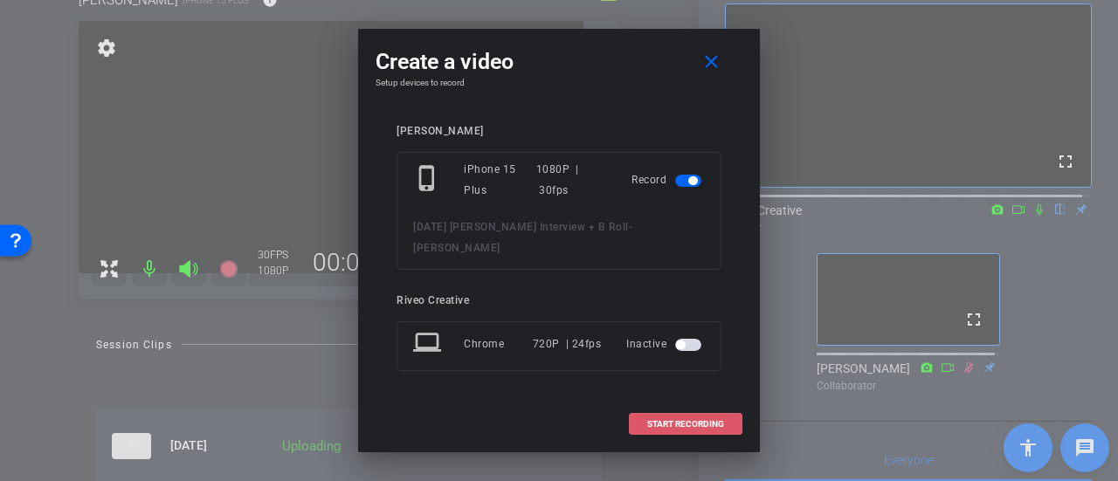
click at [677, 420] on span "START RECORDING" at bounding box center [685, 424] width 77 height 9
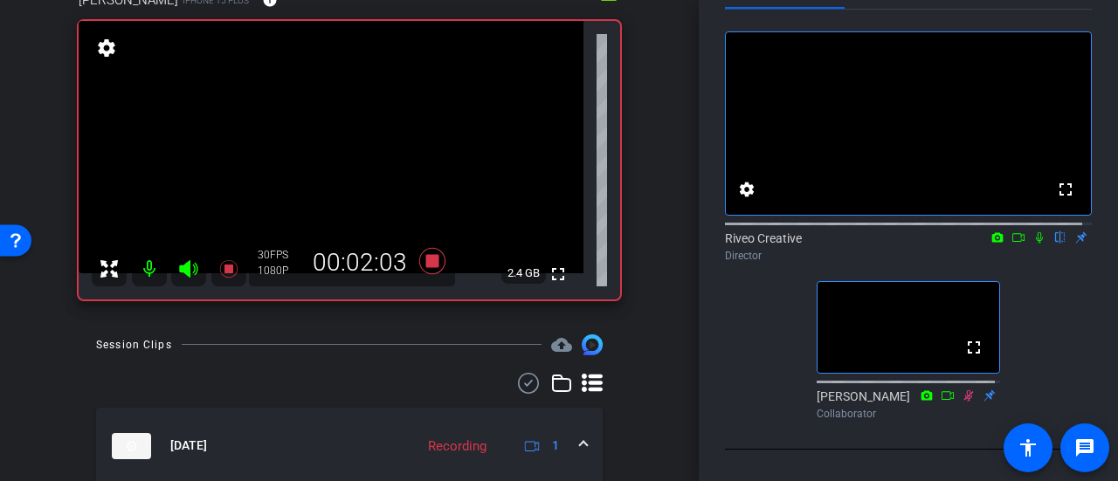
scroll to position [87, 0]
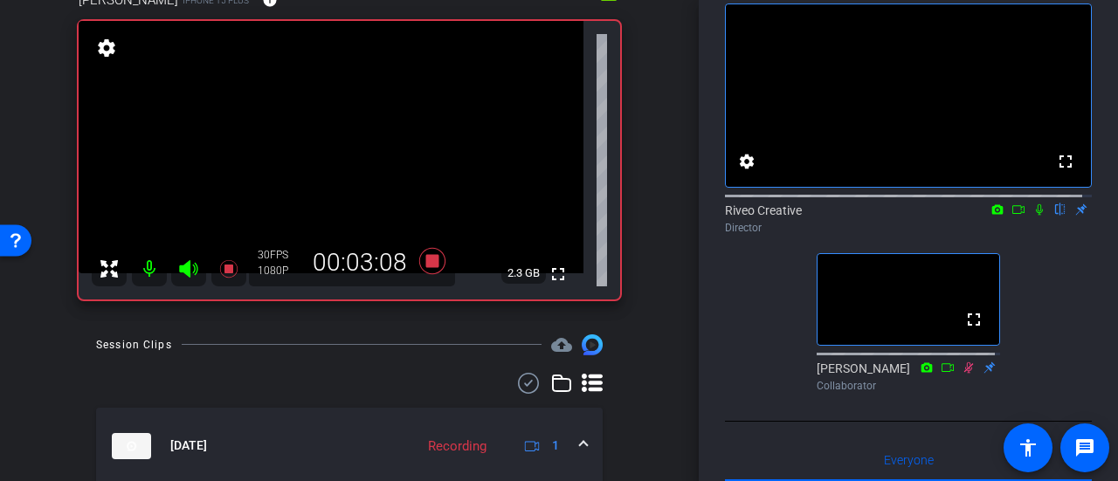
drag, startPoint x: 783, startPoint y: 389, endPoint x: 791, endPoint y: 303, distance: 86.1
click at [791, 303] on div "fullscreen settings Riveo Creative flip Director fullscreen [PERSON_NAME] Colla…" at bounding box center [908, 191] width 367 height 418
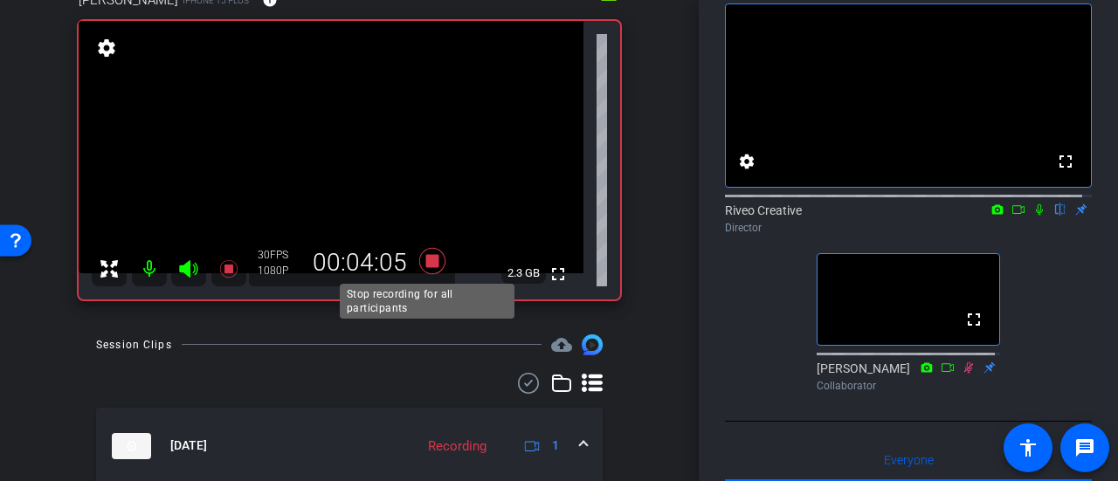
click at [435, 259] on icon at bounding box center [432, 260] width 42 height 31
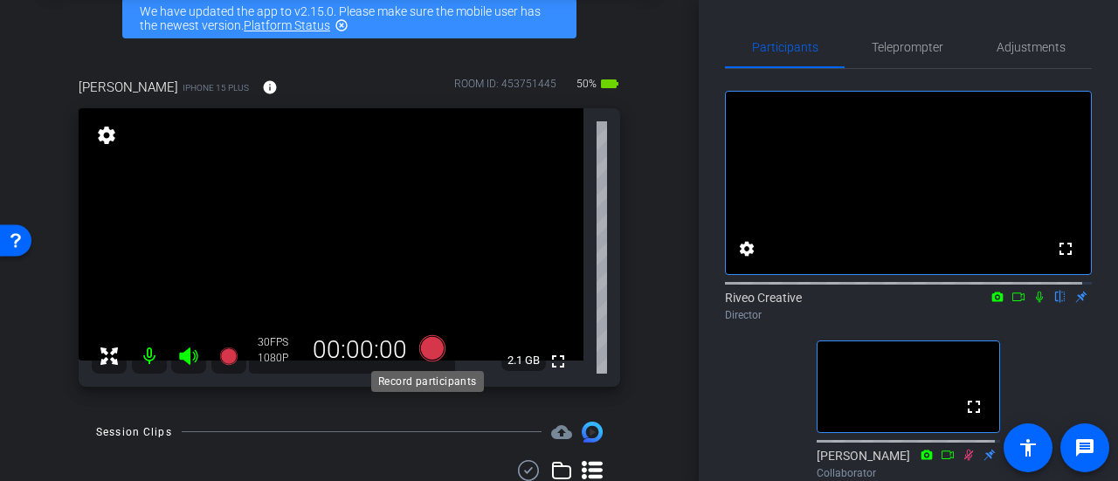
click at [431, 352] on icon at bounding box center [432, 348] width 26 height 26
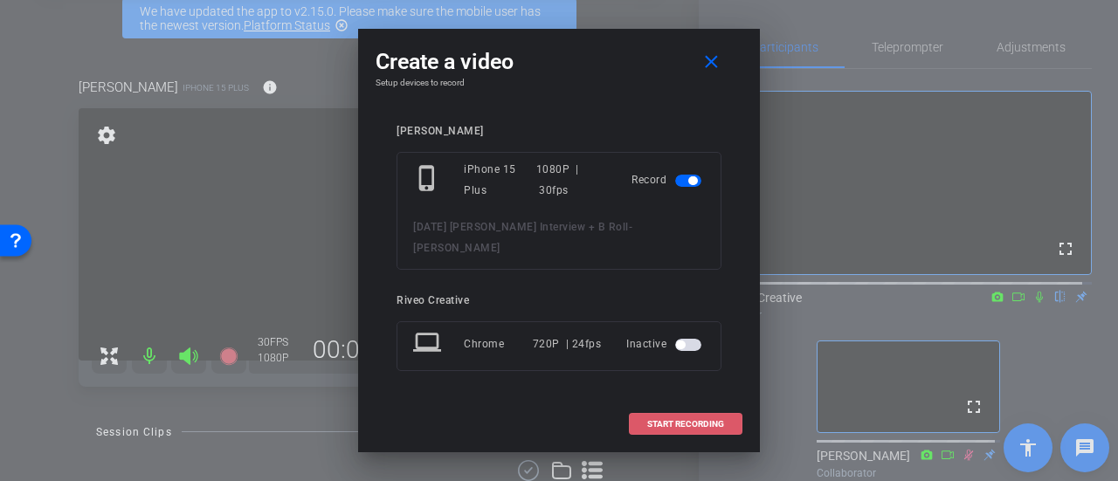
click at [702, 420] on span "START RECORDING" at bounding box center [685, 424] width 77 height 9
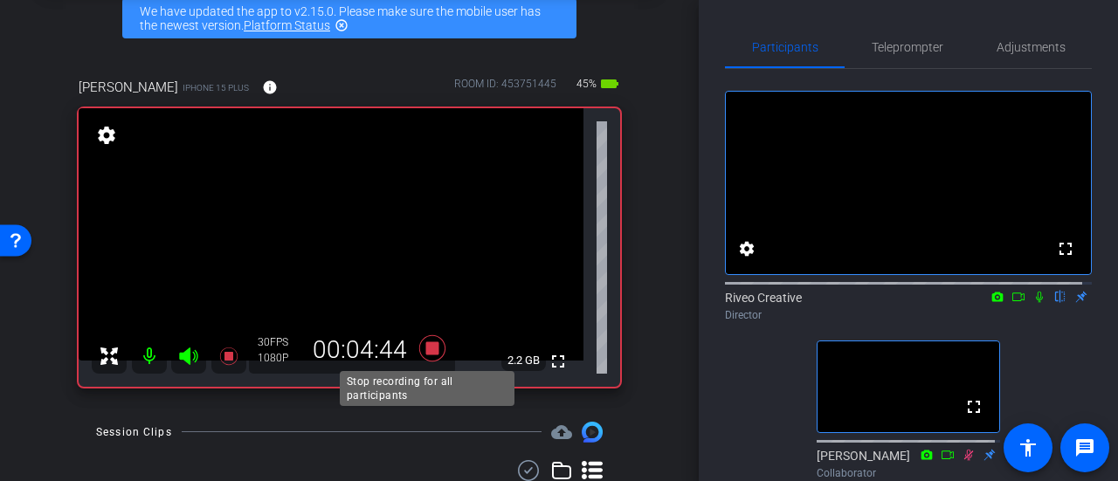
click at [425, 344] on icon at bounding box center [432, 348] width 26 height 26
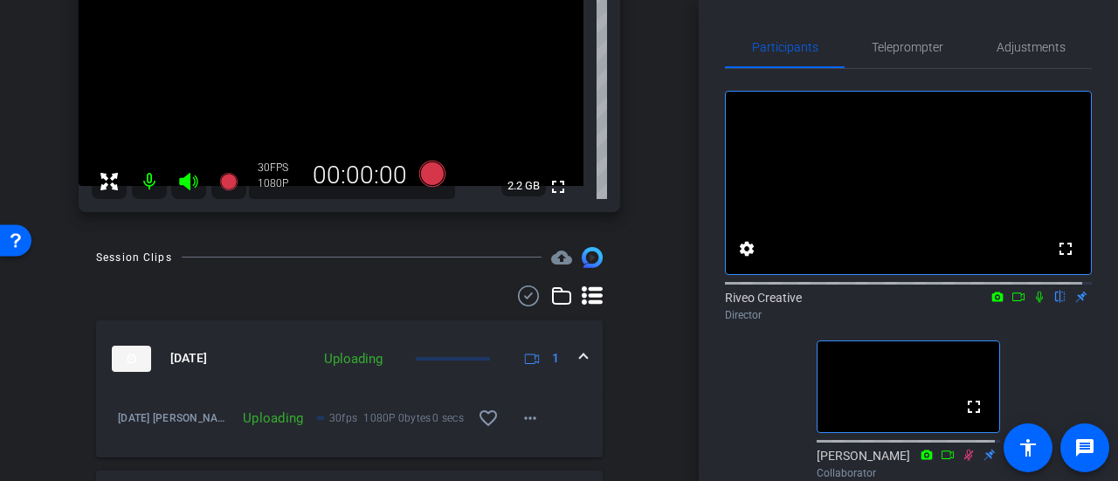
scroll to position [349, 0]
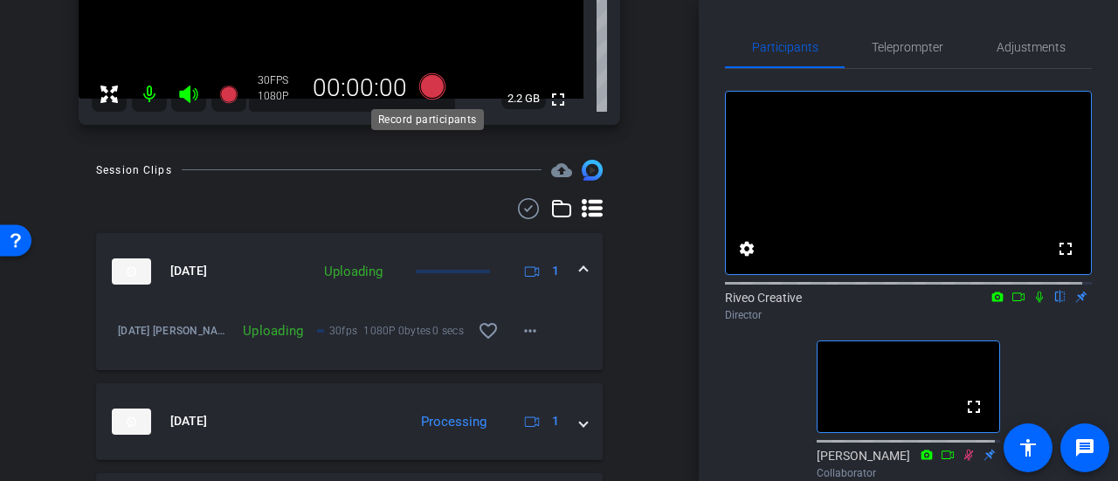
click at [419, 90] on icon at bounding box center [432, 86] width 26 height 26
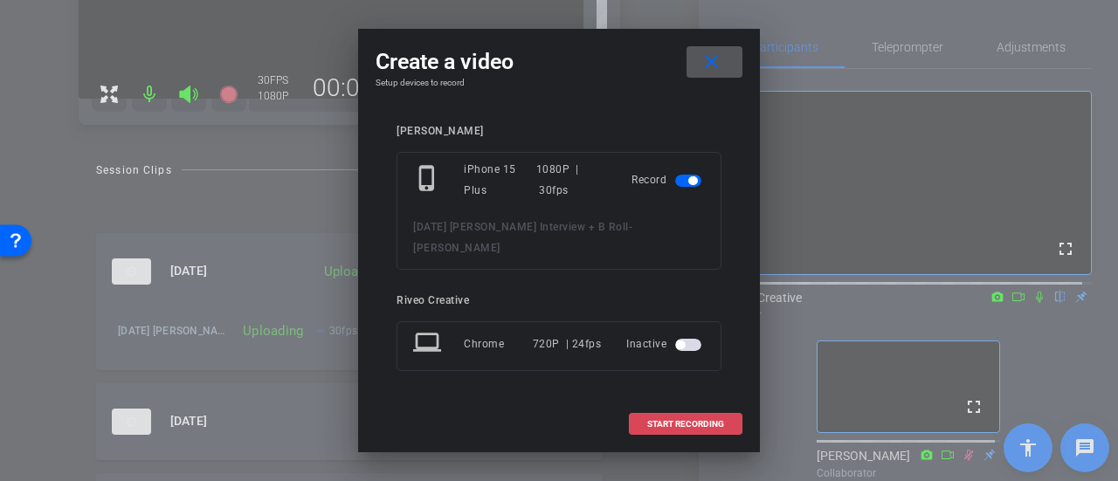
click at [641, 415] on span at bounding box center [686, 425] width 112 height 42
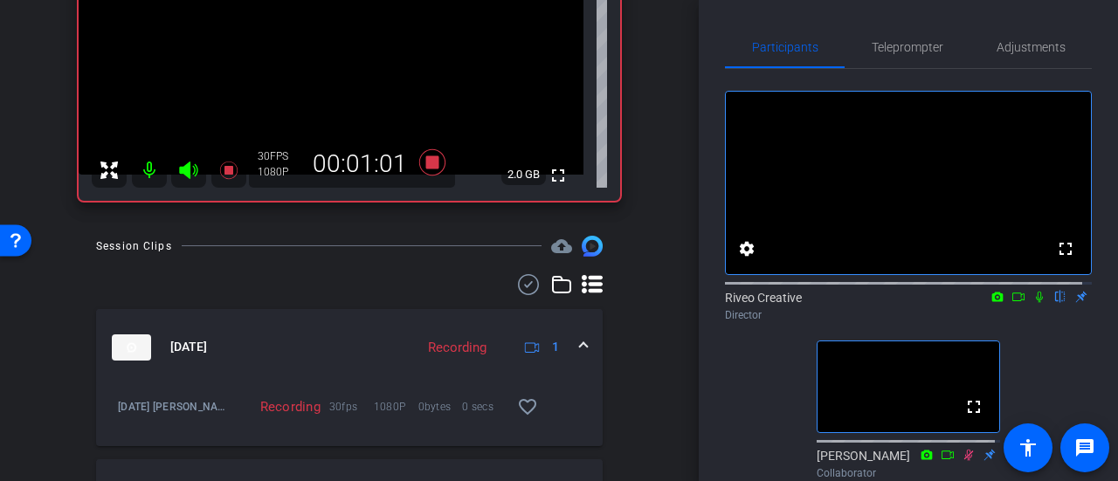
scroll to position [175, 0]
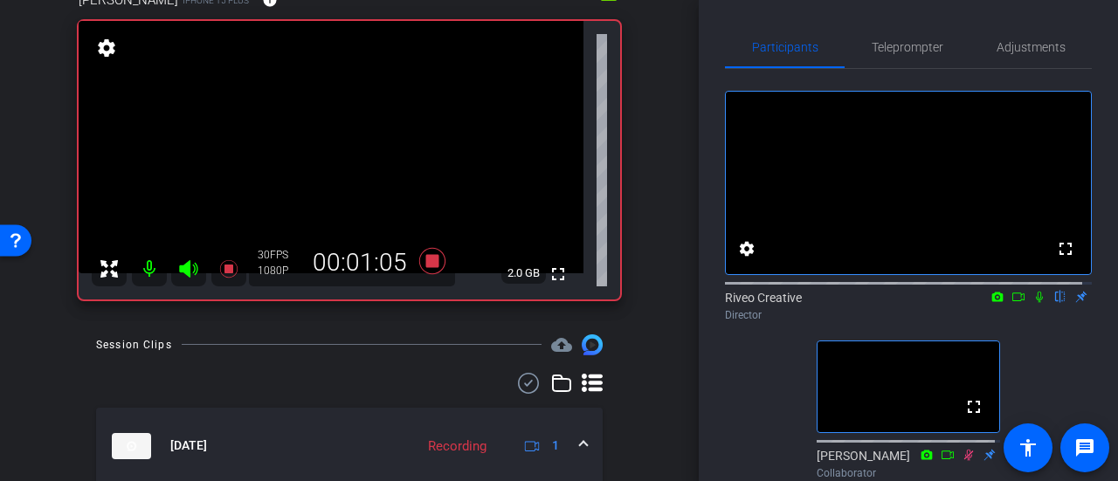
click at [1033, 303] on icon at bounding box center [1040, 297] width 14 height 12
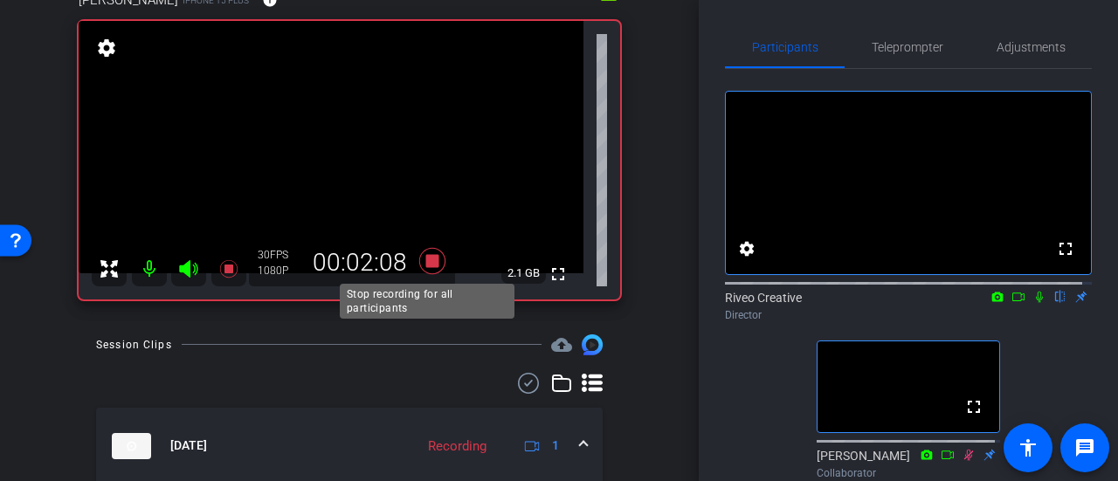
click at [422, 259] on icon at bounding box center [432, 261] width 26 height 26
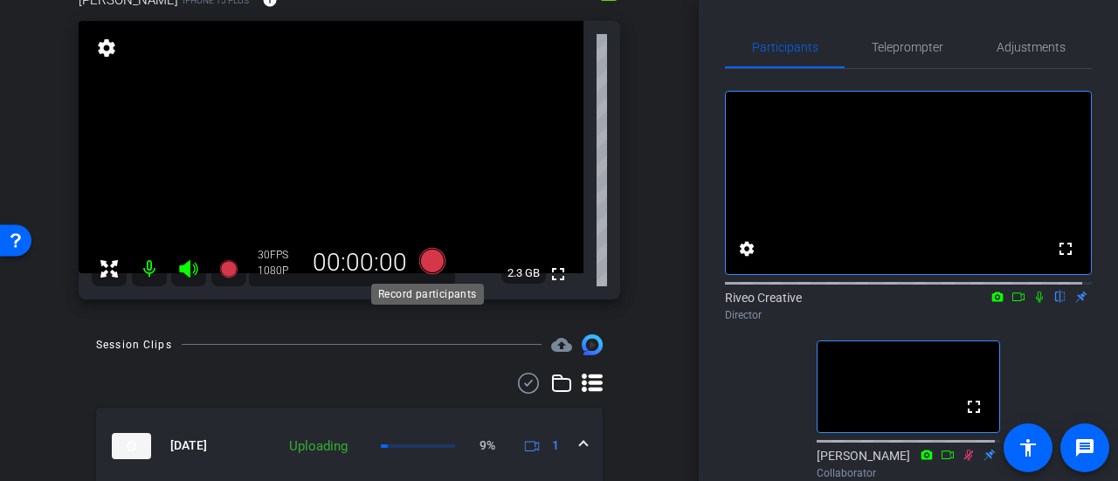
click at [432, 252] on icon at bounding box center [432, 261] width 26 height 26
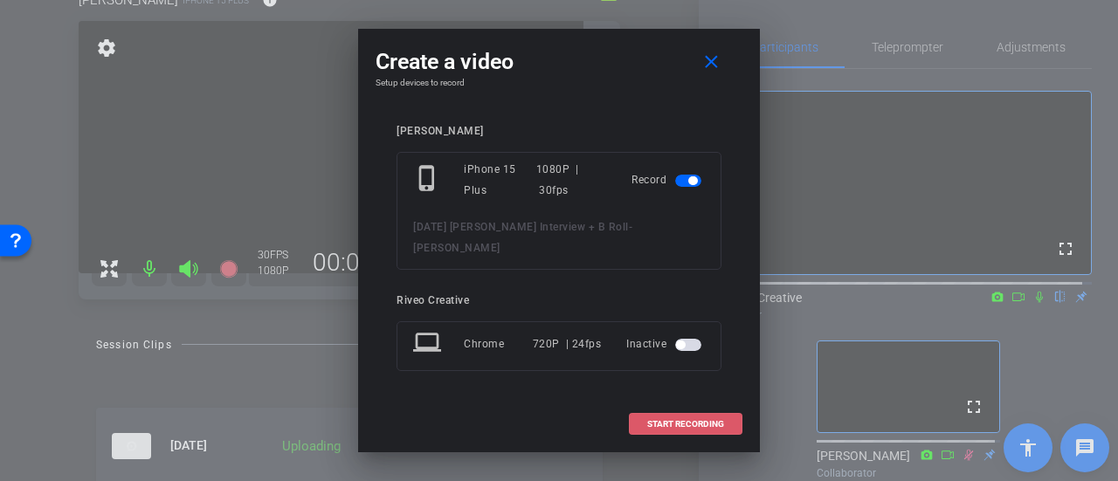
click at [678, 420] on span "START RECORDING" at bounding box center [685, 424] width 77 height 9
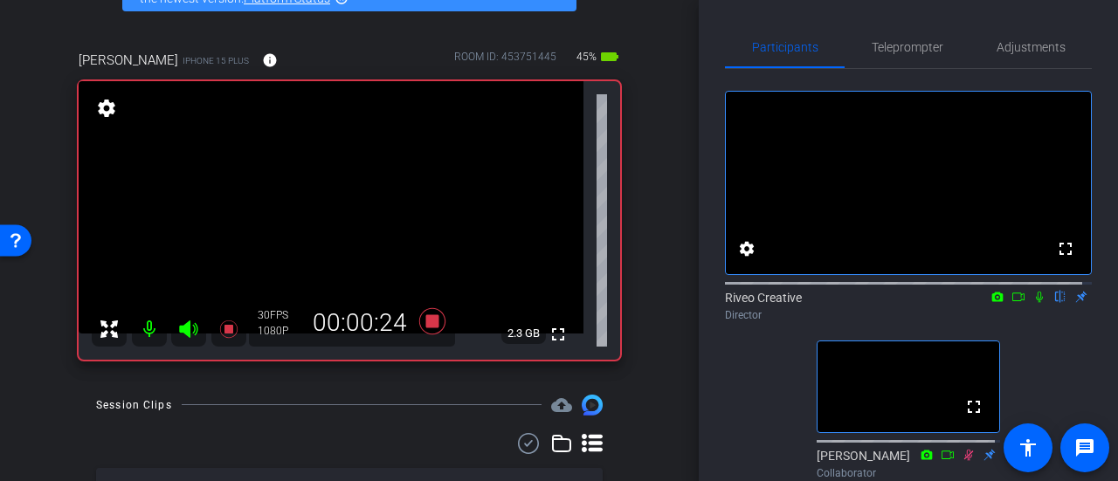
scroll to position [87, 0]
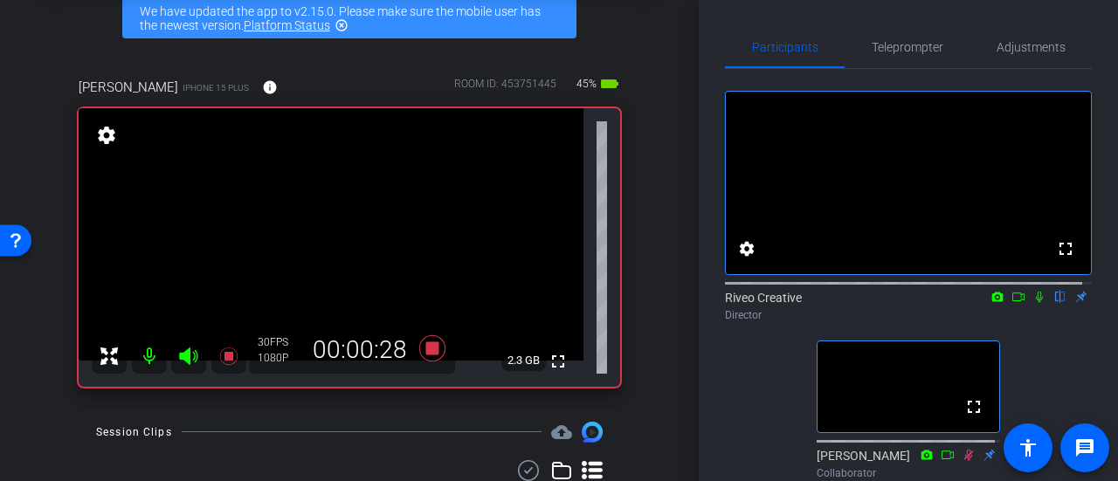
click at [1038, 305] on mat-icon at bounding box center [1039, 297] width 21 height 16
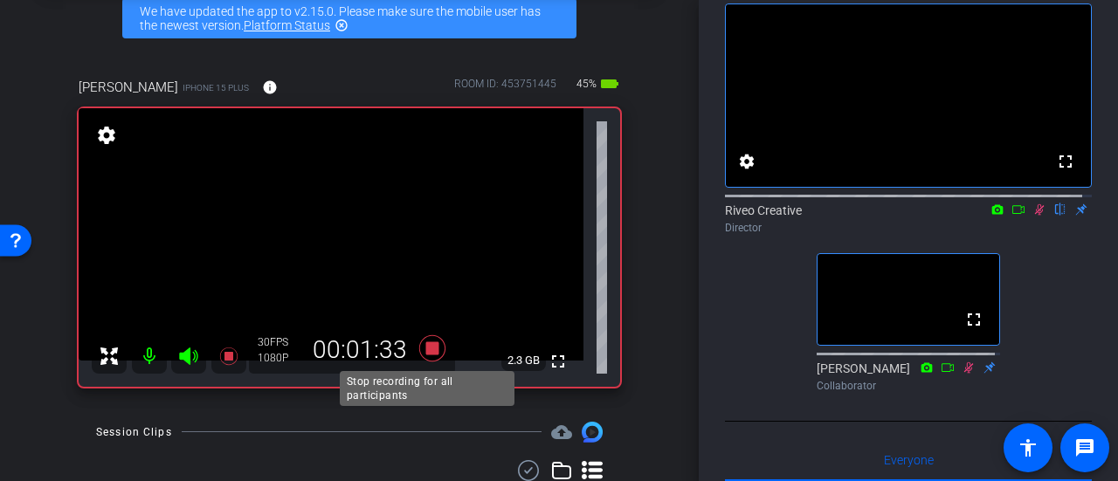
click at [423, 354] on icon at bounding box center [432, 348] width 26 height 26
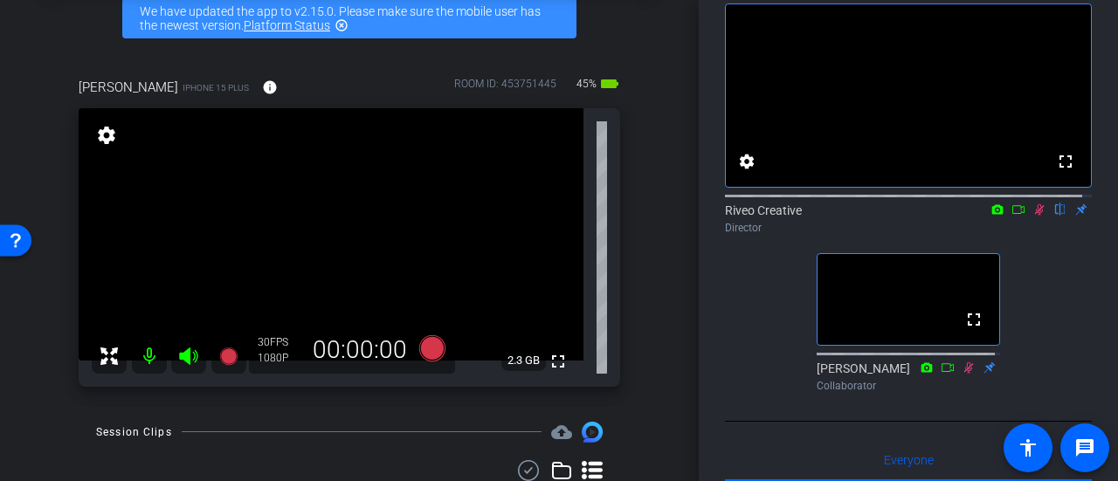
click at [1033, 216] on icon at bounding box center [1040, 210] width 14 height 12
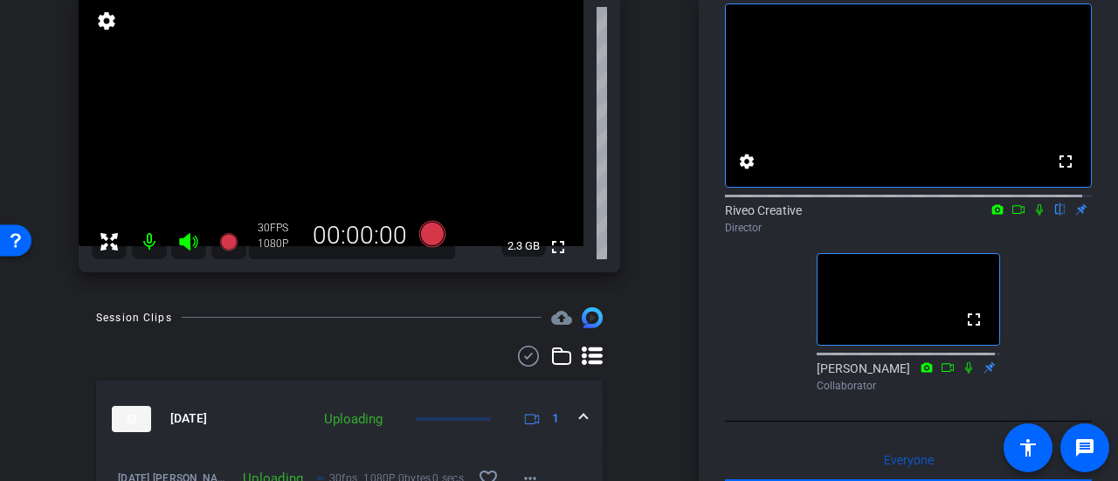
scroll to position [175, 0]
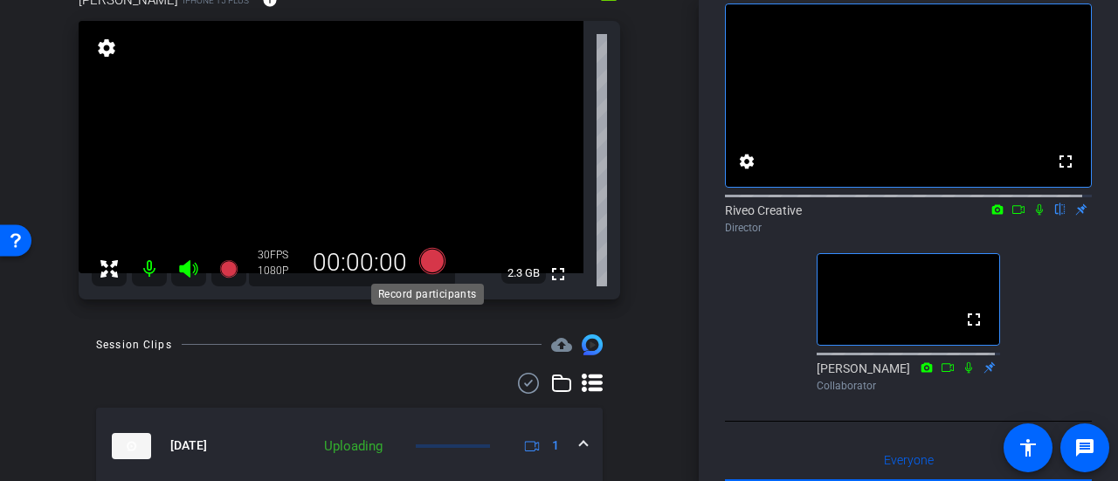
click at [419, 261] on icon at bounding box center [432, 261] width 26 height 26
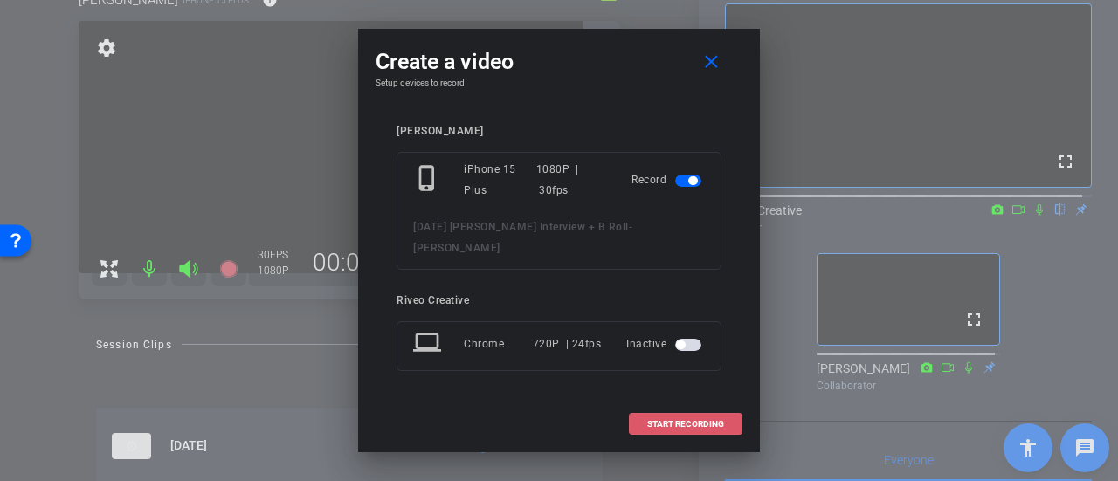
click at [640, 408] on span at bounding box center [686, 425] width 112 height 42
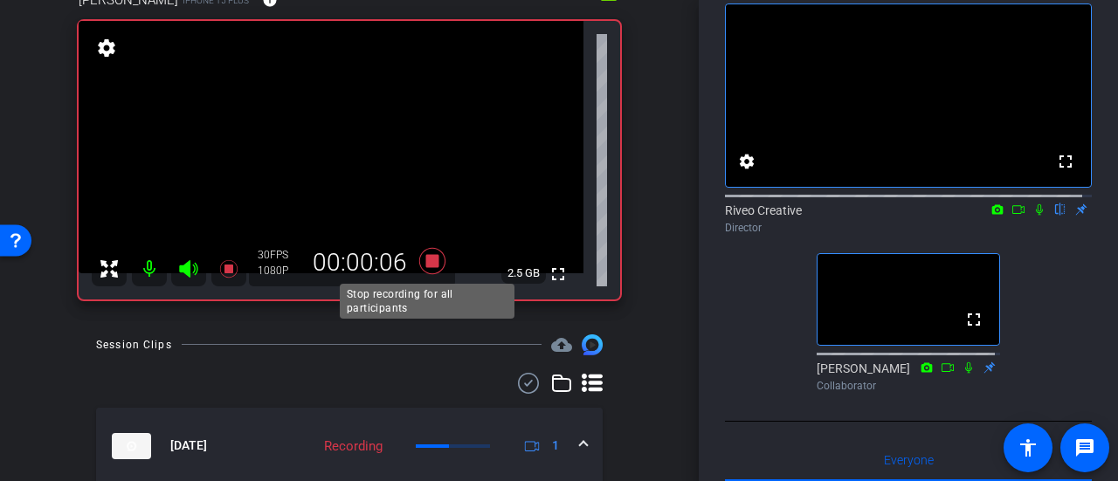
click at [426, 268] on icon at bounding box center [432, 260] width 42 height 31
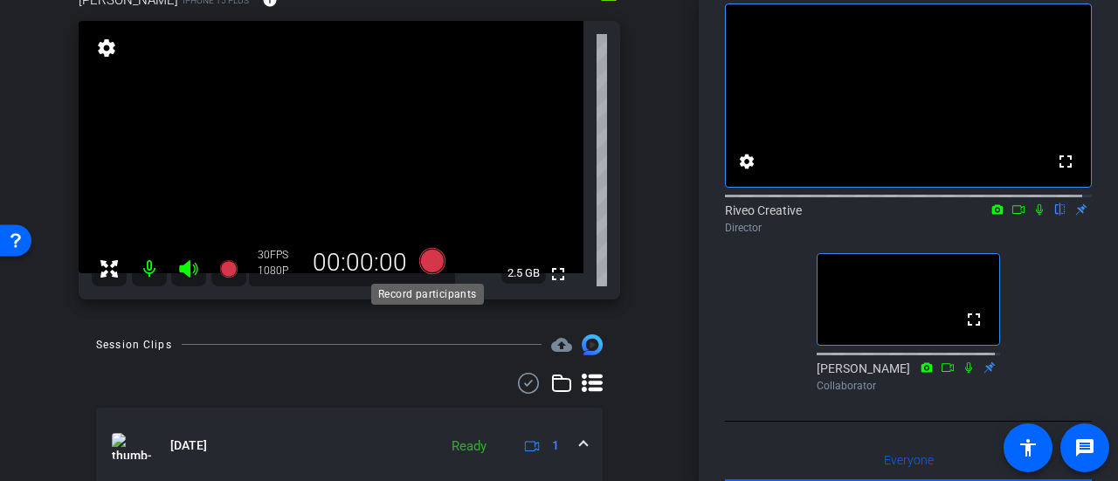
click at [432, 256] on icon at bounding box center [432, 261] width 26 height 26
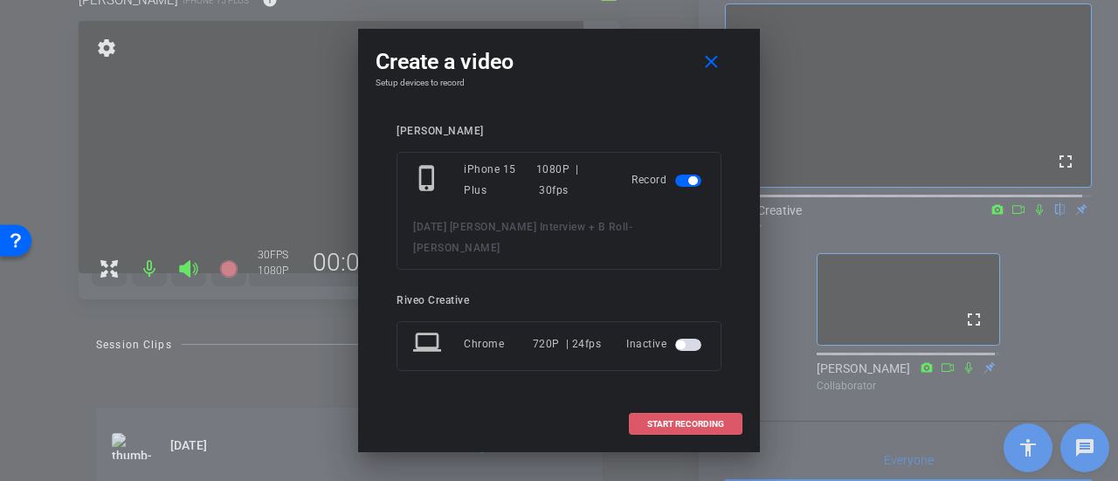
click at [679, 418] on span at bounding box center [686, 425] width 112 height 42
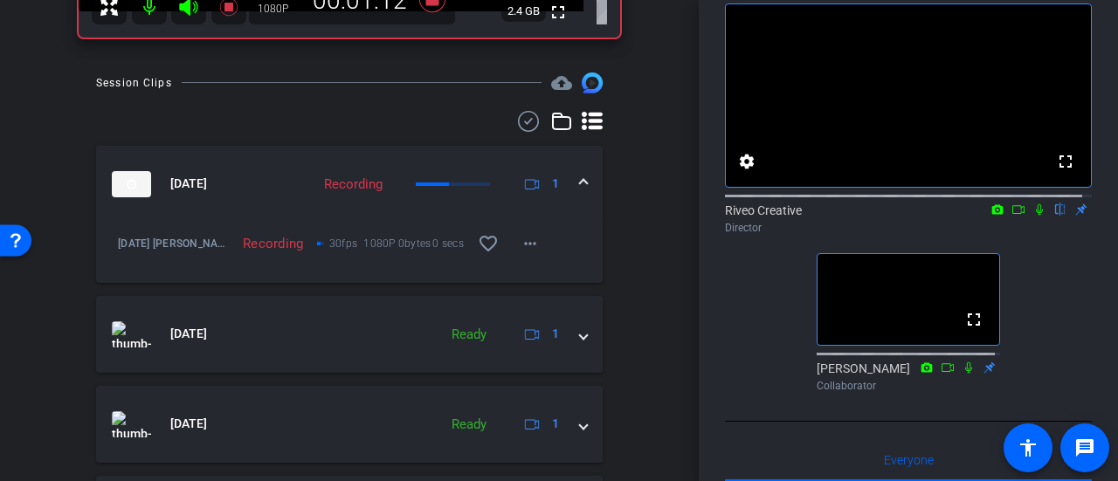
scroll to position [349, 0]
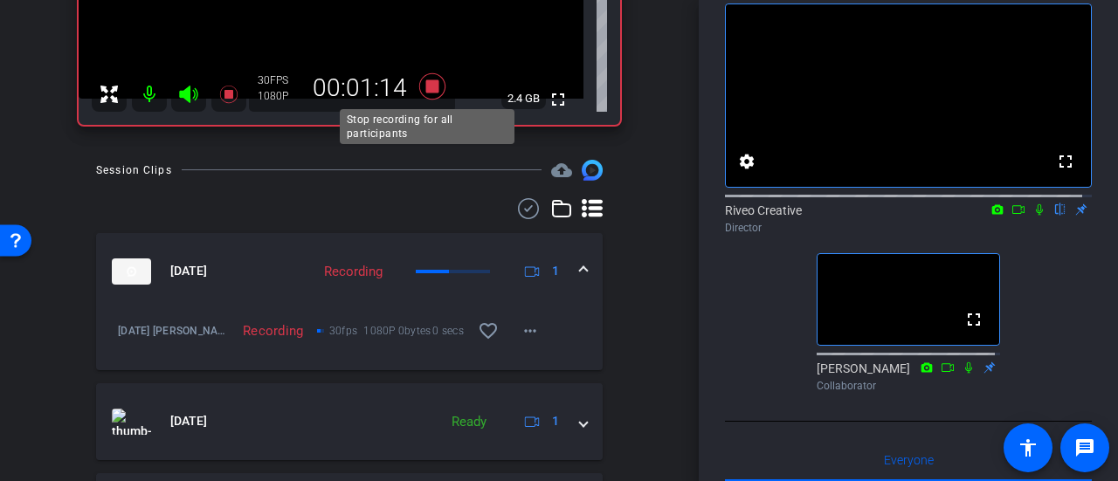
click at [423, 85] on icon at bounding box center [432, 86] width 26 height 26
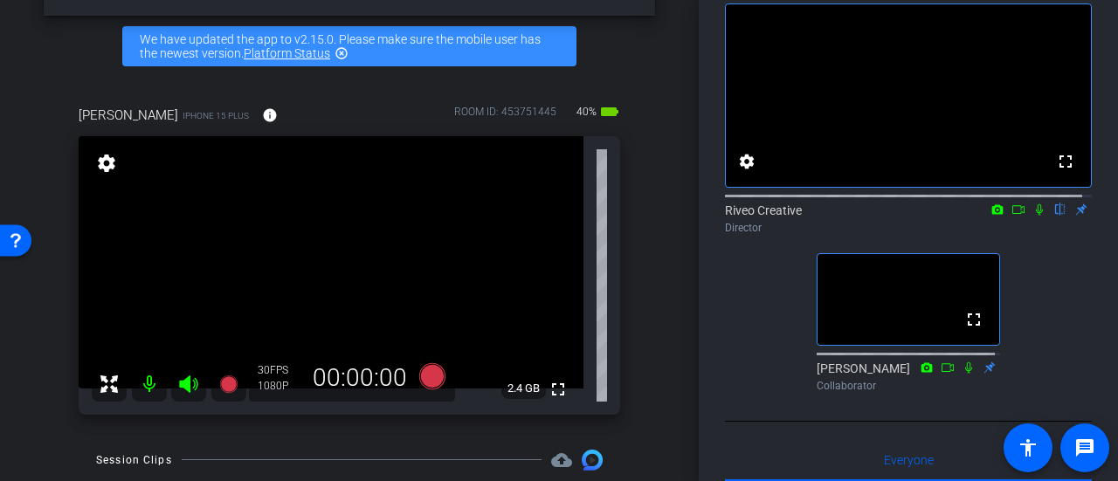
scroll to position [87, 0]
